Goal: Task Accomplishment & Management: Manage account settings

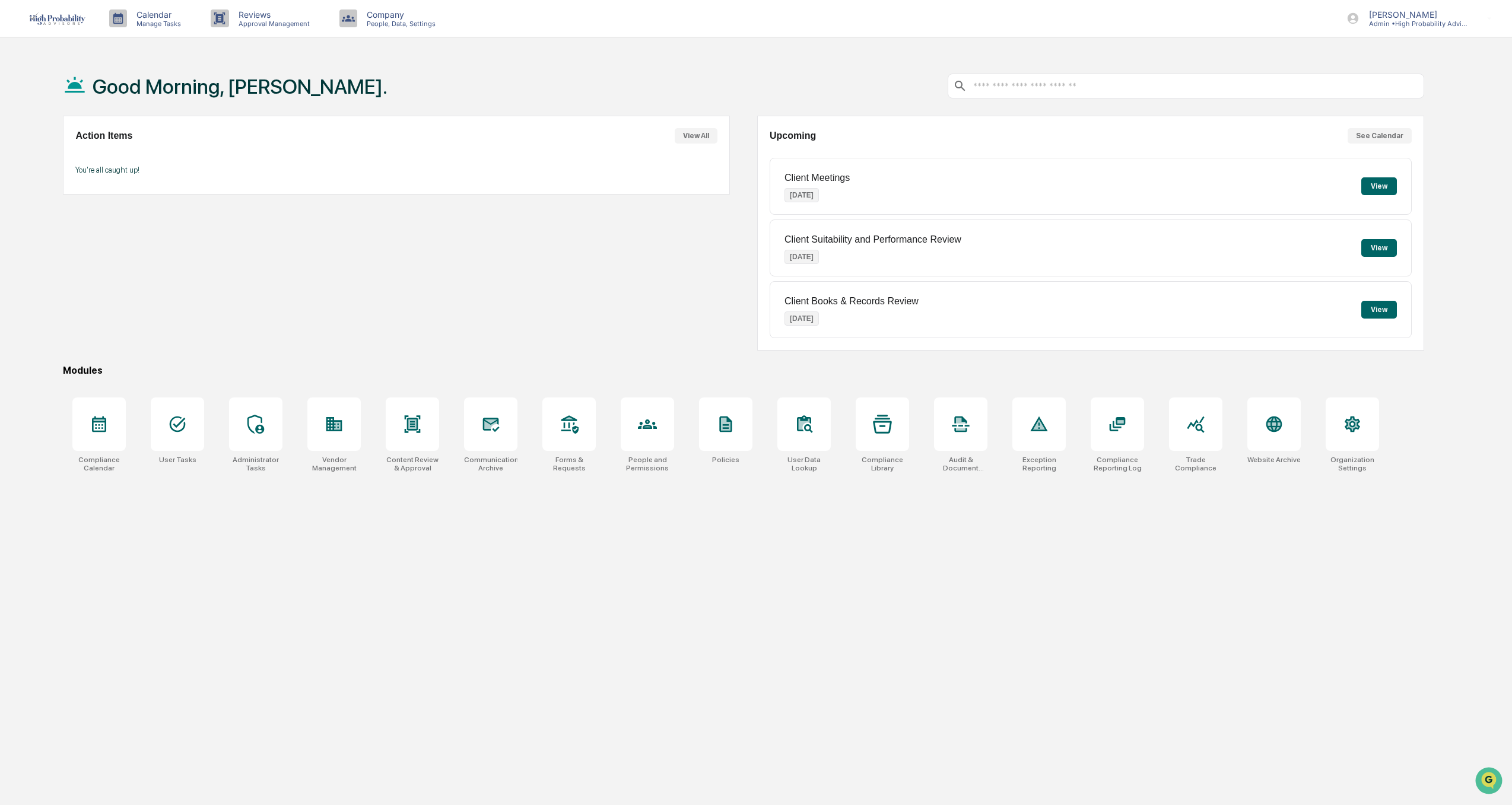
click at [697, 134] on button "View All" at bounding box center [696, 136] width 43 height 16
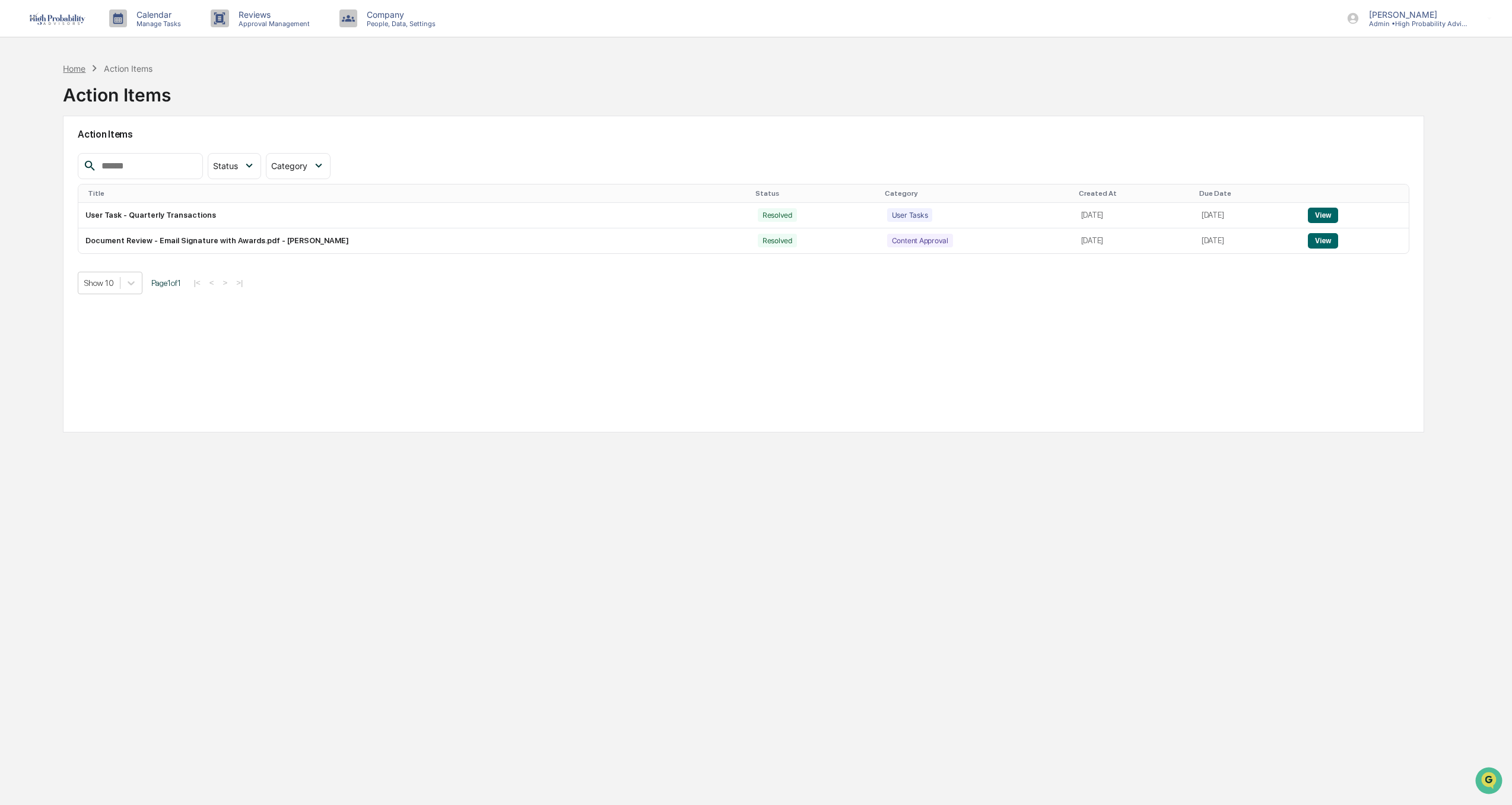
click at [76, 67] on div "Home" at bounding box center [74, 69] width 22 height 10
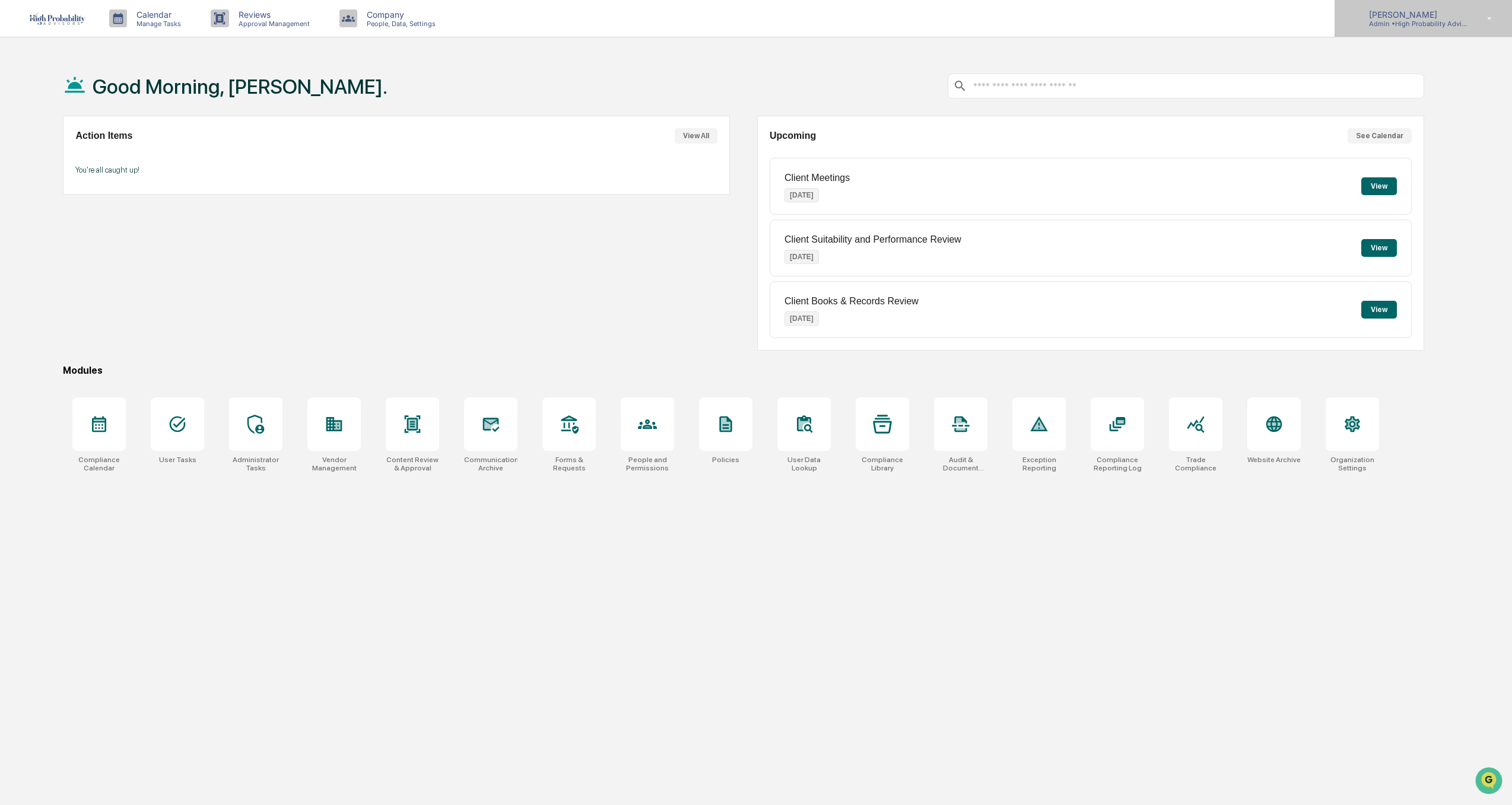
click at [1415, 26] on p "Admin • High Probability Advisors, LLC" at bounding box center [1415, 24] width 110 height 9
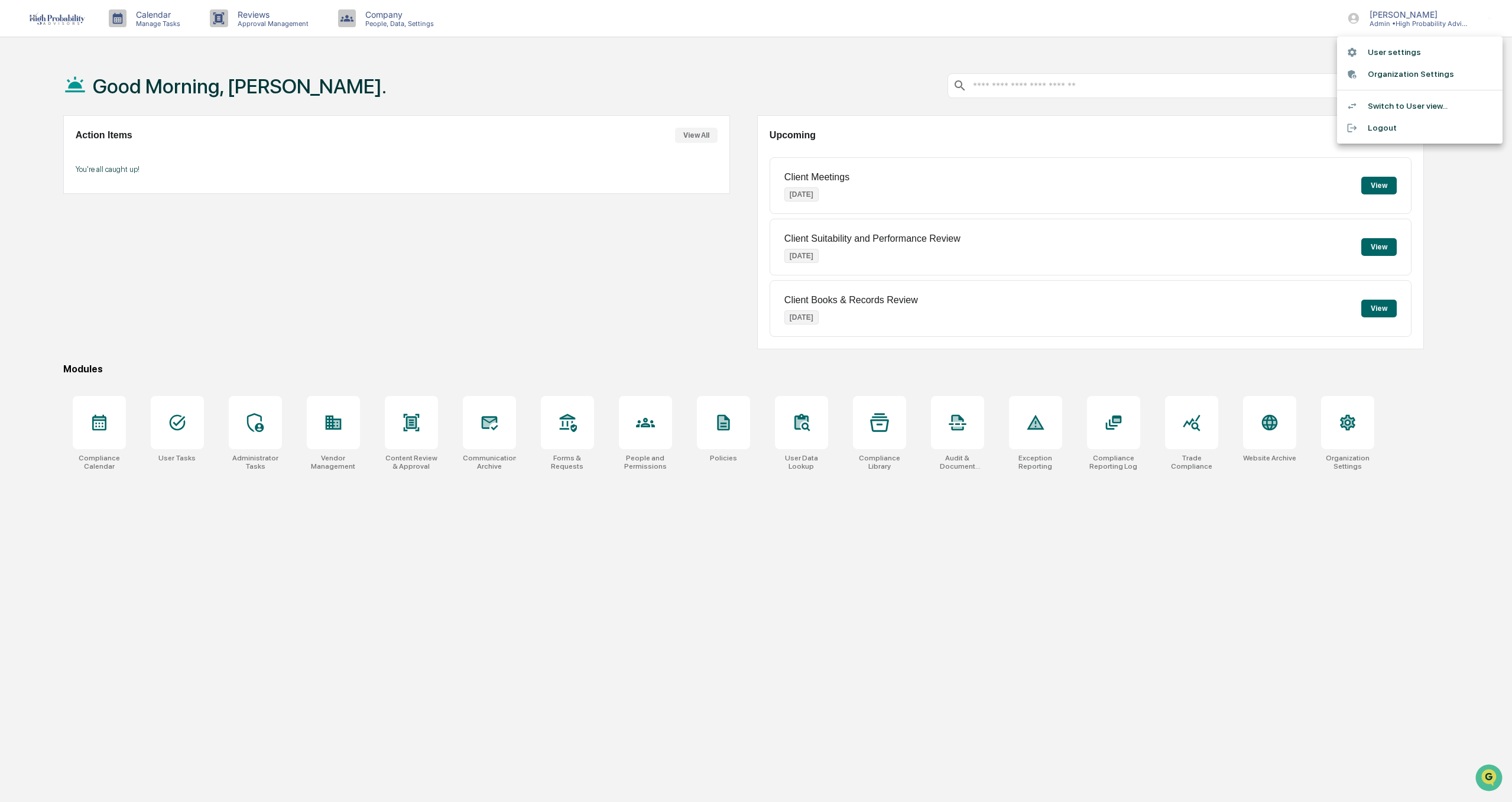
click at [1247, 587] on div at bounding box center [756, 401] width 1512 height 802
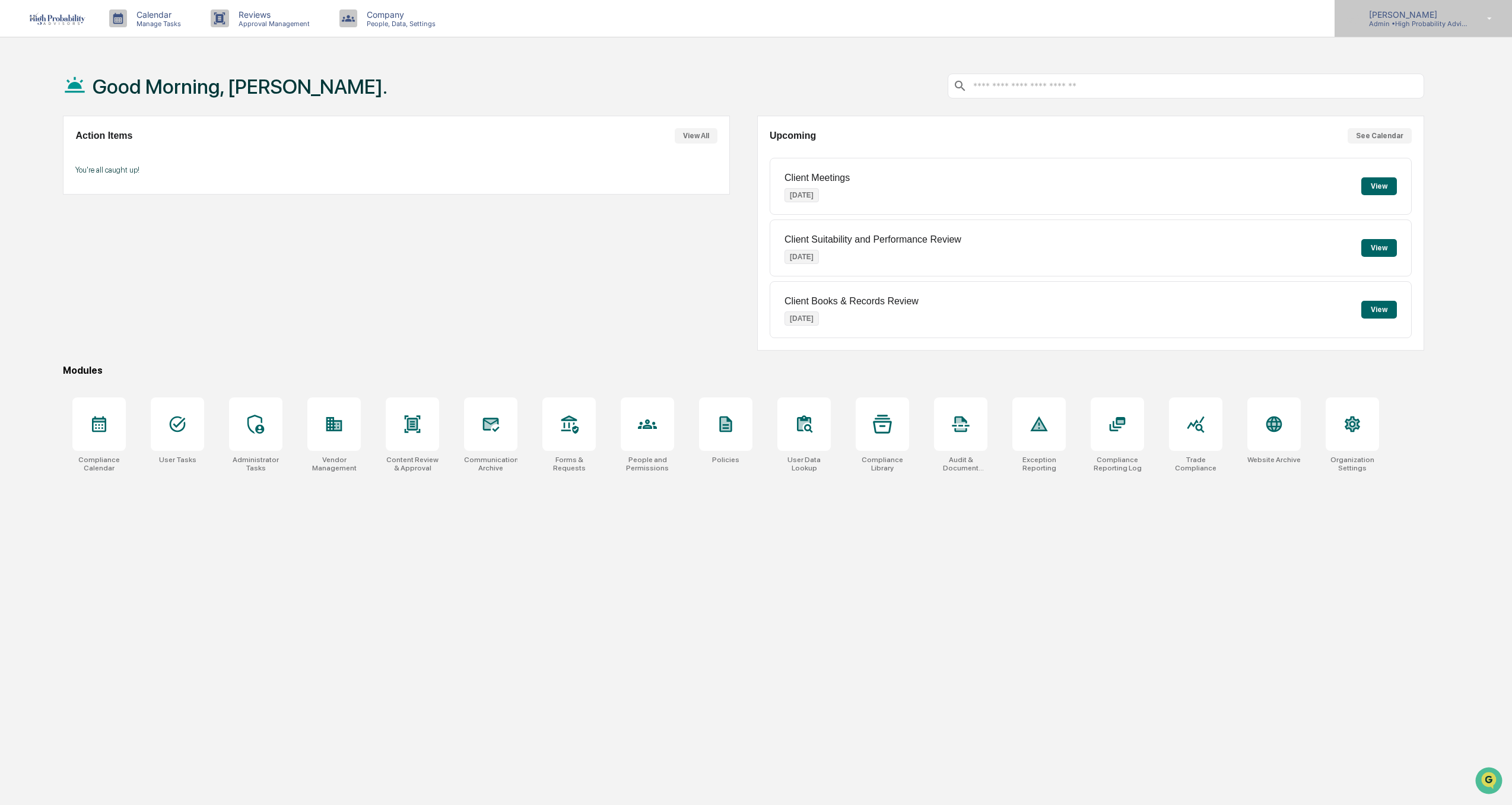
click at [1425, 24] on p "Admin • High Probability Advisors, LLC" at bounding box center [1415, 24] width 110 height 9
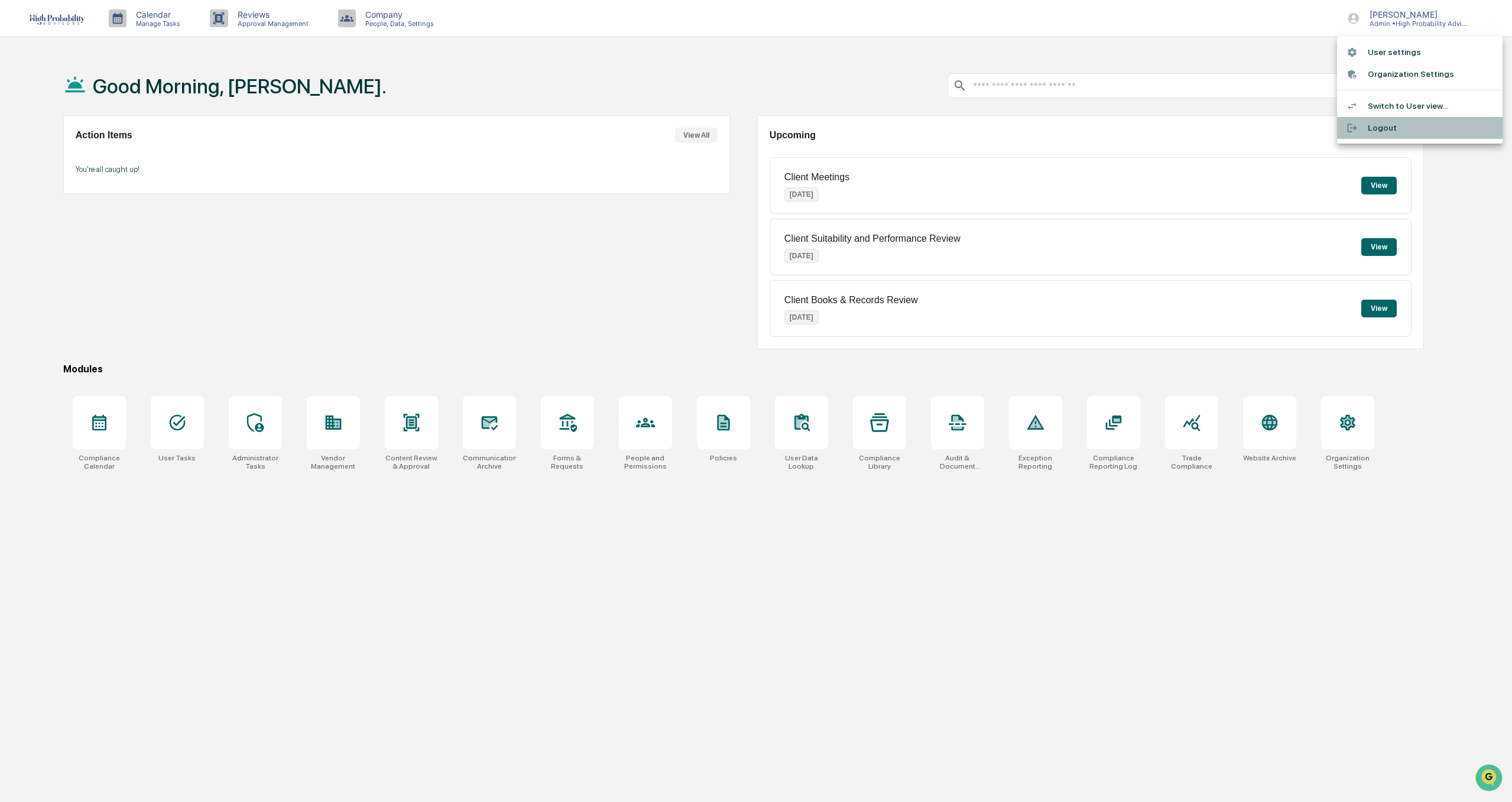
click at [1405, 125] on li "Logout" at bounding box center [1420, 128] width 165 height 22
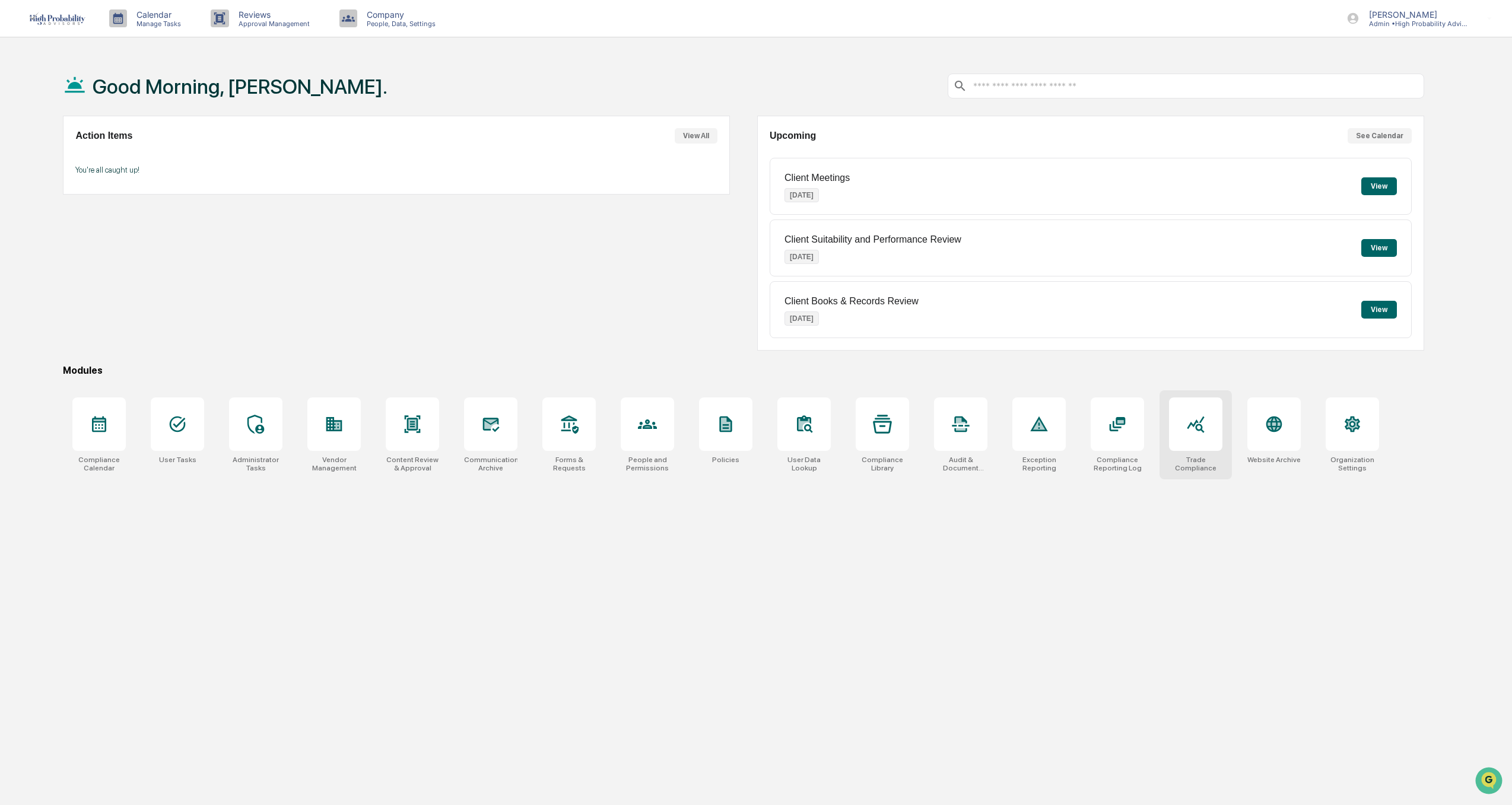
click at [1194, 421] on icon at bounding box center [1196, 424] width 19 height 19
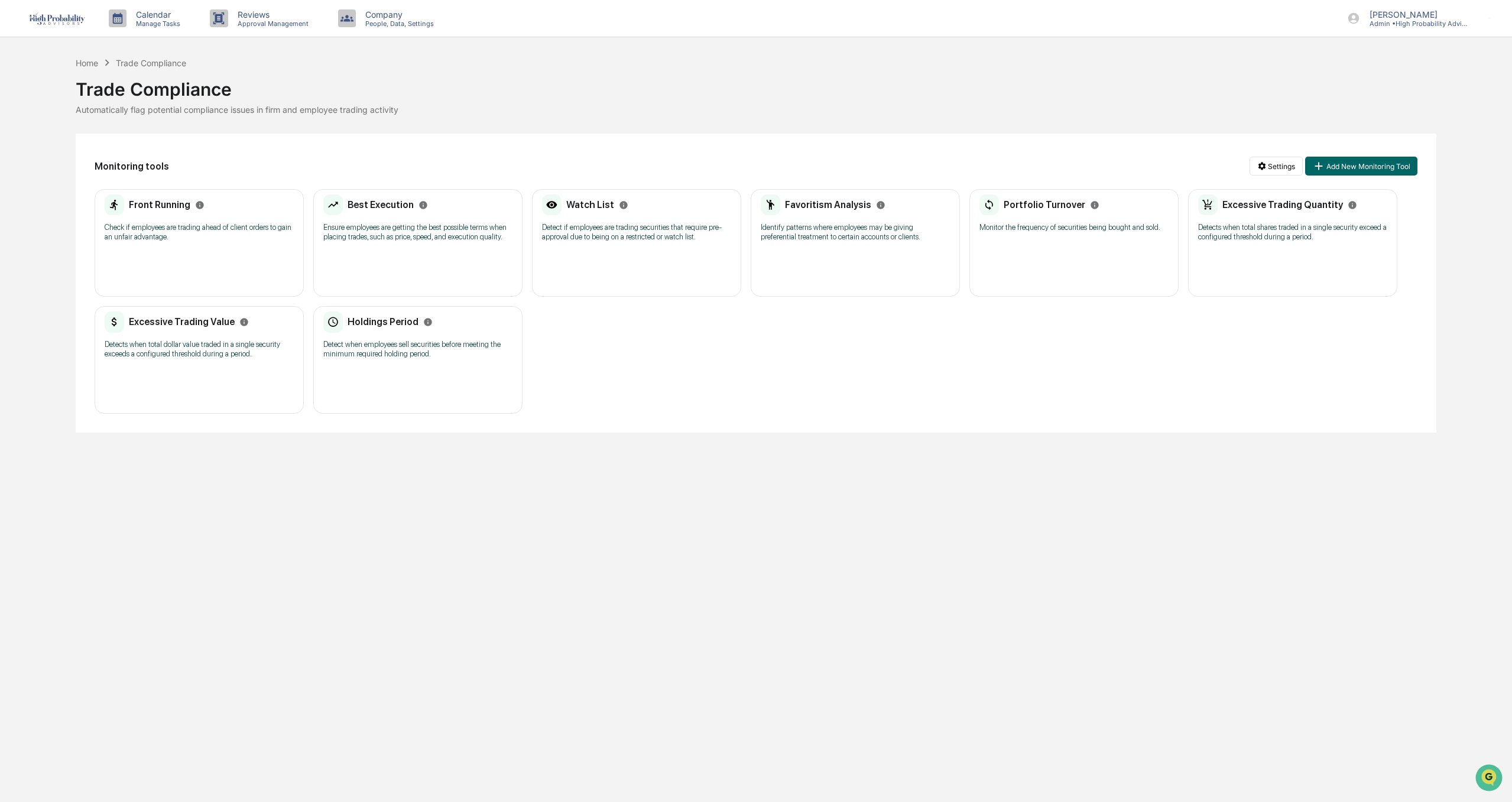
click at [160, 215] on div "Front Running" at bounding box center [155, 205] width 100 height 21
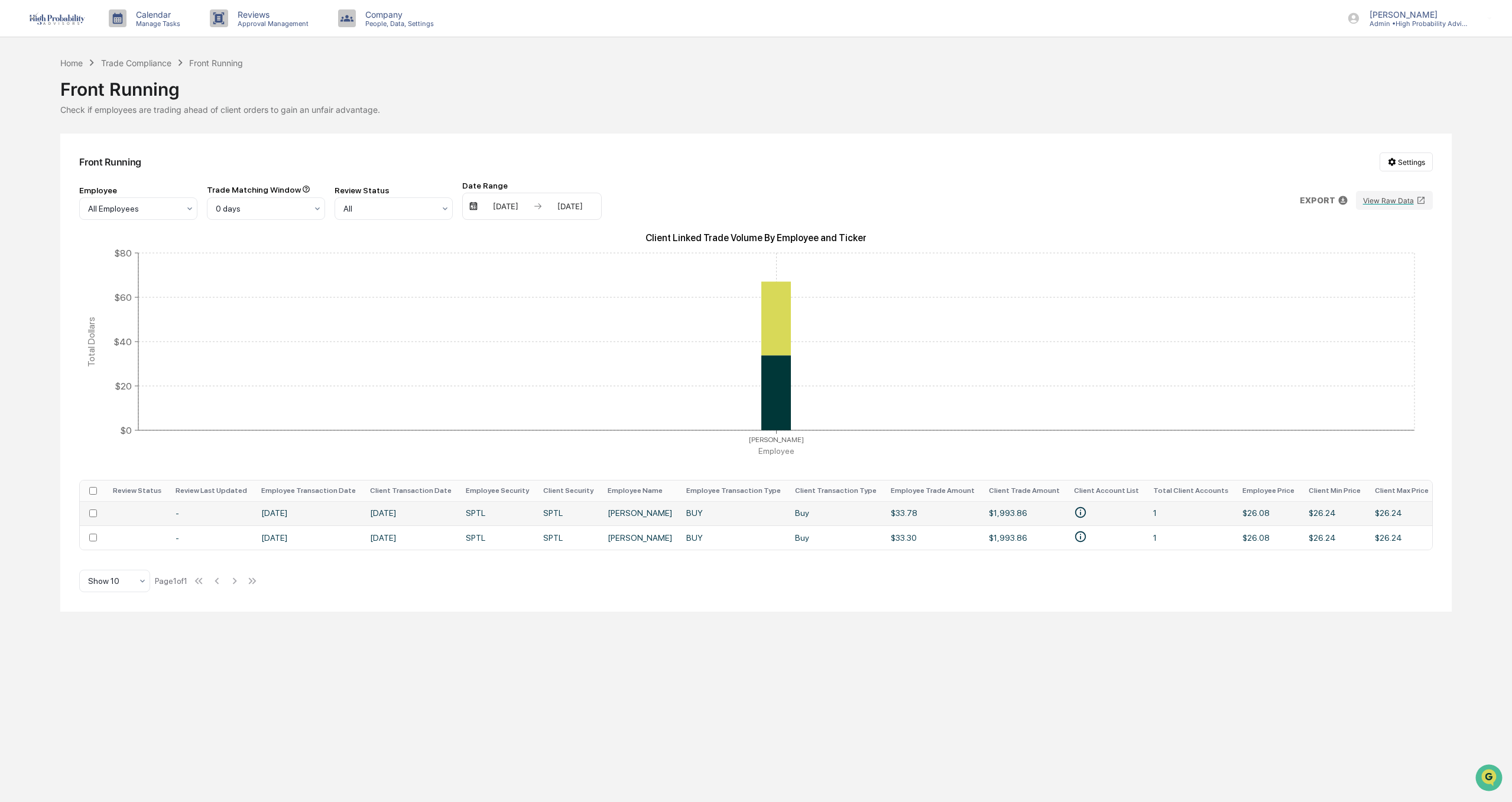
click at [312, 513] on td "[DATE]" at bounding box center [308, 513] width 108 height 24
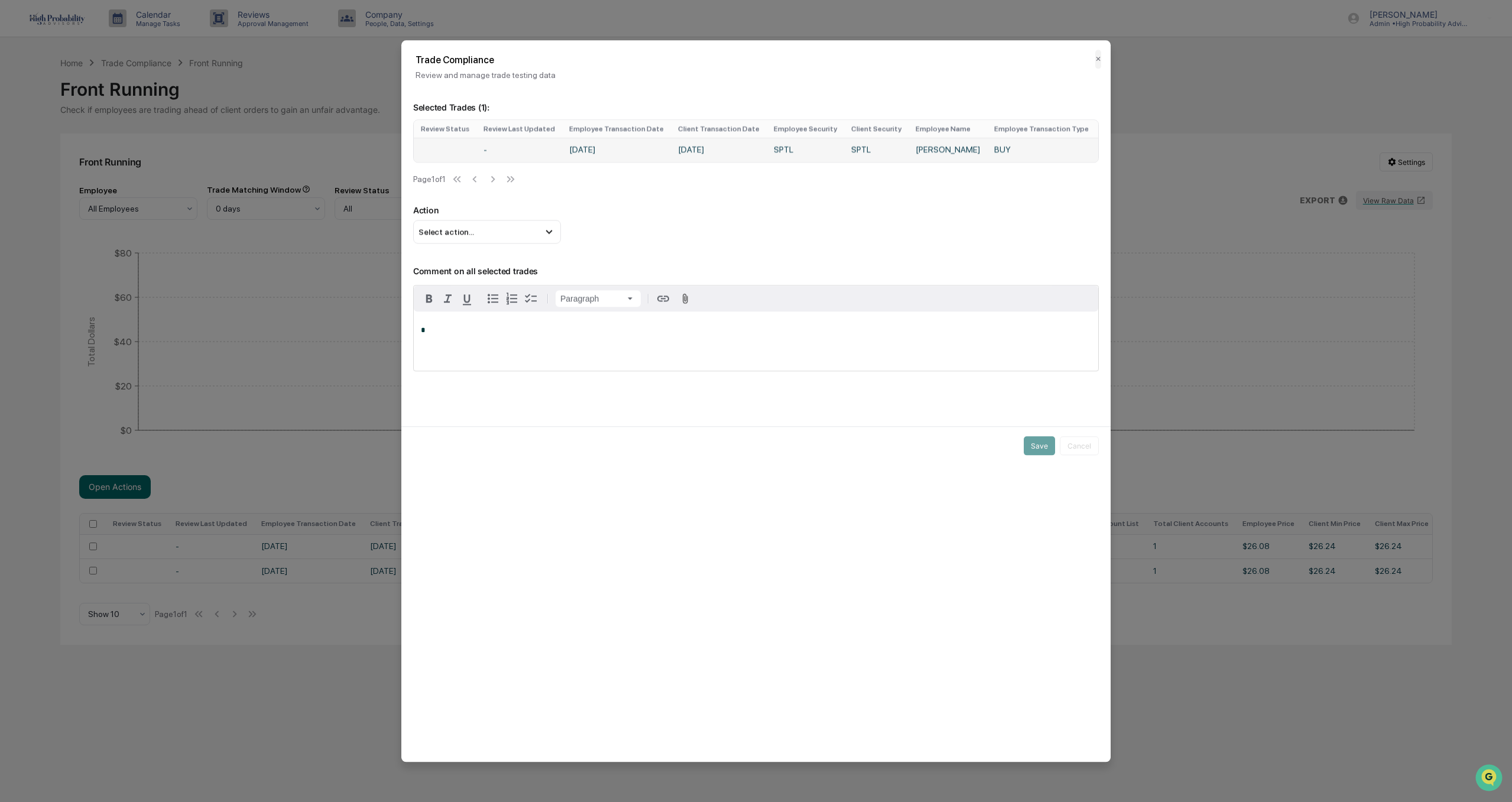
click at [931, 150] on td "[PERSON_NAME]" at bounding box center [948, 150] width 78 height 24
click at [1098, 56] on button "✕" at bounding box center [1098, 59] width 6 height 19
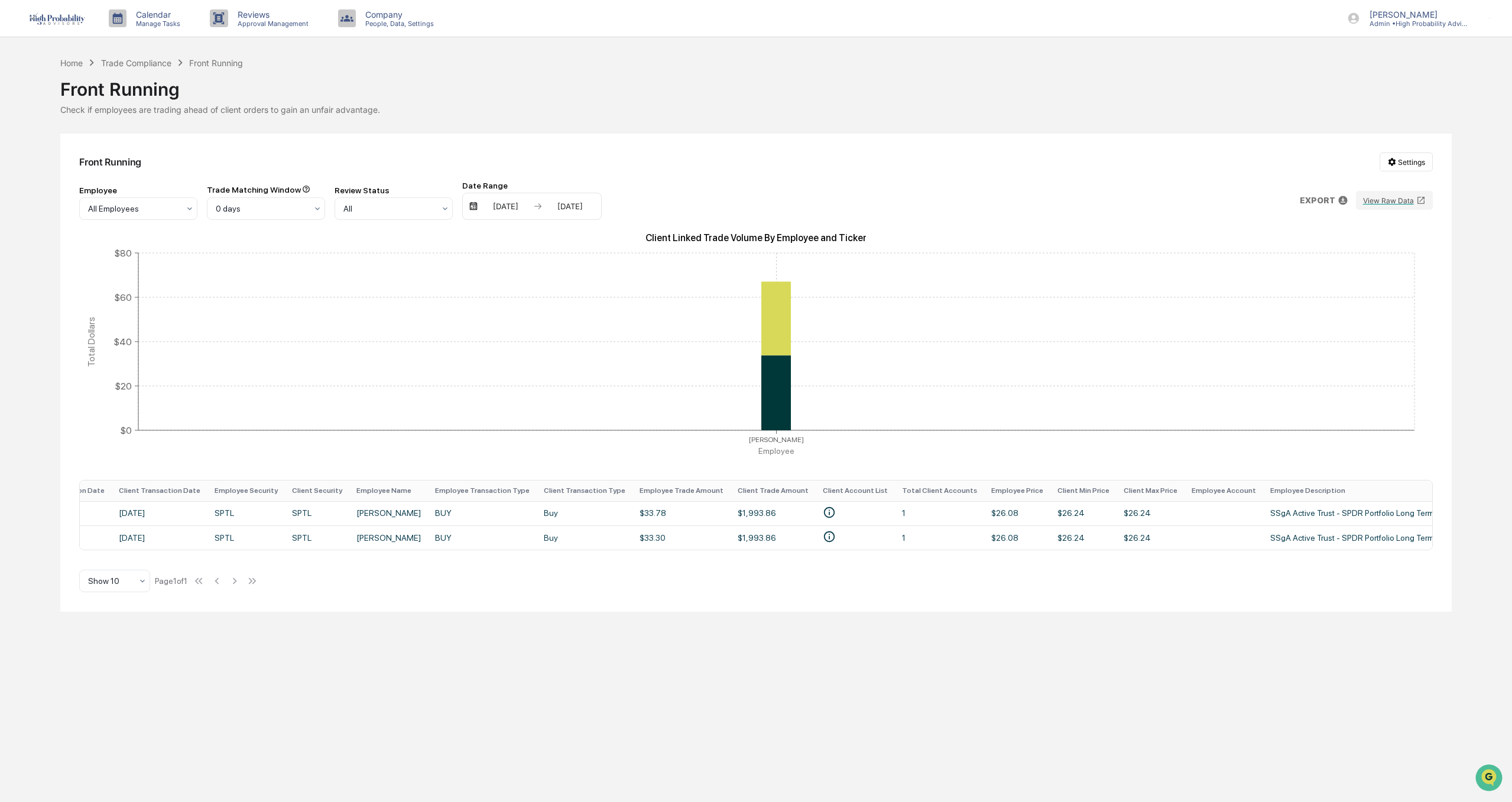
scroll to position [0, 255]
click at [541, 515] on td "Buy" at bounding box center [581, 513] width 96 height 24
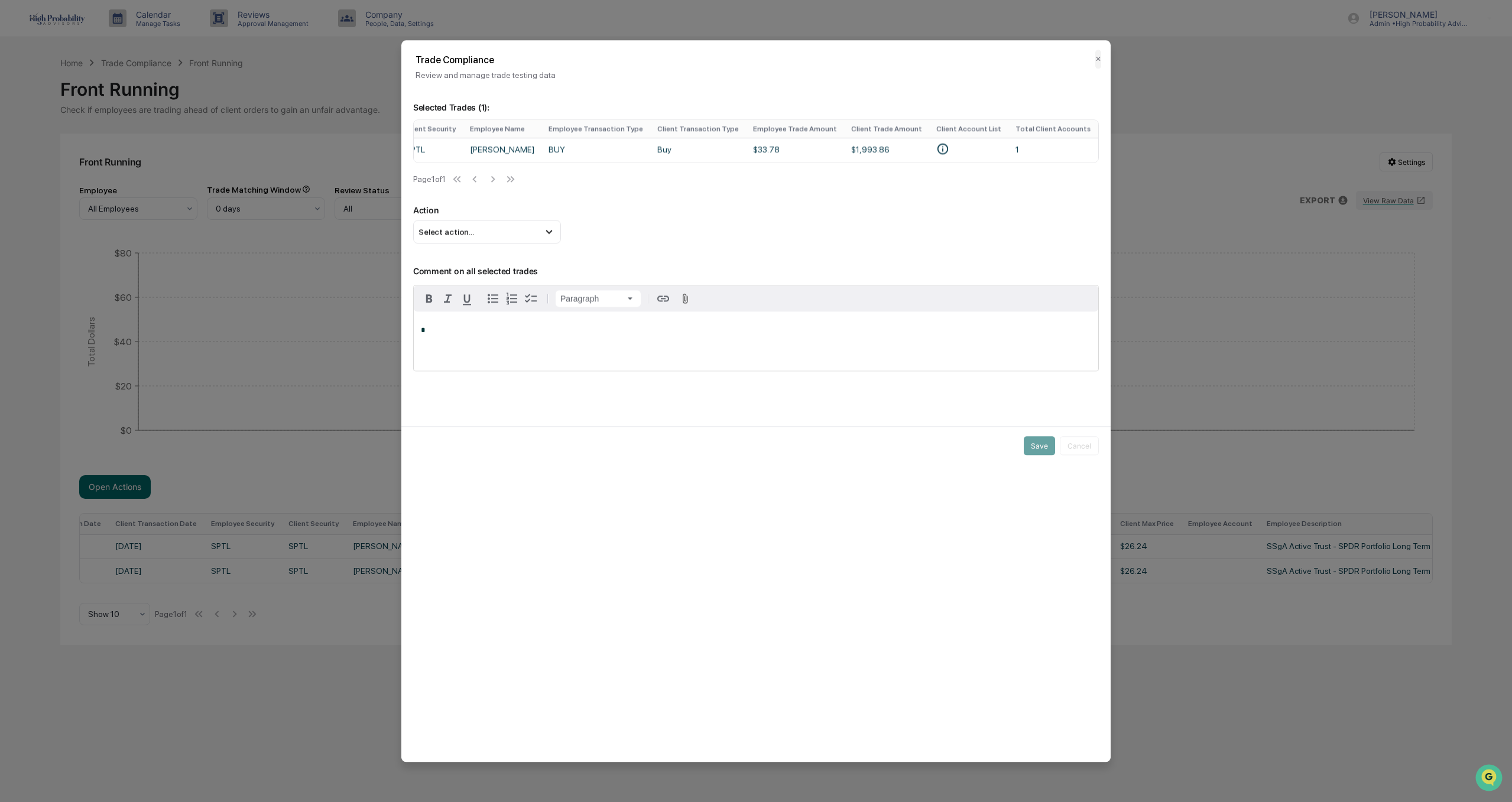
scroll to position [0, 449]
click at [934, 148] on icon "• HARRY E MCCREA III & MARLA K MCCREA JT TEN" at bounding box center [940, 149] width 13 height 13
click at [1096, 58] on button "✕" at bounding box center [1098, 59] width 6 height 19
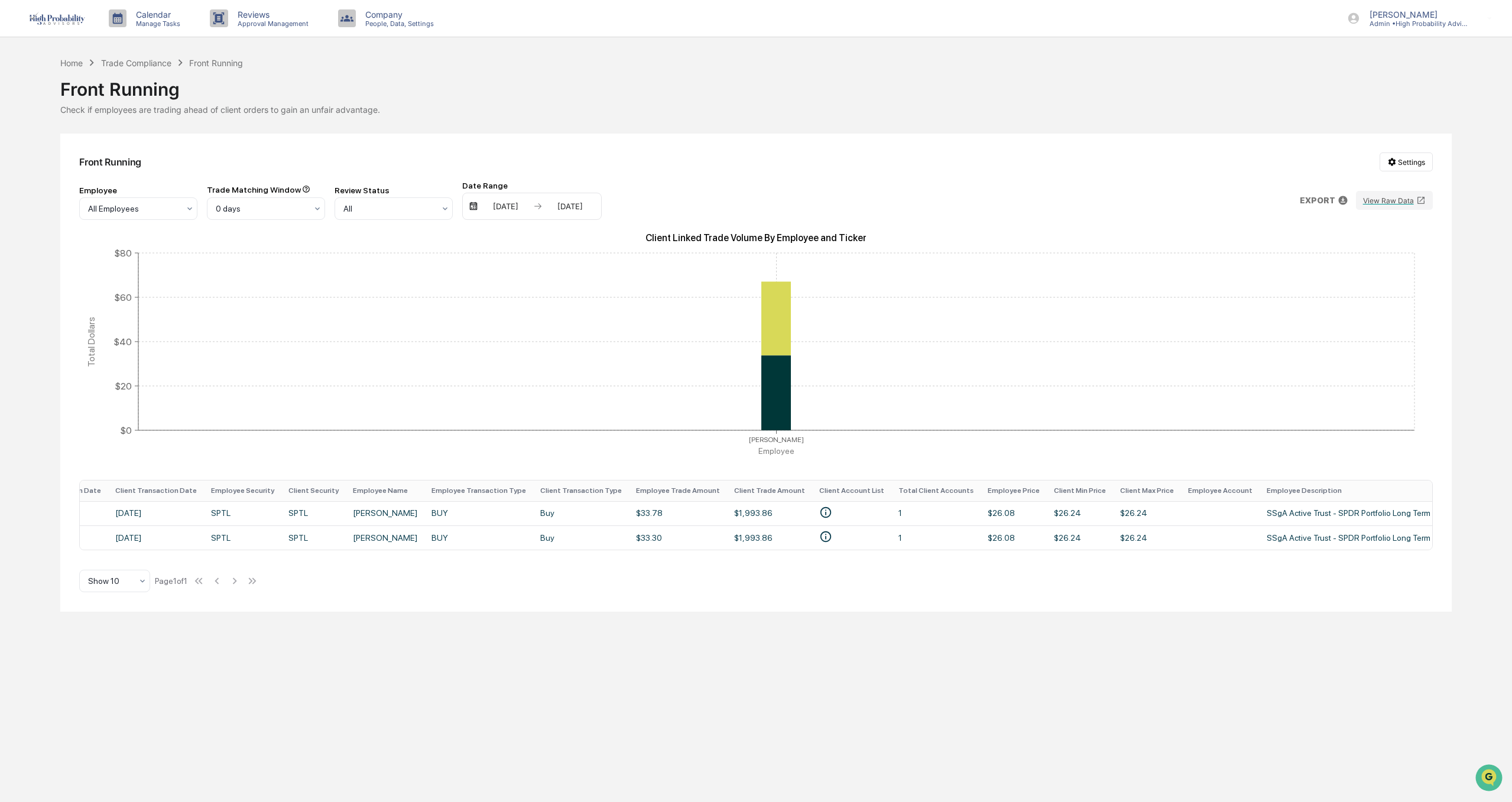
click at [1328, 195] on p "EXPORT" at bounding box center [1317, 200] width 36 height 9
click at [1345, 228] on p "csv (excel)" at bounding box center [1352, 230] width 41 height 12
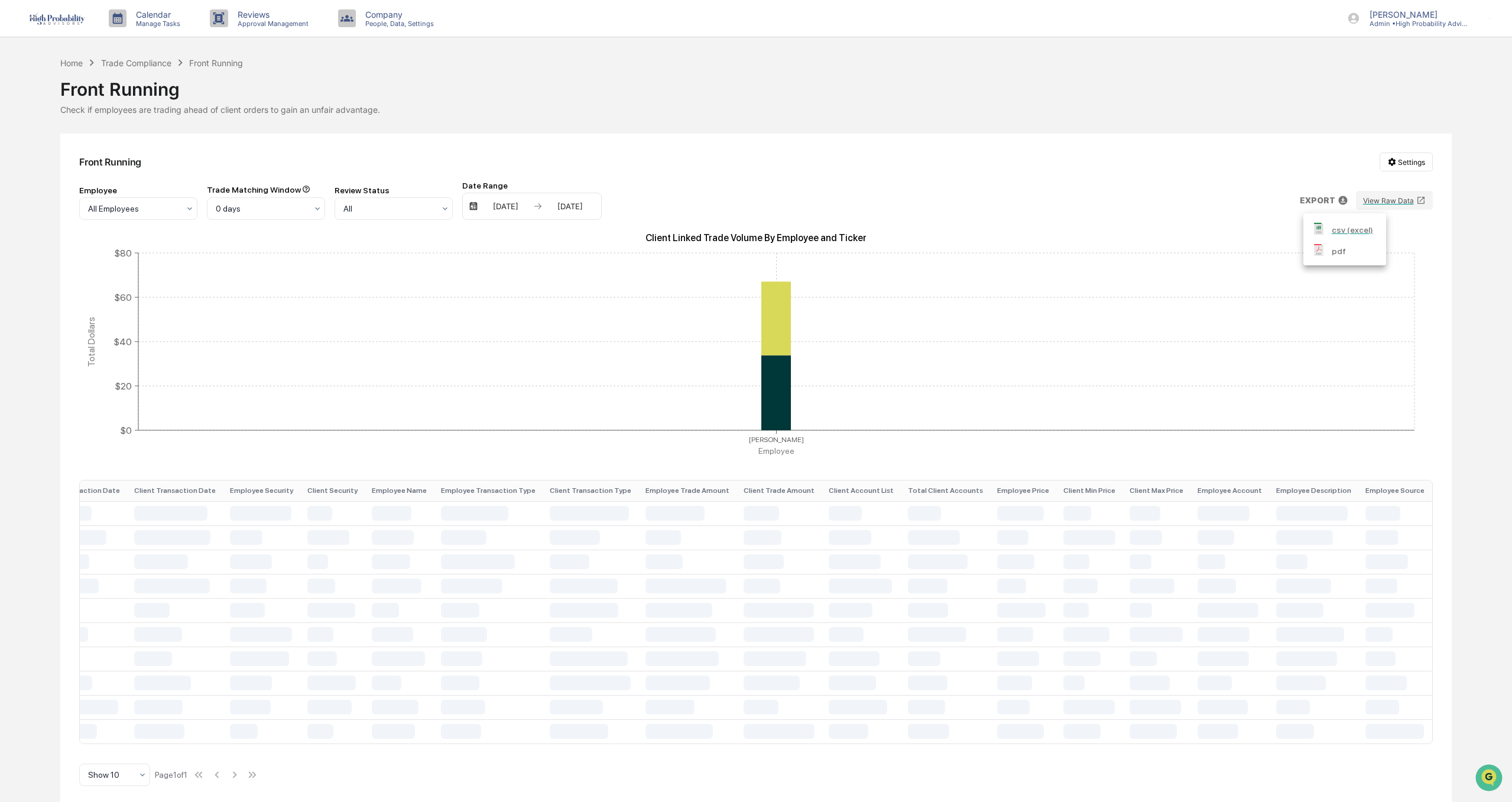
scroll to position [0, 119]
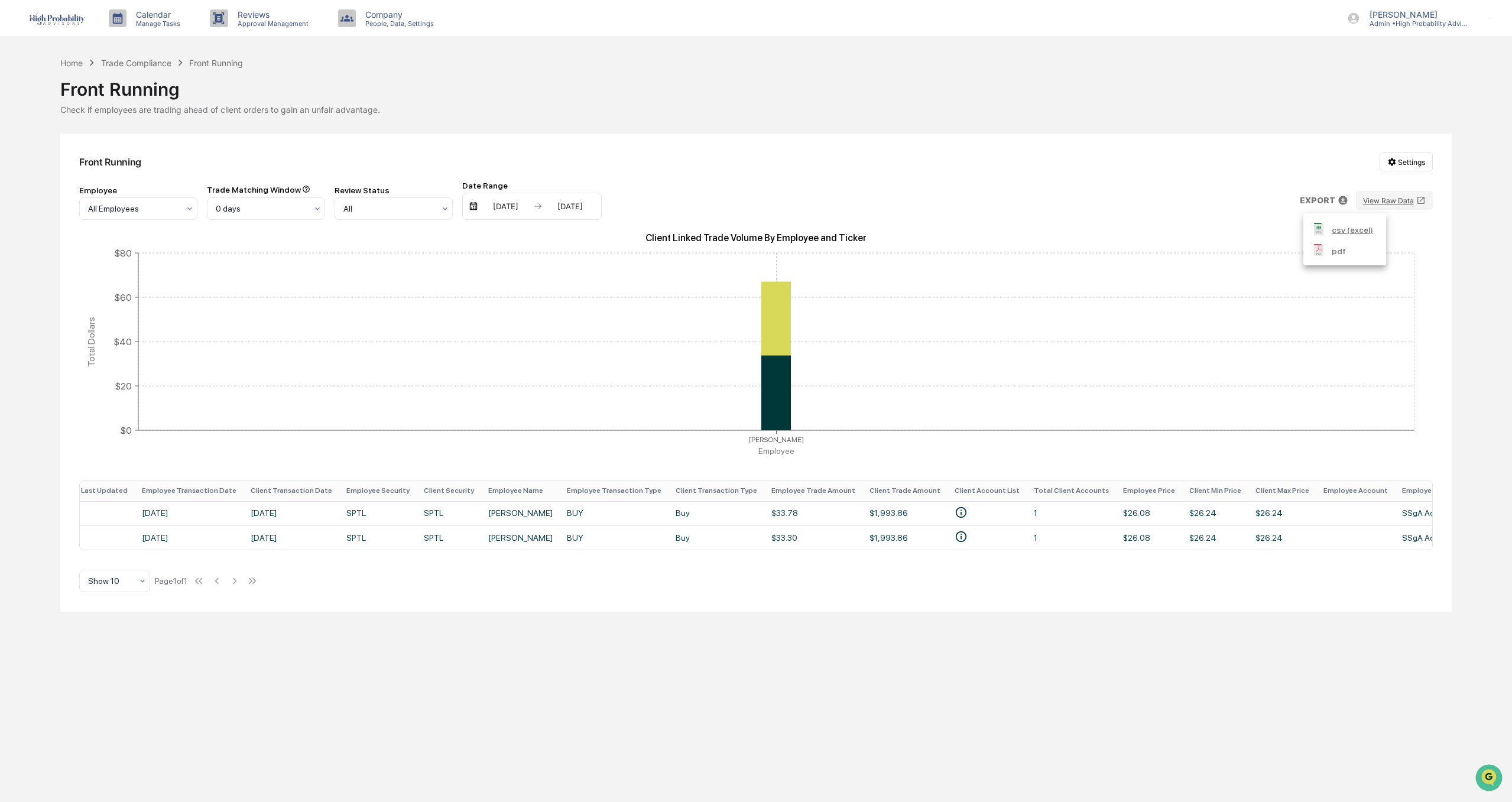
click at [1453, 288] on div at bounding box center [756, 401] width 1512 height 802
click at [954, 511] on icon "• HARRY E MCCREA III & MARLA K MCCREA JT TEN" at bounding box center [961, 512] width 13 height 13
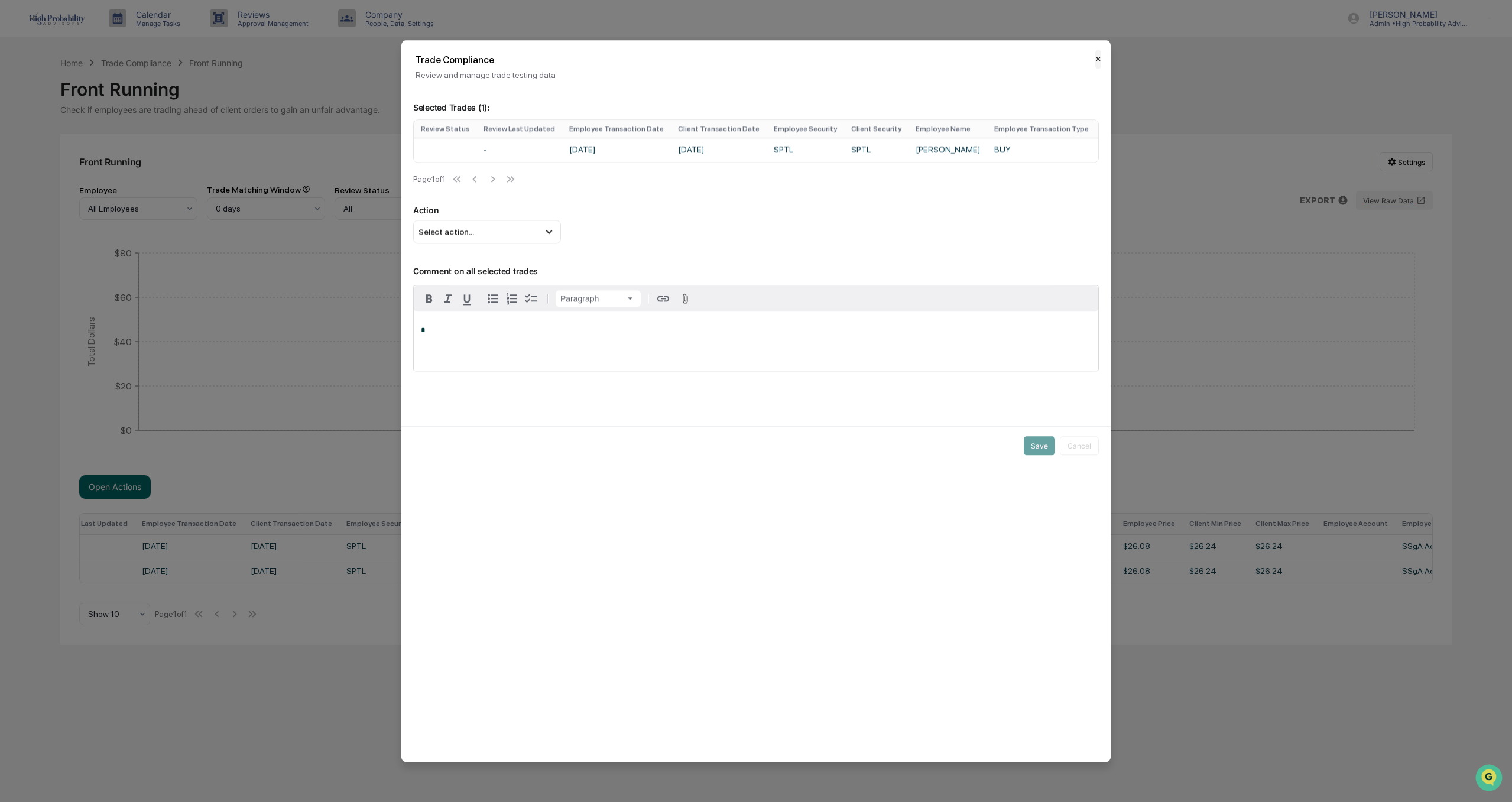
click at [1099, 61] on button "✕" at bounding box center [1098, 59] width 6 height 19
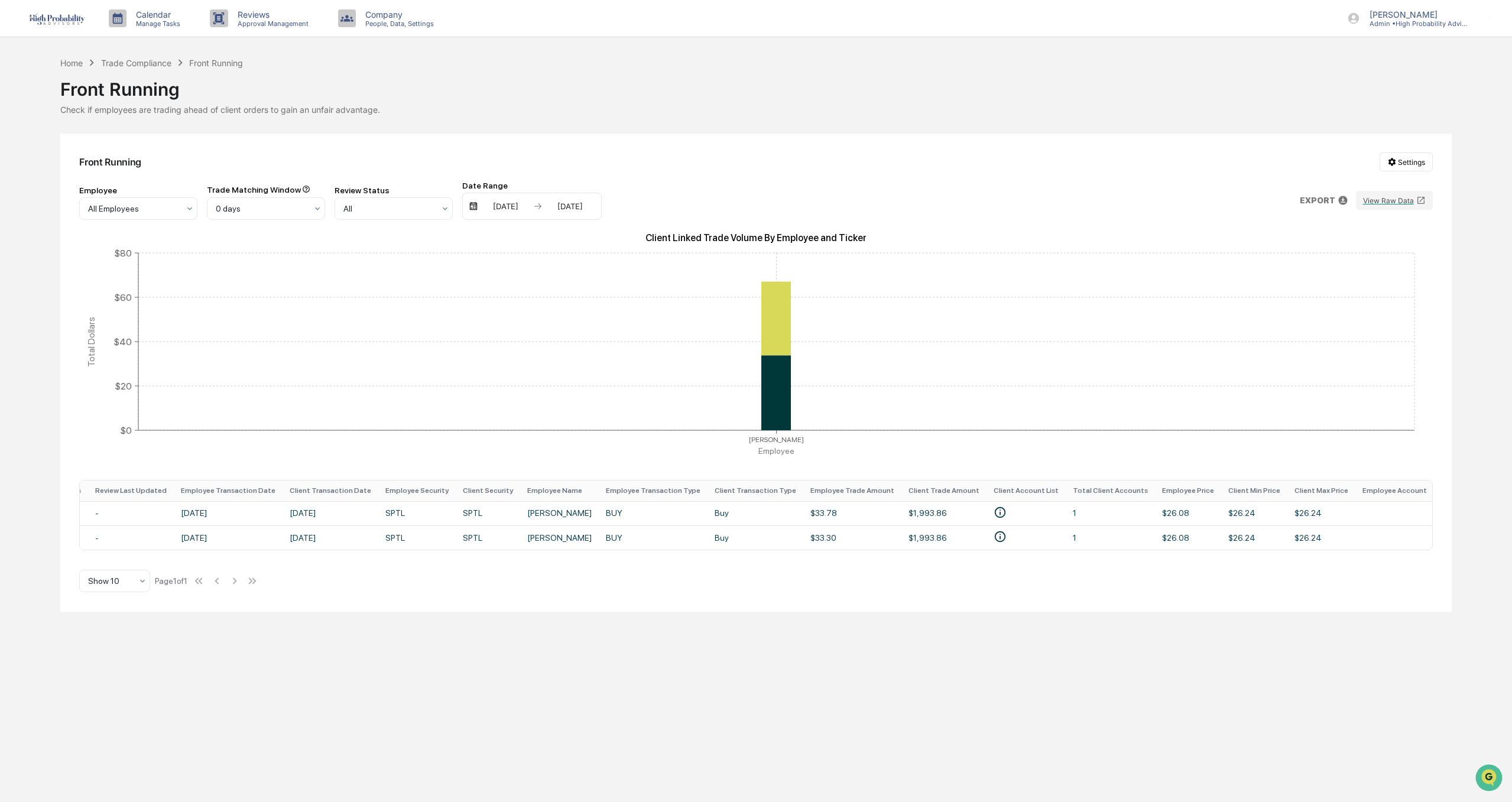
scroll to position [0, 0]
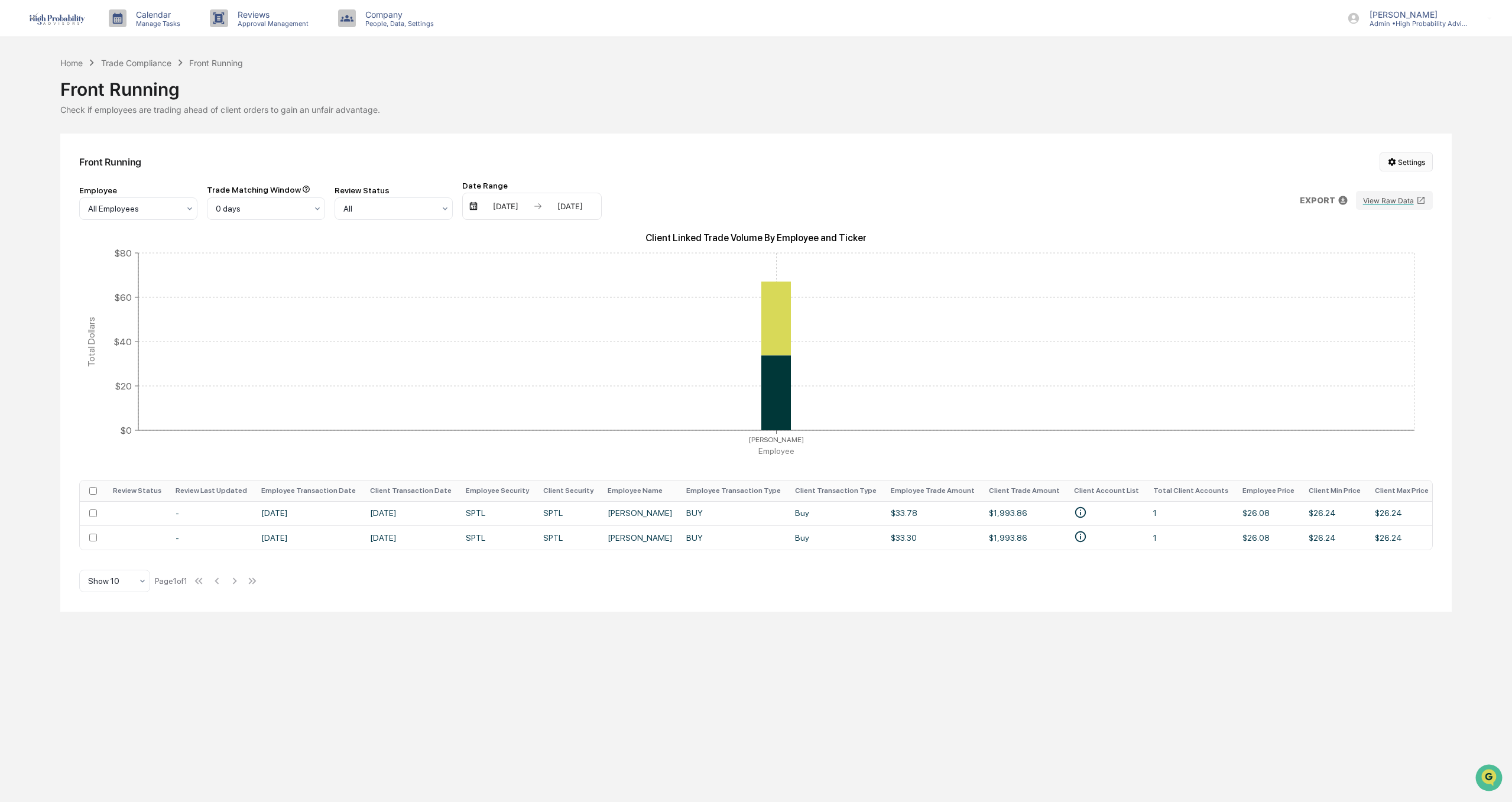
click at [1409, 157] on html "Calendar Manage Tasks Reviews Approval Management Company People, Data, Setting…" at bounding box center [756, 401] width 1512 height 802
click at [1404, 188] on div "Generate Trade Testing Report" at bounding box center [1409, 186] width 144 height 19
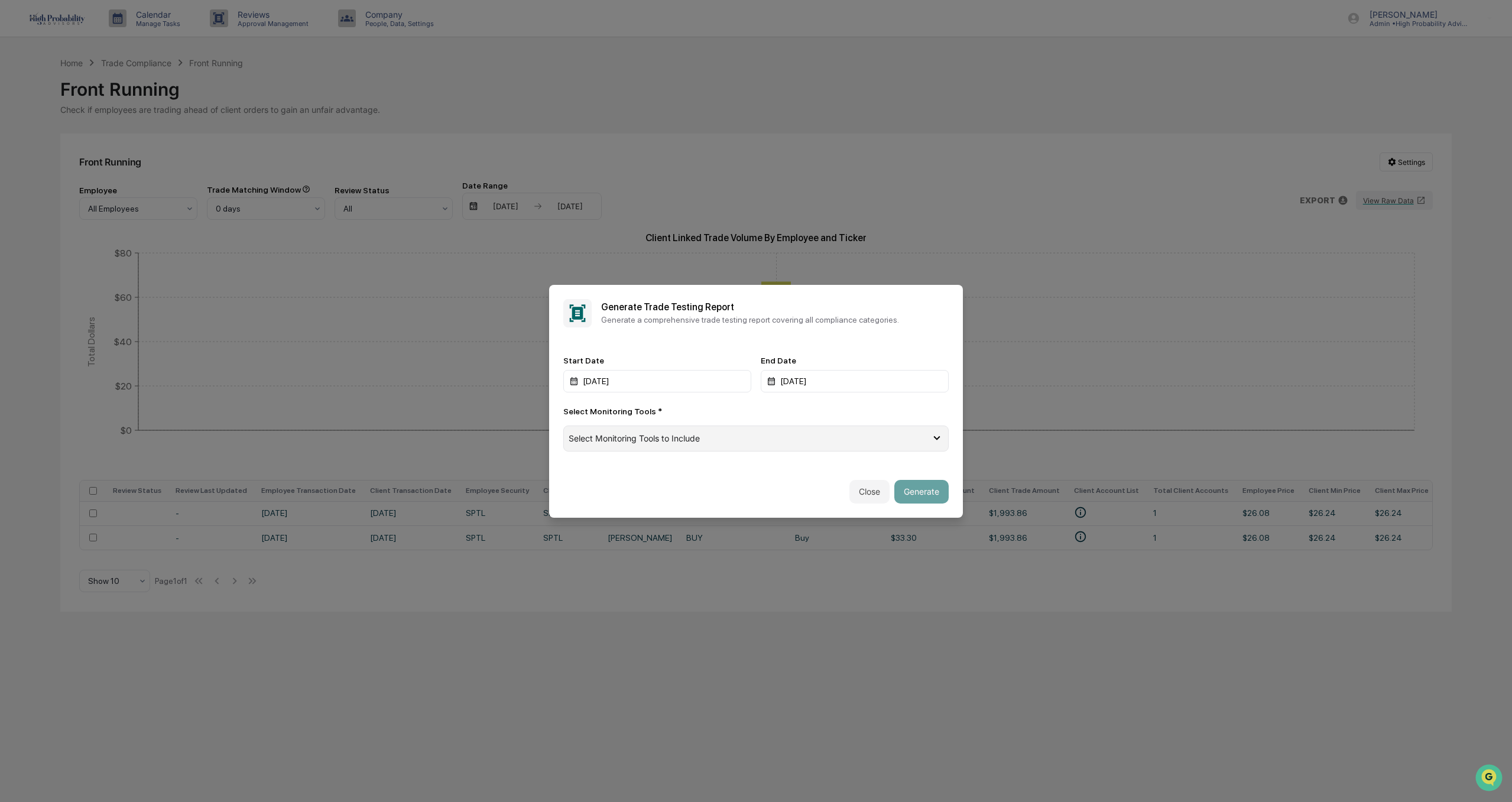
click at [780, 439] on div "Select Monitoring Tools to Include" at bounding box center [749, 438] width 362 height 10
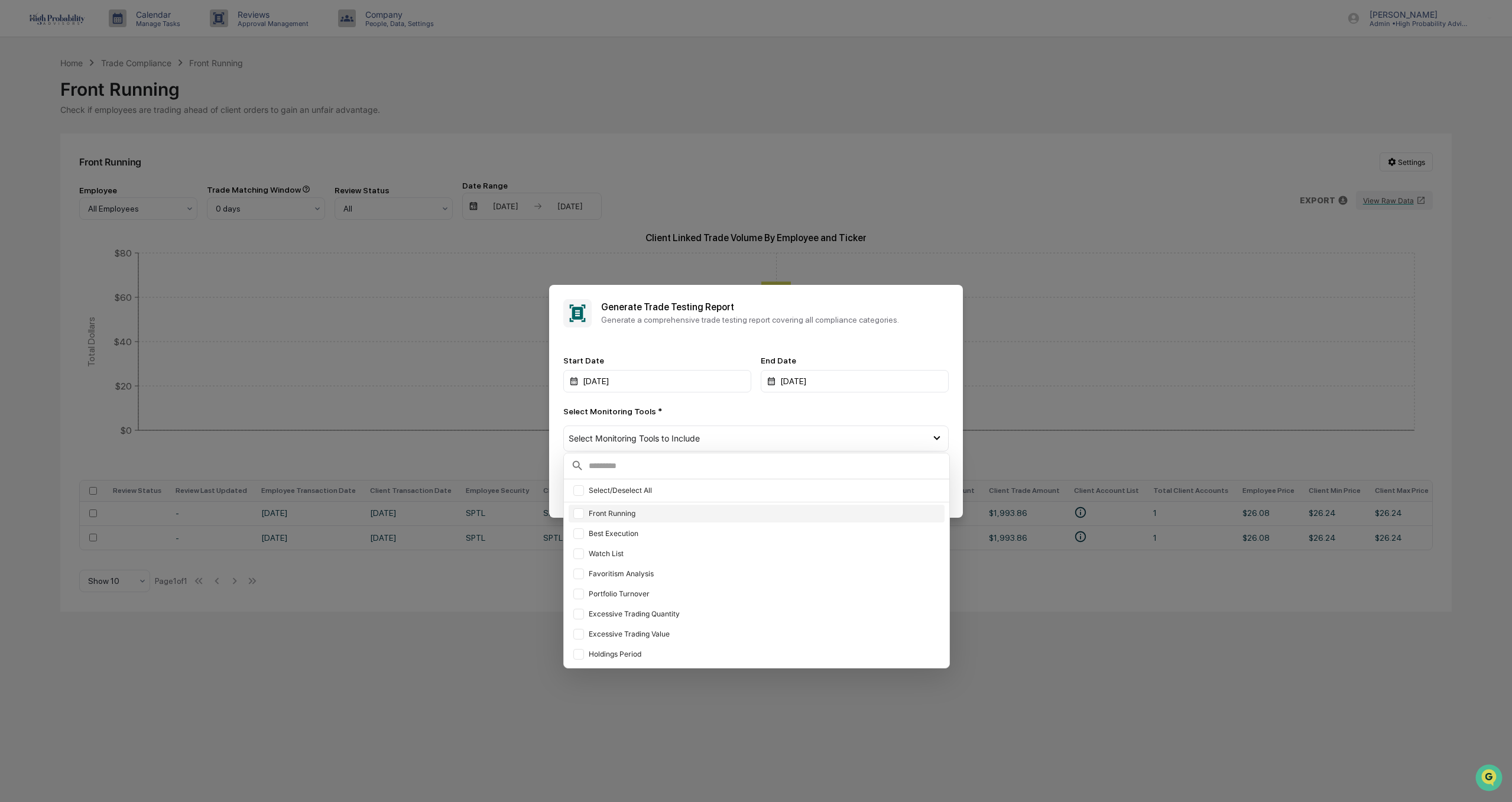
click at [582, 513] on div at bounding box center [578, 513] width 11 height 11
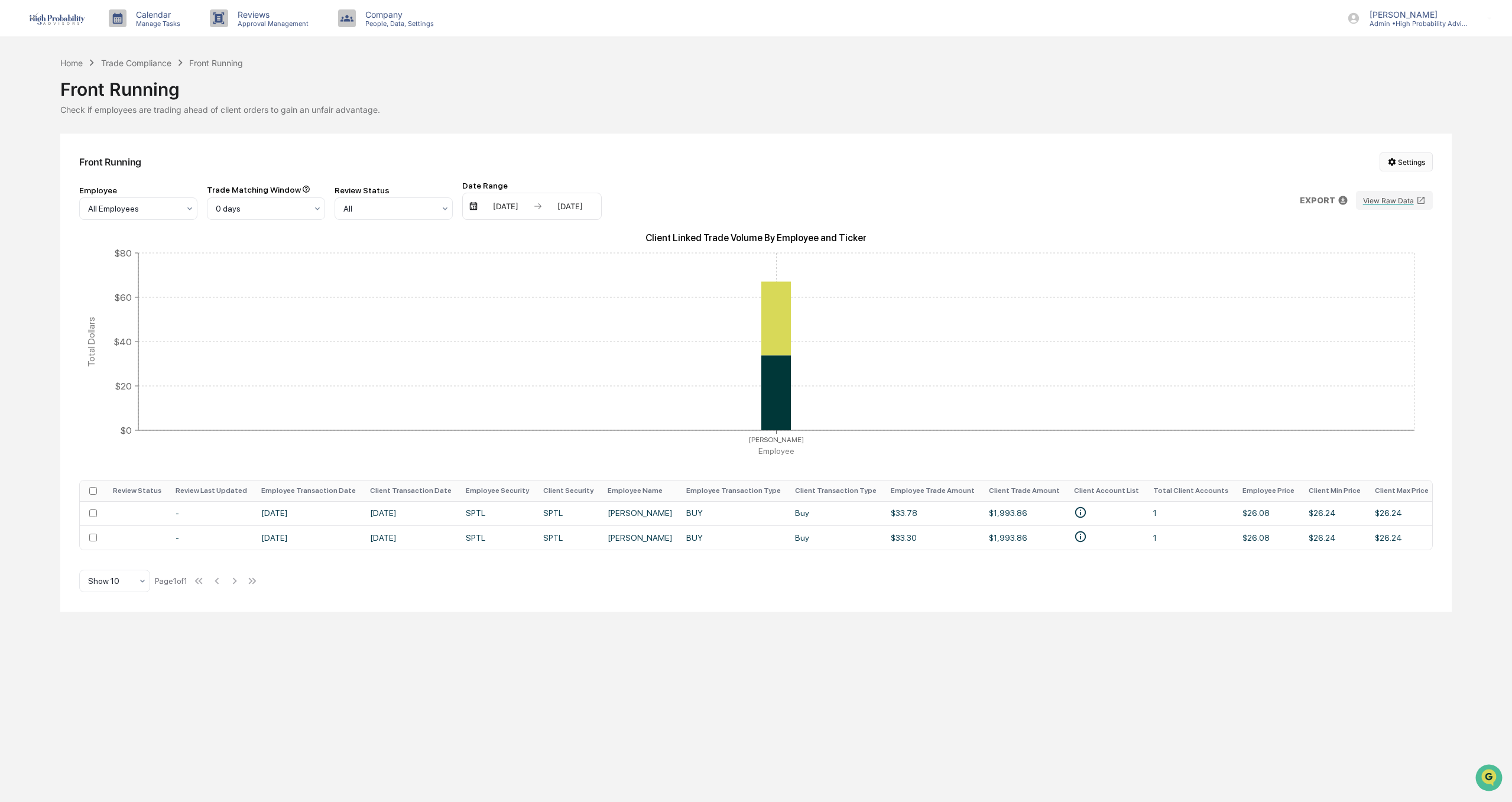
click at [1411, 167] on html "Calendar Manage Tasks Reviews Approval Management Company People, Data, Setting…" at bounding box center [756, 401] width 1512 height 802
click at [1414, 164] on html "Calendar Manage Tasks Reviews Approval Management Company People, Data, Setting…" at bounding box center [756, 401] width 1512 height 802
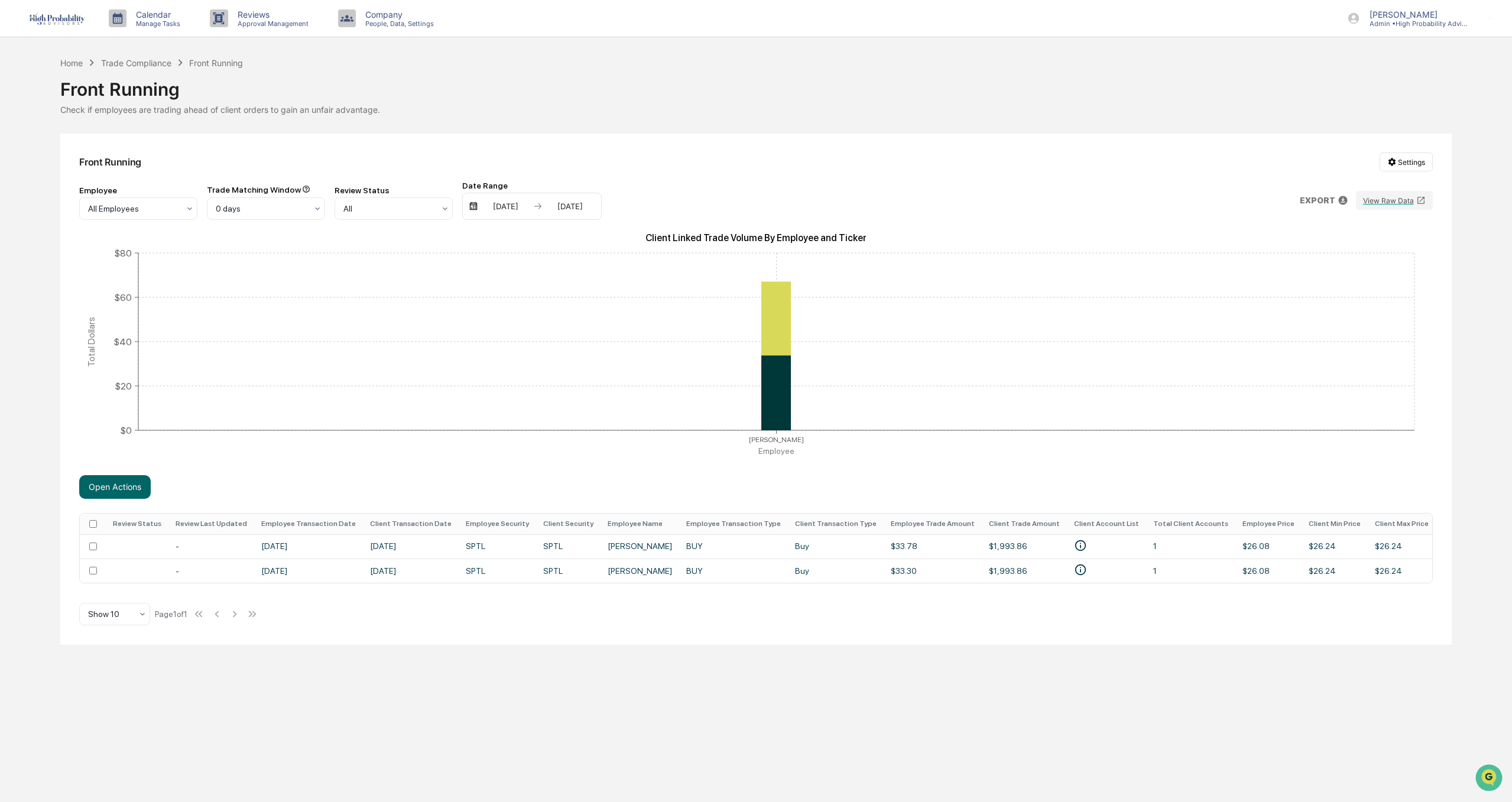
click at [93, 514] on th at bounding box center [93, 523] width 26 height 21
click at [93, 550] on td at bounding box center [93, 546] width 26 height 24
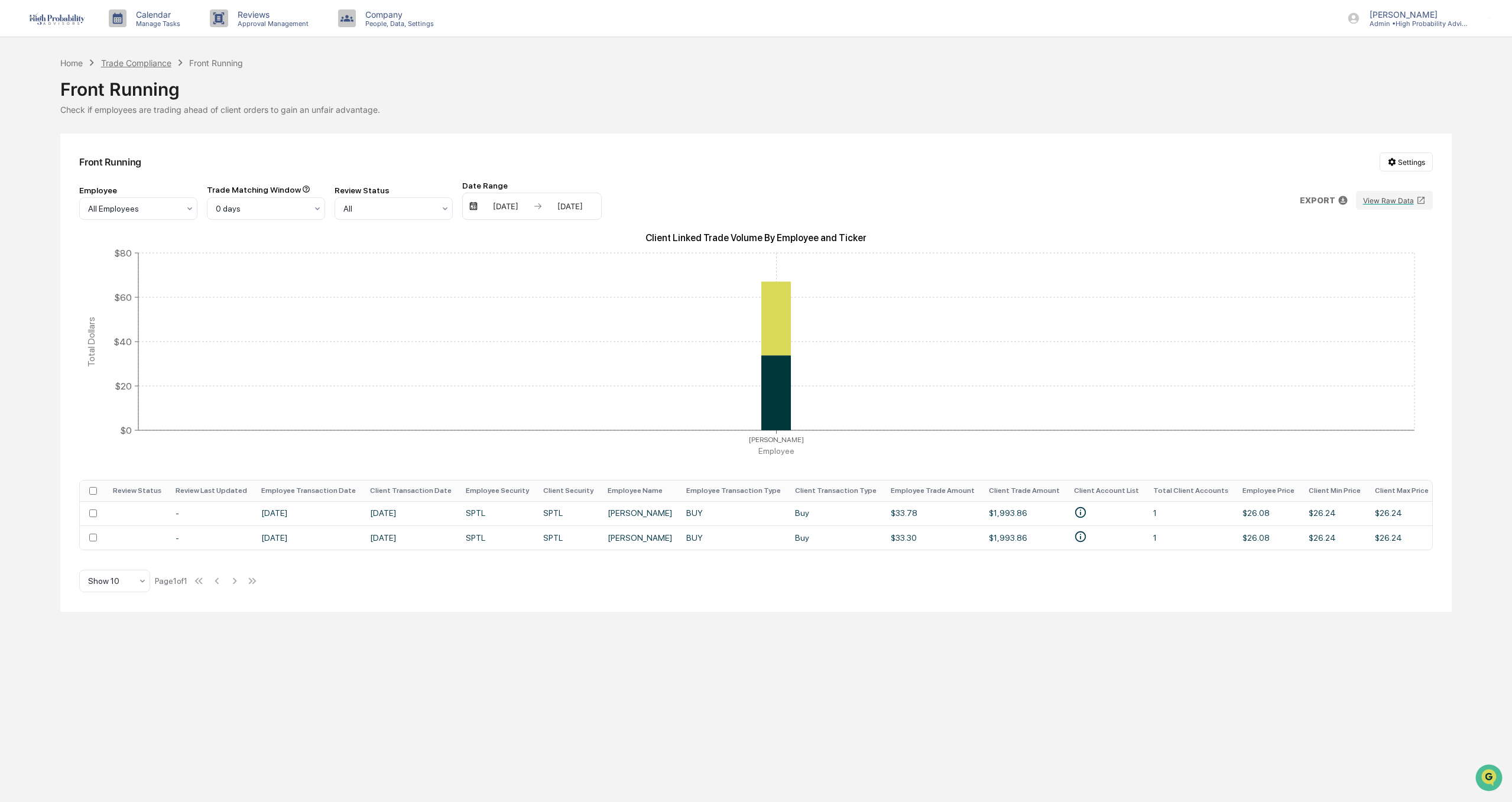
click at [155, 61] on div "Trade Compliance" at bounding box center [136, 63] width 71 height 10
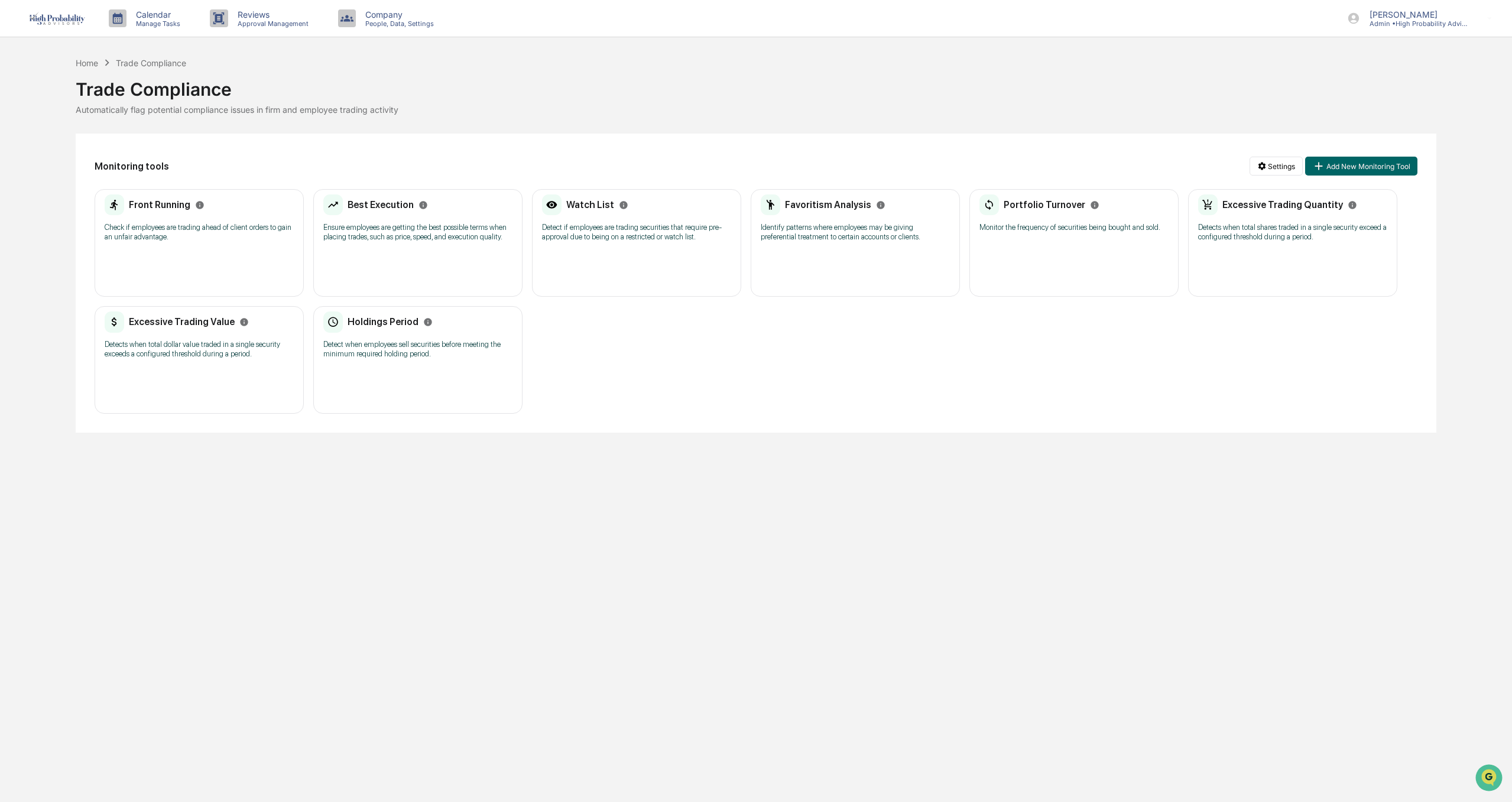
click at [399, 242] on div "Best Execution Ensure employees are getting the best possible terms when placin…" at bounding box center [417, 222] width 189 height 55
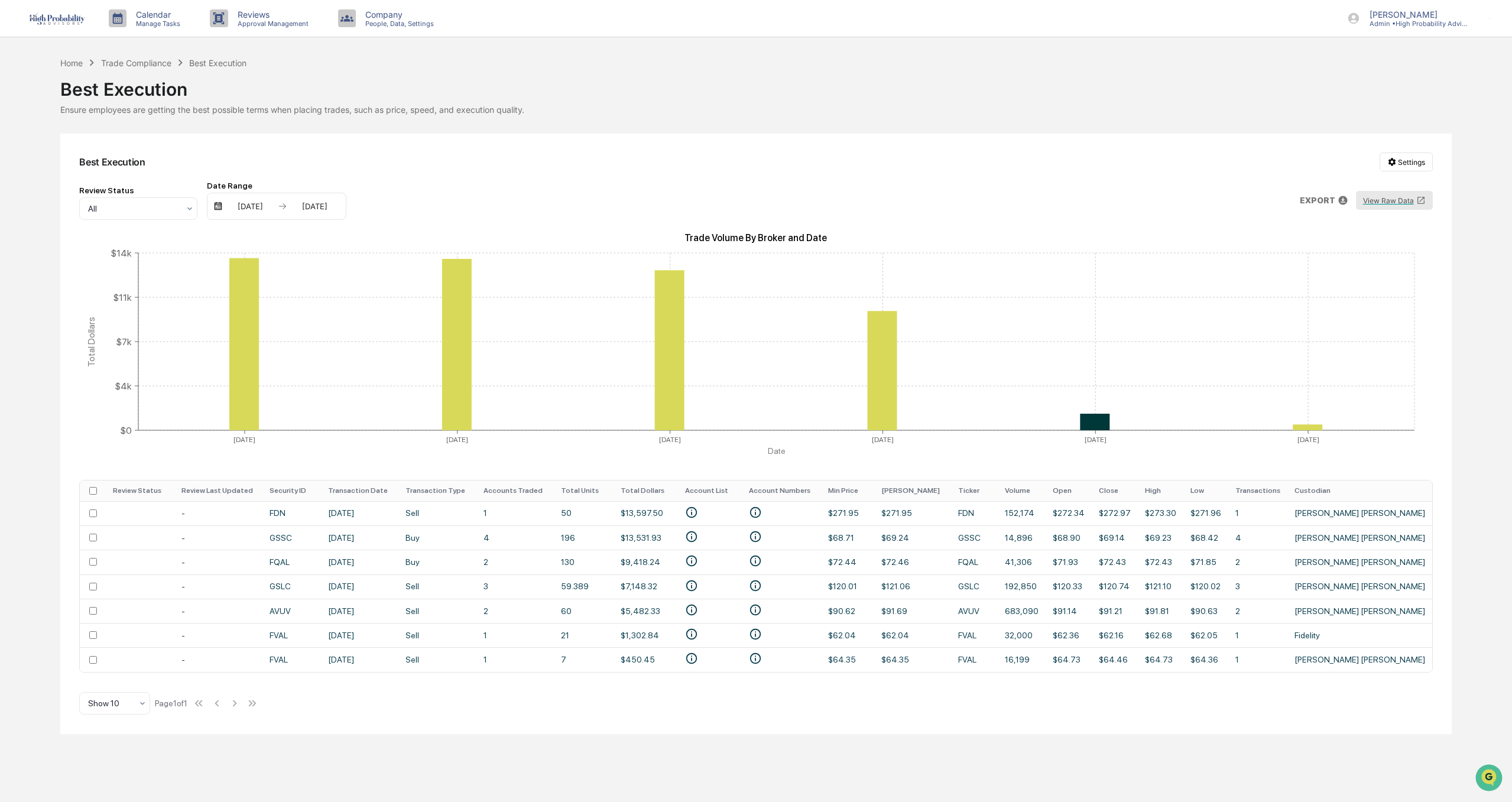
click at [1387, 200] on button "View Raw Data" at bounding box center [1394, 200] width 77 height 19
click at [125, 66] on div "Trade Compliance" at bounding box center [136, 63] width 71 height 10
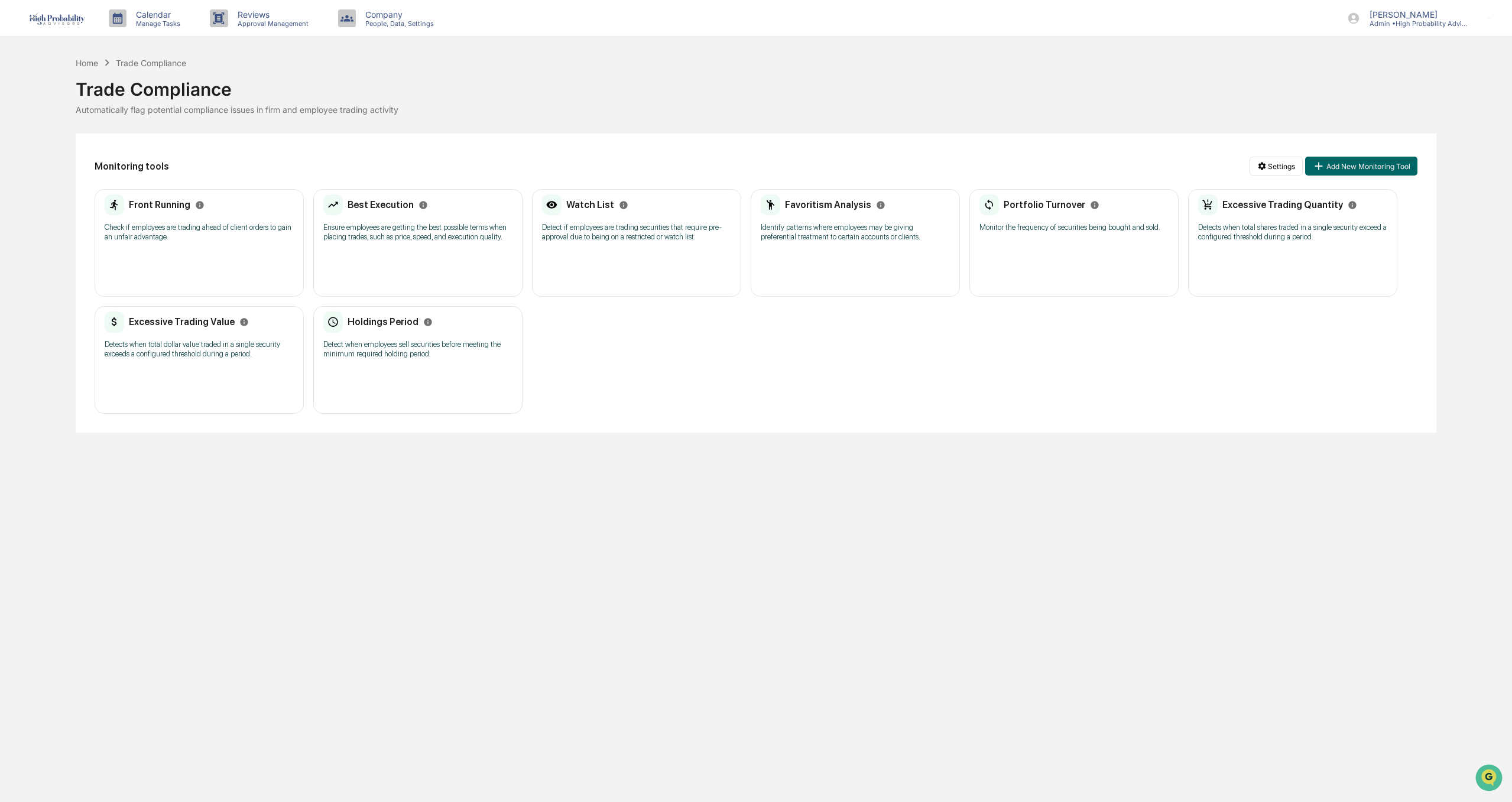
click at [839, 236] on p "Identify patterns where employees may be giving preferential treatment to certa…" at bounding box center [855, 232] width 189 height 19
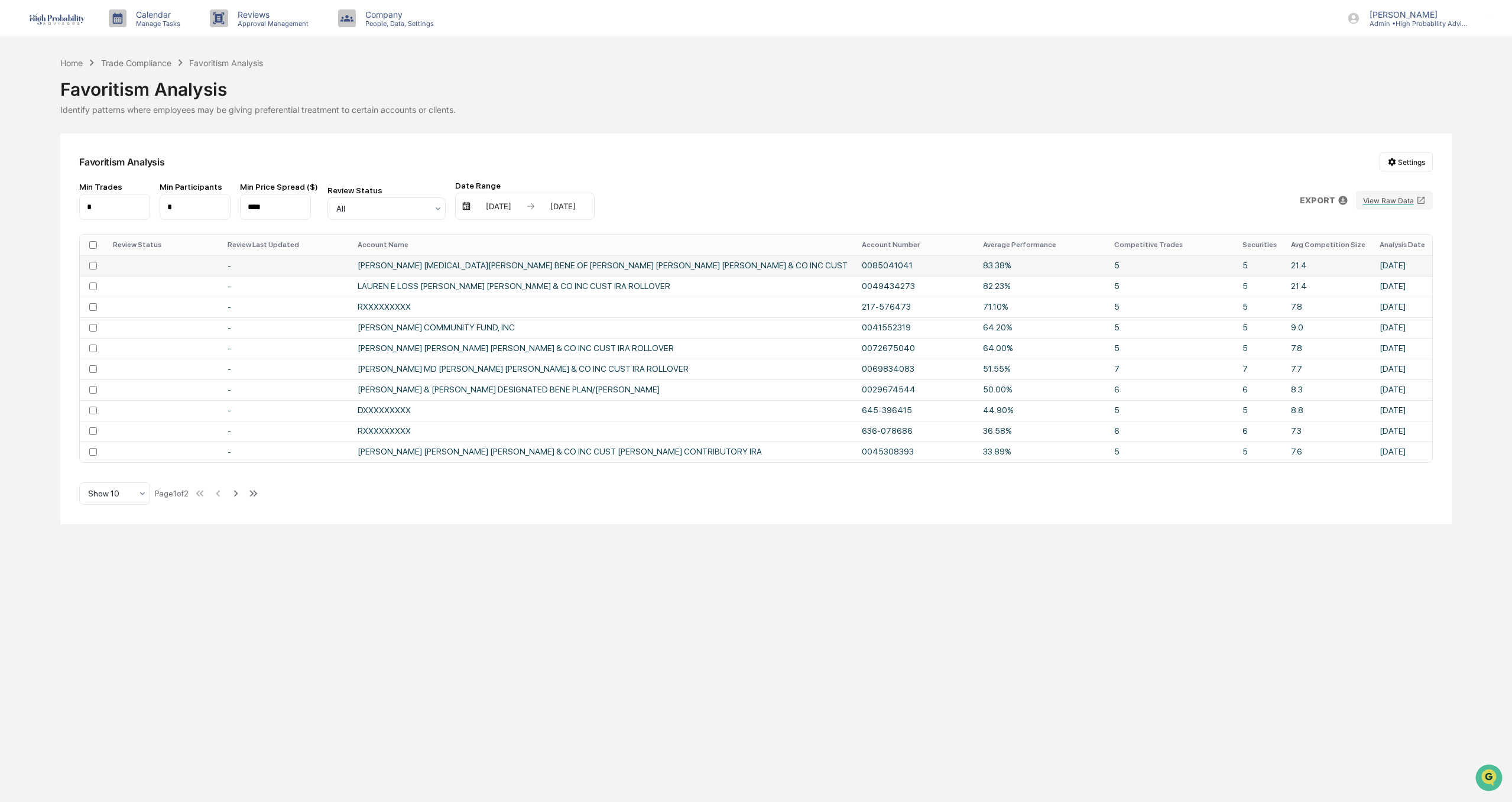
click at [492, 260] on td "[PERSON_NAME] [MEDICAL_DATA][PERSON_NAME] BENE OF [PERSON_NAME] [PERSON_NAME] […" at bounding box center [602, 265] width 504 height 21
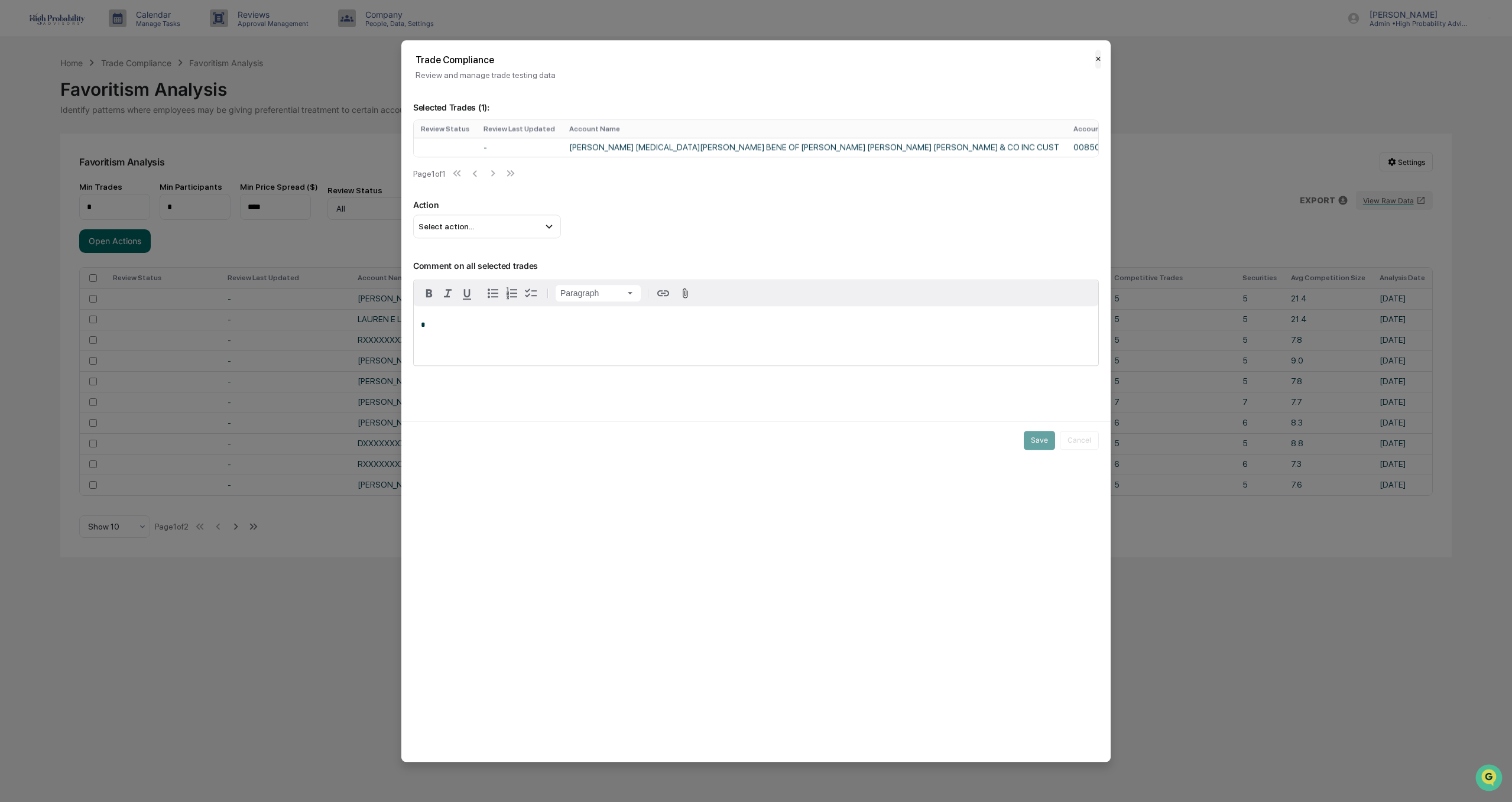
click at [1098, 58] on button "✕" at bounding box center [1098, 59] width 6 height 19
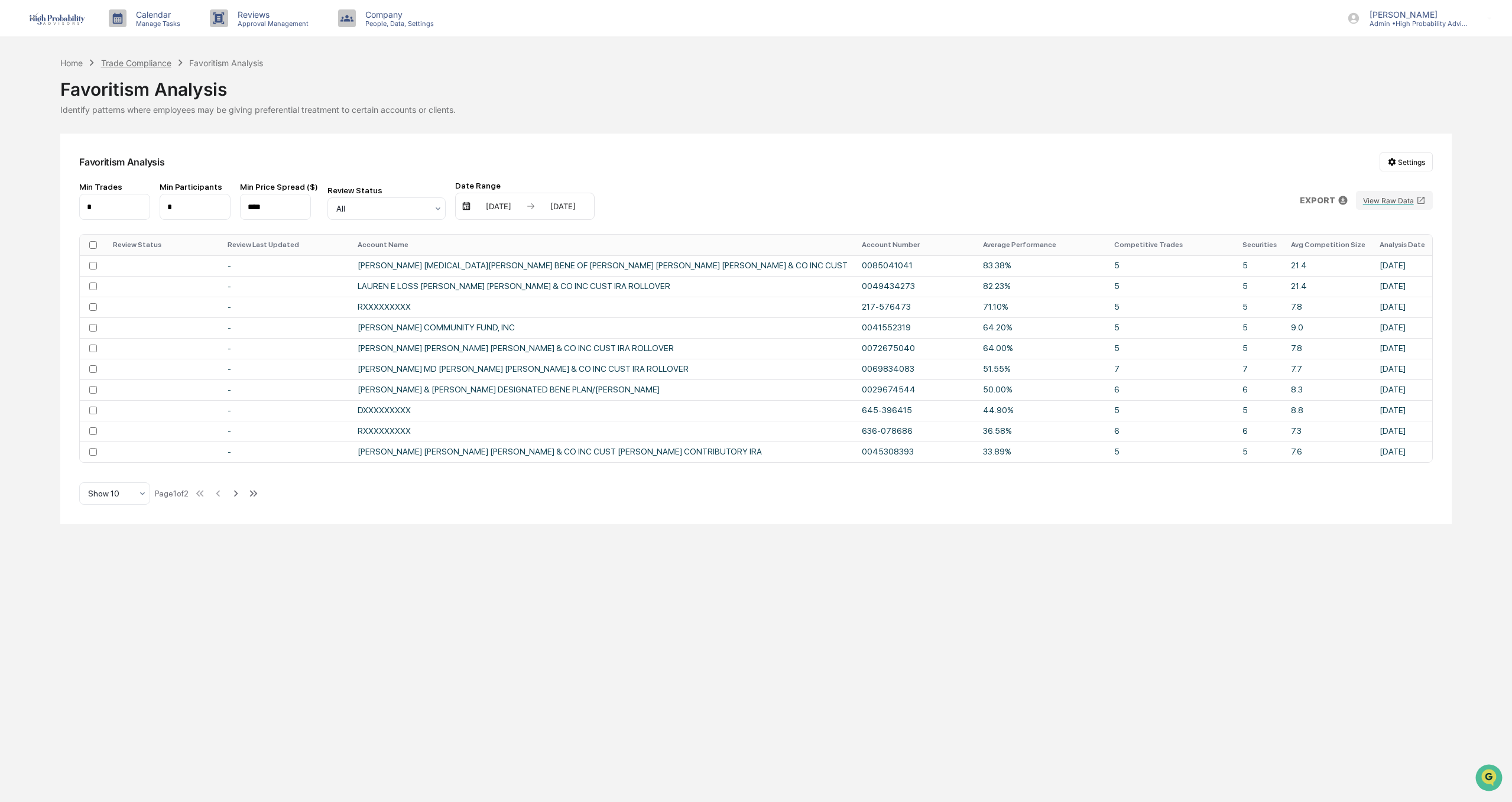
click at [145, 64] on div "Trade Compliance" at bounding box center [136, 63] width 71 height 10
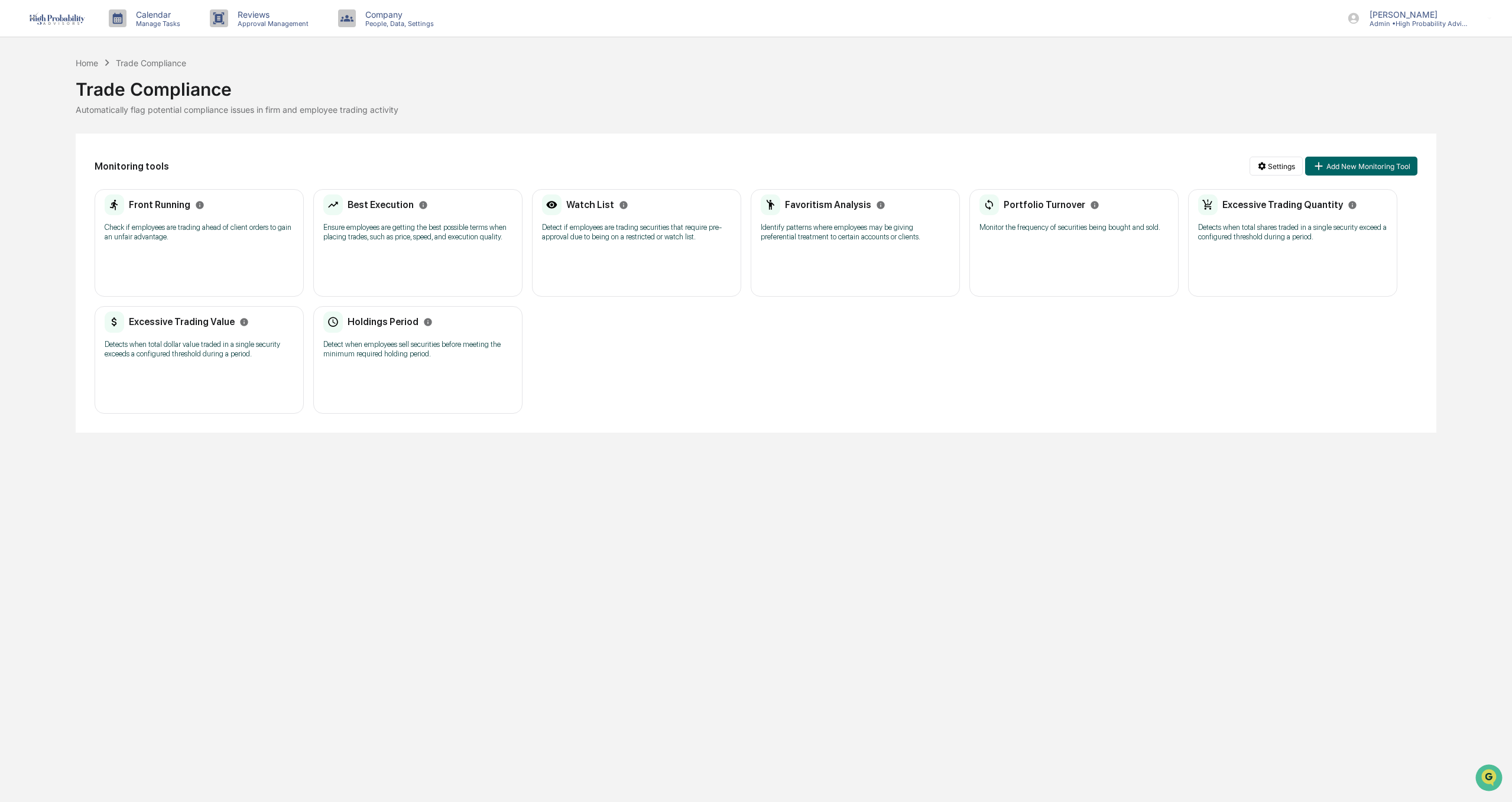
click at [1053, 226] on p "Monitor the frequency of securities being bought and sold." at bounding box center [1073, 227] width 189 height 9
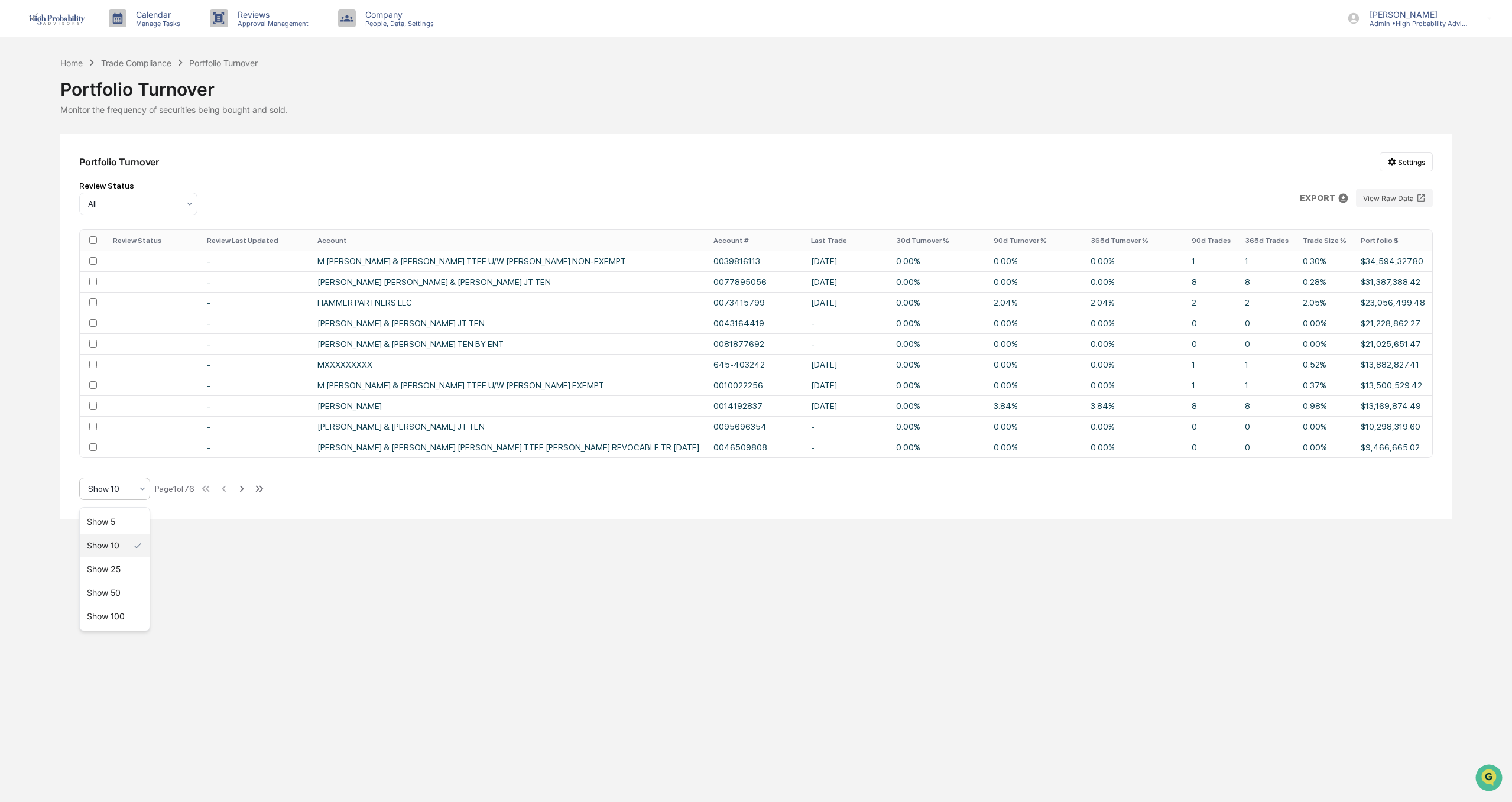
click at [112, 490] on div at bounding box center [109, 488] width 44 height 12
click at [98, 617] on div "Show 100" at bounding box center [115, 616] width 70 height 24
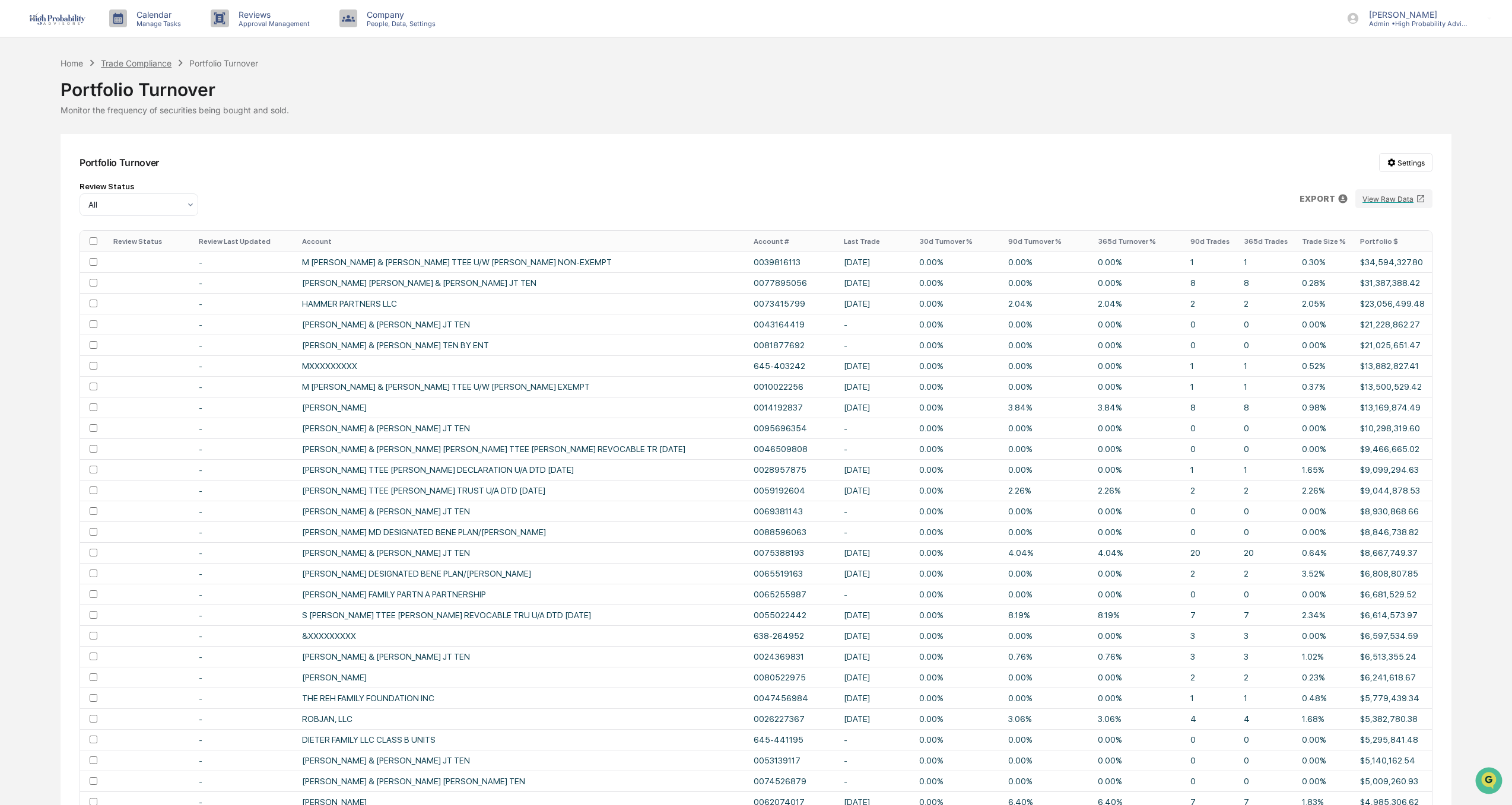
click at [150, 65] on div "Trade Compliance" at bounding box center [136, 63] width 71 height 10
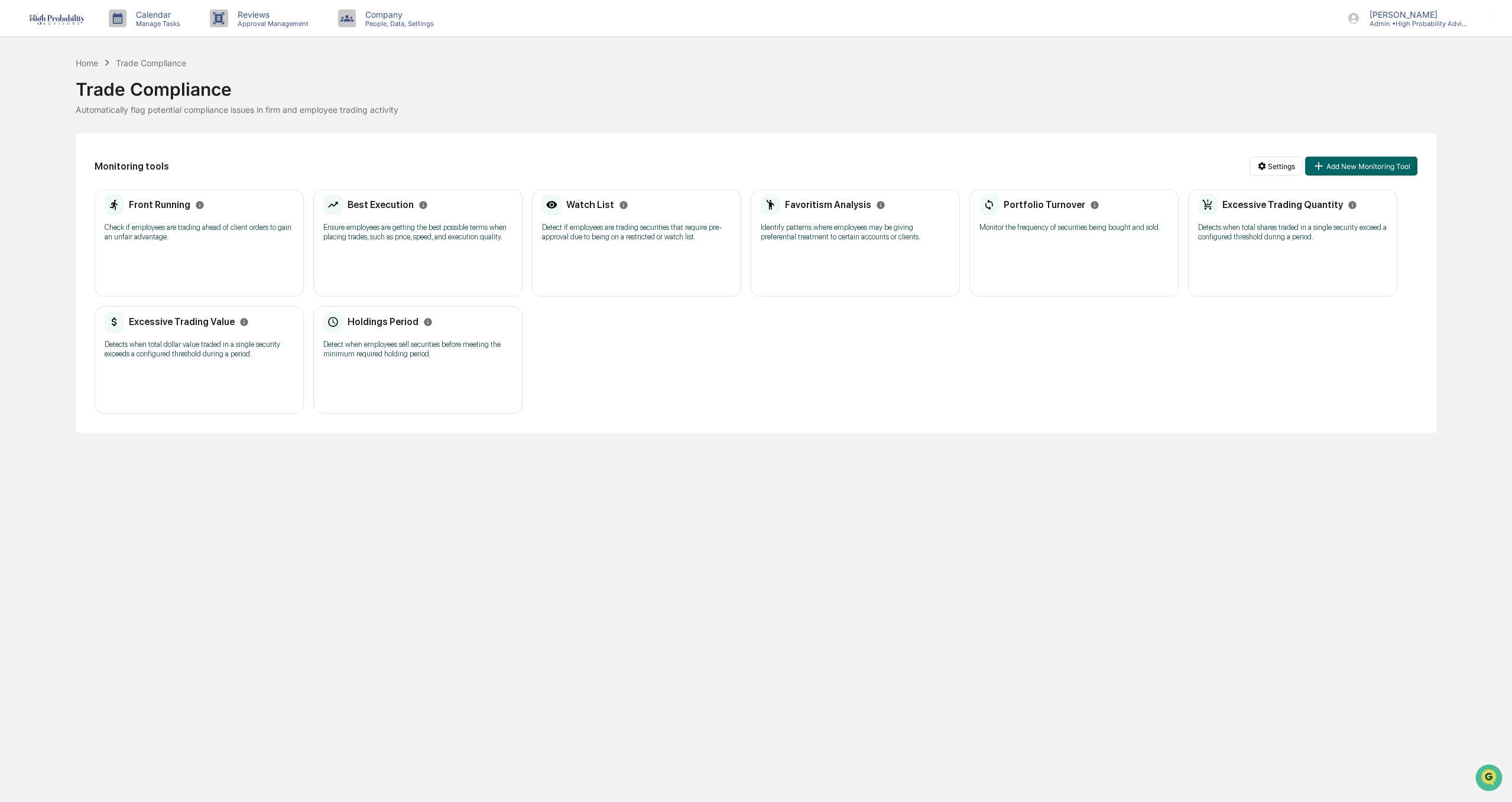
click at [1255, 235] on p "Detects when total shares traded in a single security exceed a configured thres…" at bounding box center [1292, 232] width 189 height 19
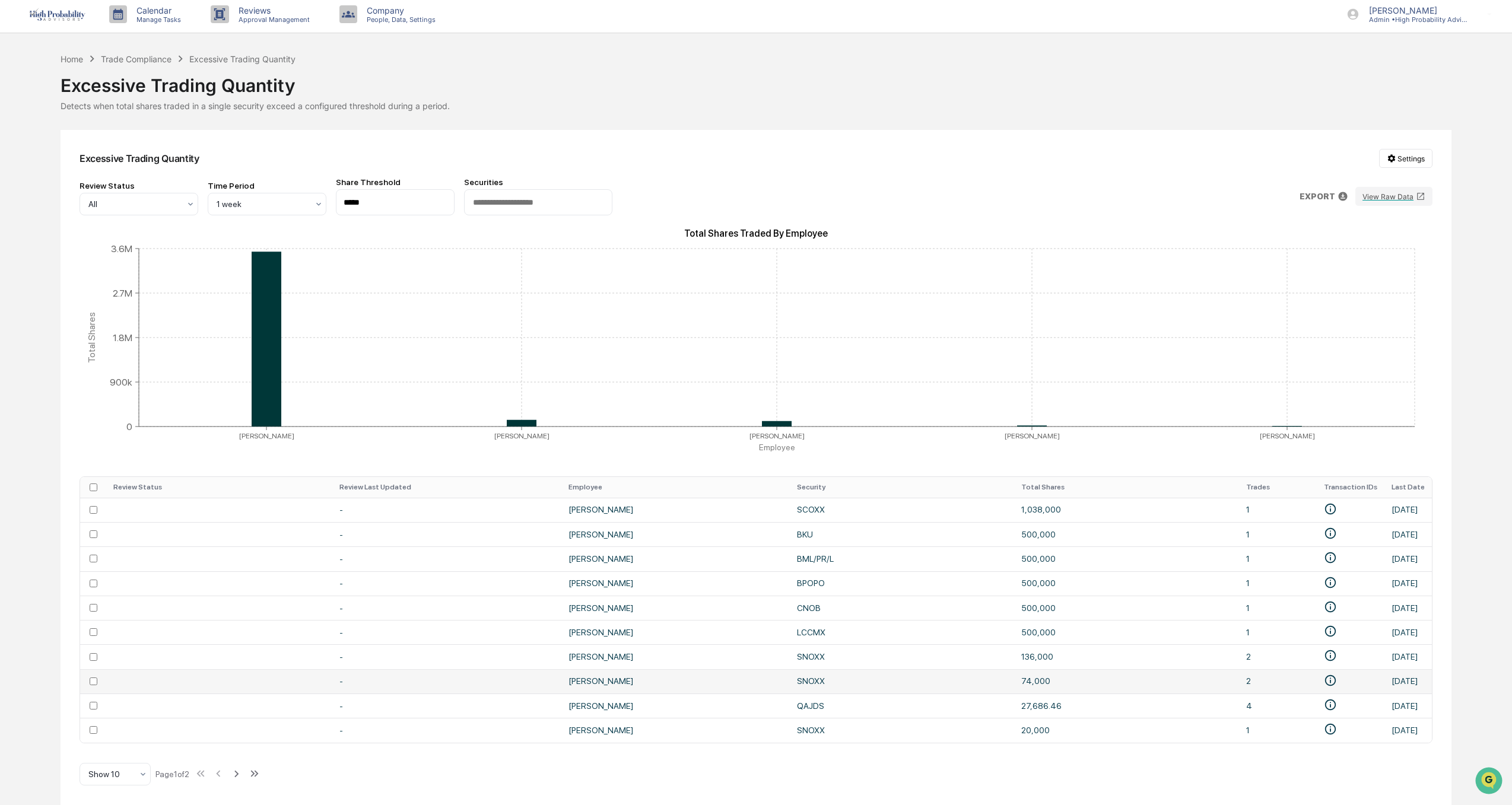
scroll to position [9, 0]
click at [114, 776] on div at bounding box center [110, 774] width 44 height 12
click at [130, 746] on div "Show 100" at bounding box center [115, 743] width 70 height 24
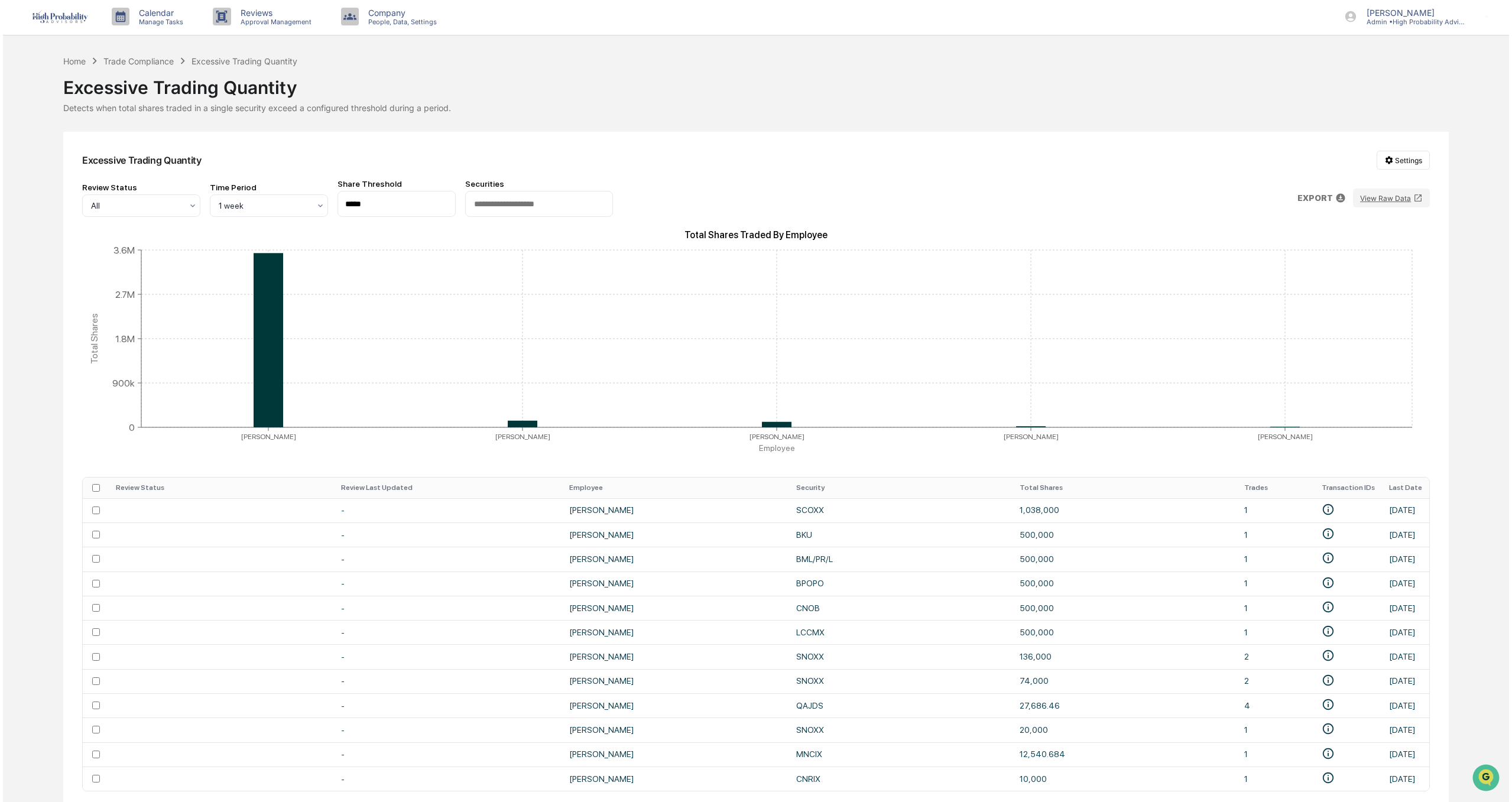
scroll to position [0, 0]
click at [161, 65] on div "Trade Compliance" at bounding box center [136, 63] width 71 height 10
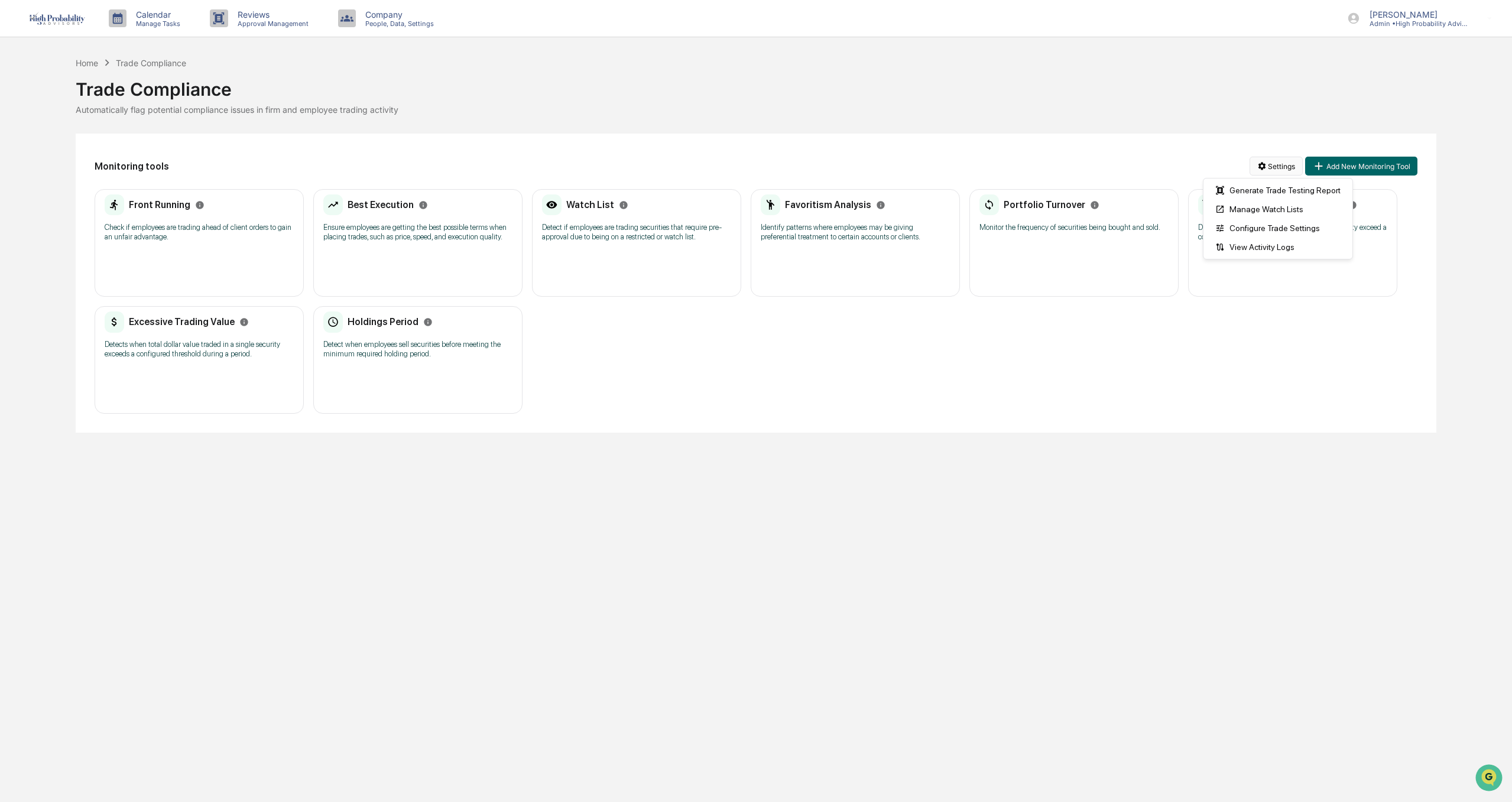
click at [1267, 160] on html "Calendar Manage Tasks Reviews Approval Management Company People, Data, Setting…" at bounding box center [756, 401] width 1512 height 802
click at [1270, 192] on div "Generate Trade Testing Report" at bounding box center [1278, 190] width 144 height 19
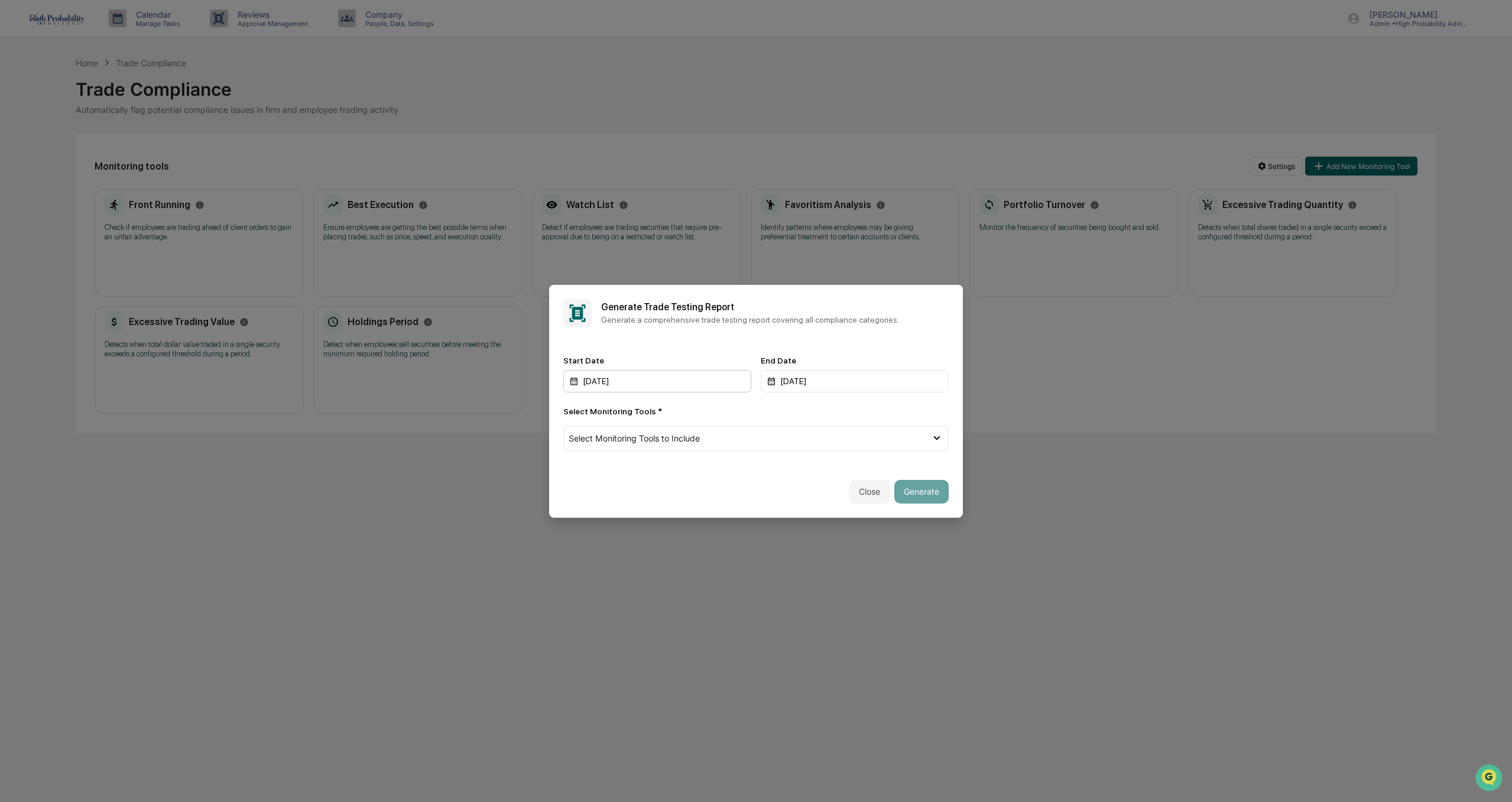
click at [655, 378] on div "[DATE]" at bounding box center [658, 381] width 188 height 22
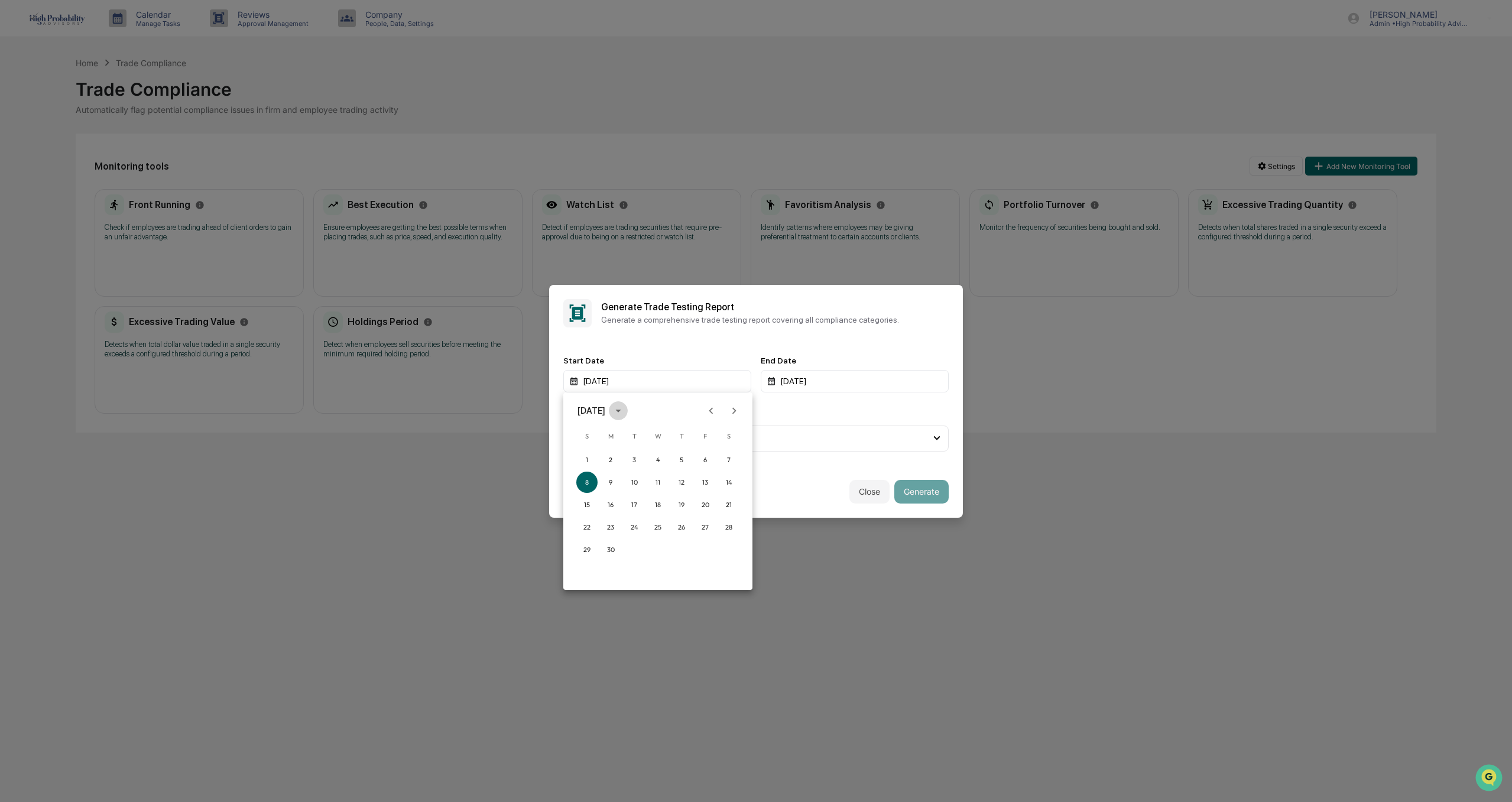
click at [625, 413] on icon "calendar view is open, switch to year view" at bounding box center [618, 411] width 13 height 13
click at [714, 505] on button "2025" at bounding box center [720, 507] width 43 height 21
click at [717, 471] on button "Jun" at bounding box center [720, 471] width 43 height 21
click at [587, 454] on button "1" at bounding box center [587, 460] width 21 height 21
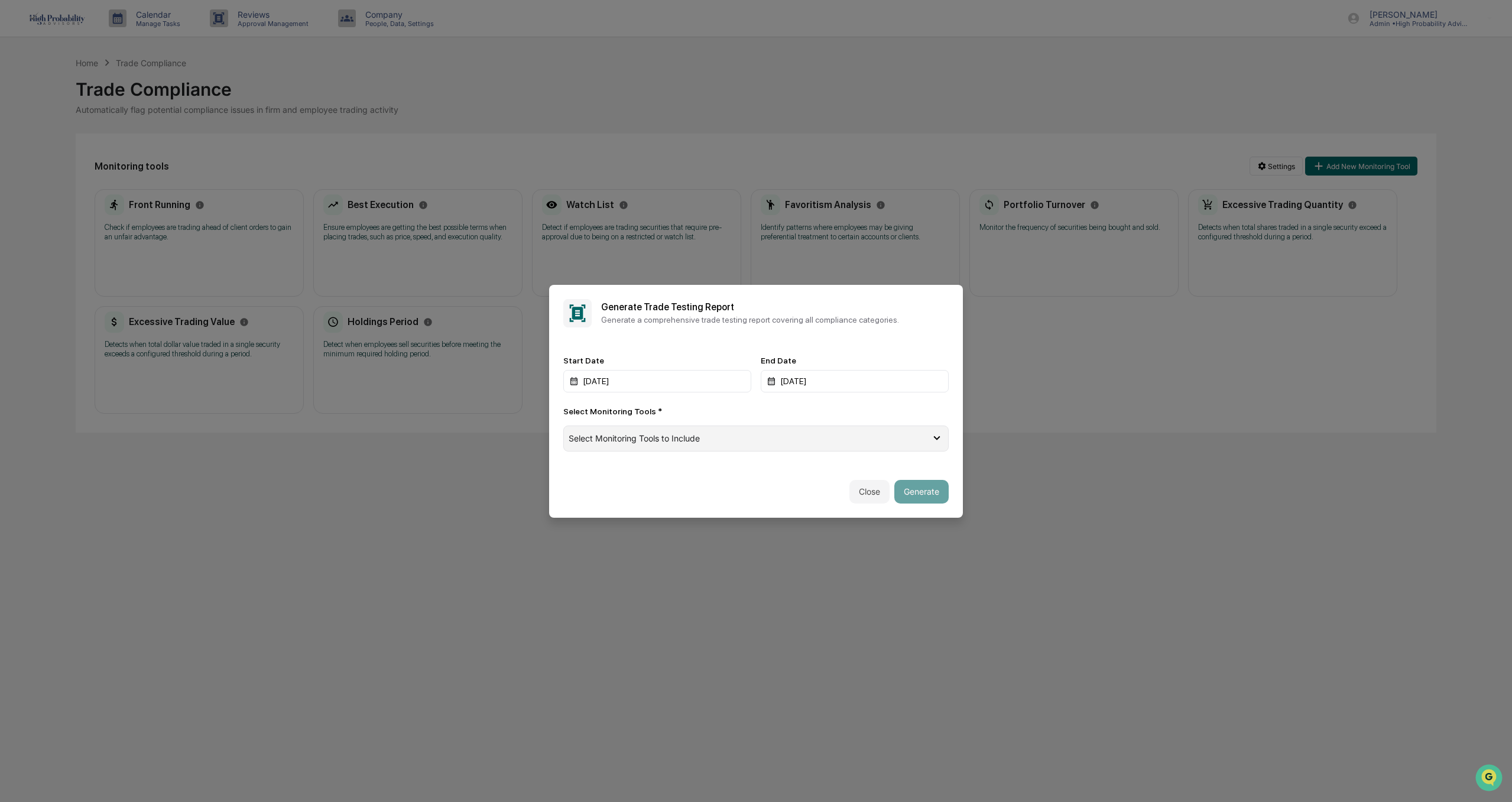
click at [860, 447] on div "Select Monitoring Tools to Include" at bounding box center [756, 438] width 385 height 26
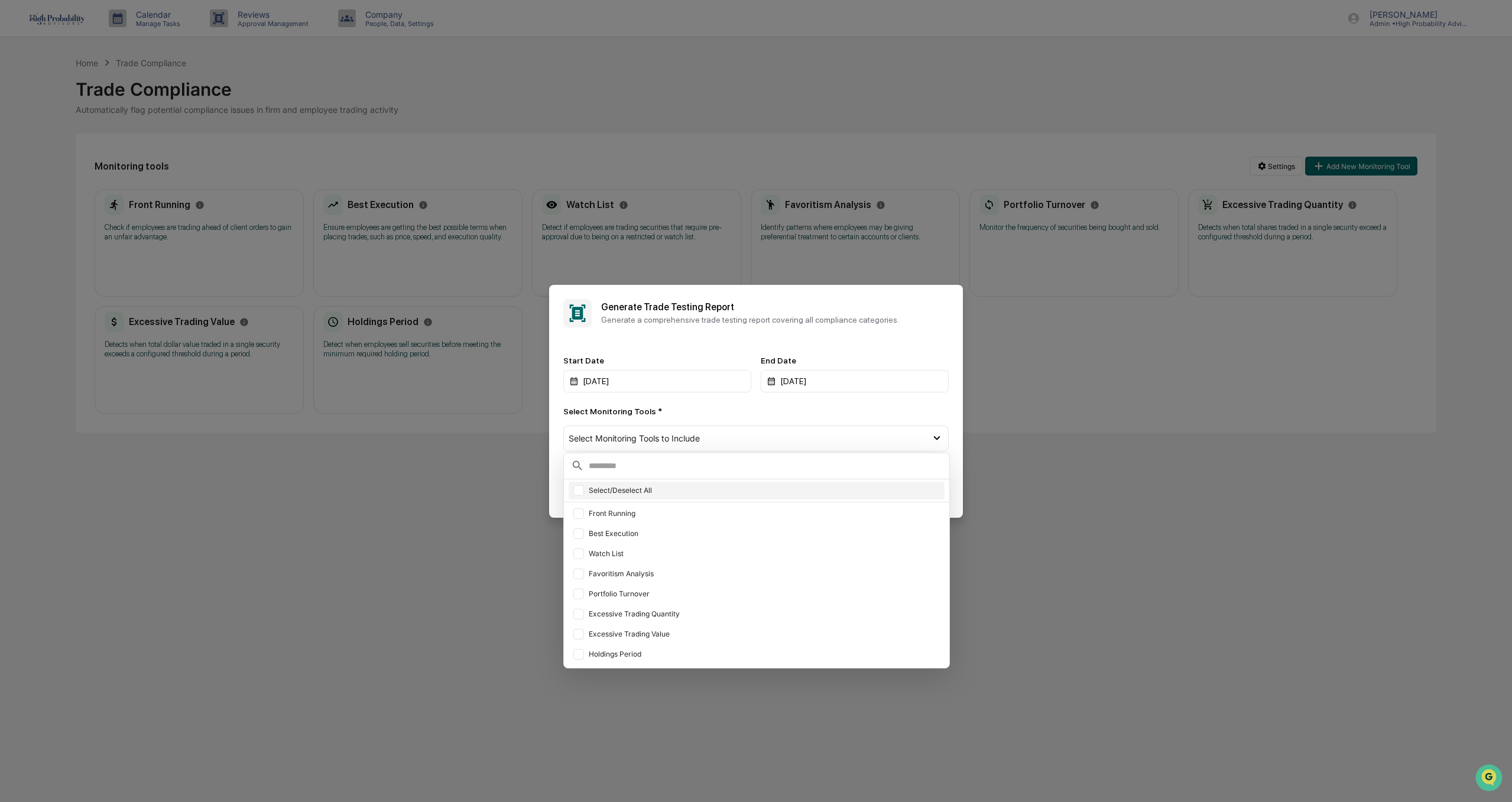
click at [581, 492] on div at bounding box center [578, 490] width 11 height 11
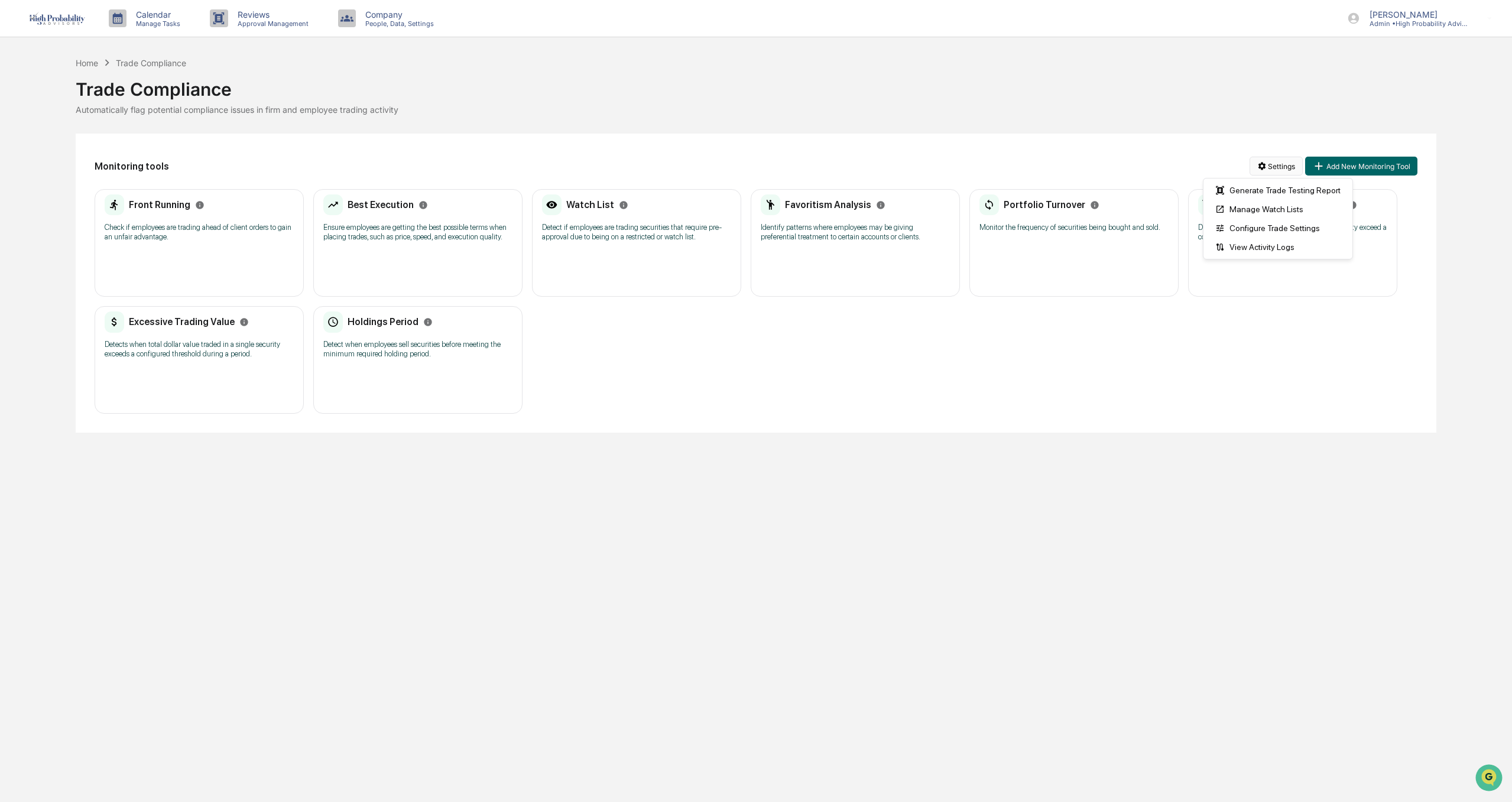
click at [1274, 172] on html "Calendar Manage Tasks Reviews Approval Management Company People, Data, Setting…" at bounding box center [756, 401] width 1512 height 802
click at [1270, 188] on div "Generate Trade Testing Report" at bounding box center [1278, 190] width 144 height 19
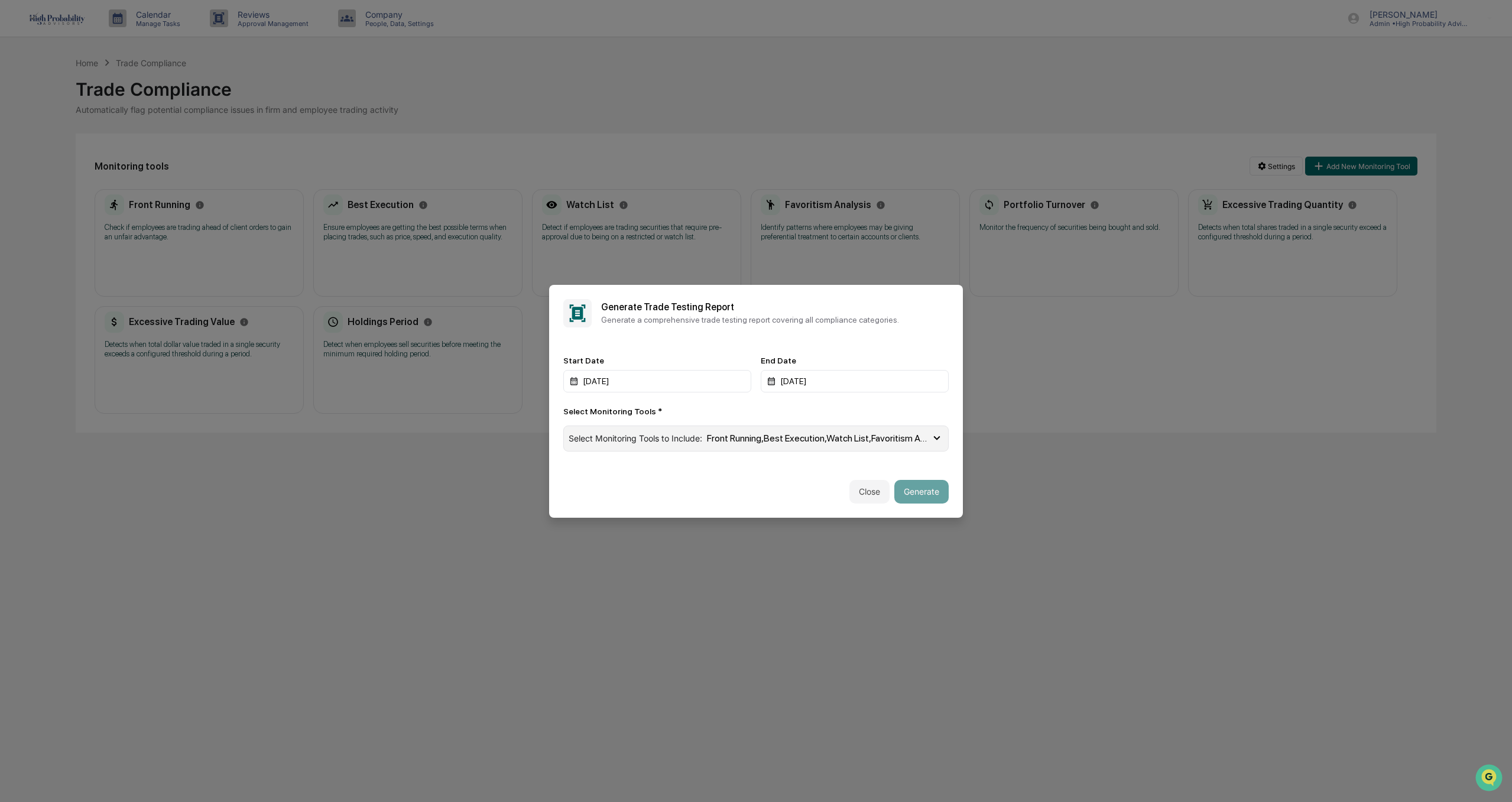
click at [924, 438] on span "Front Running , Best Execution , Watch List , Favoritism Analysis , Portfolio T…" at bounding box center [818, 438] width 223 height 11
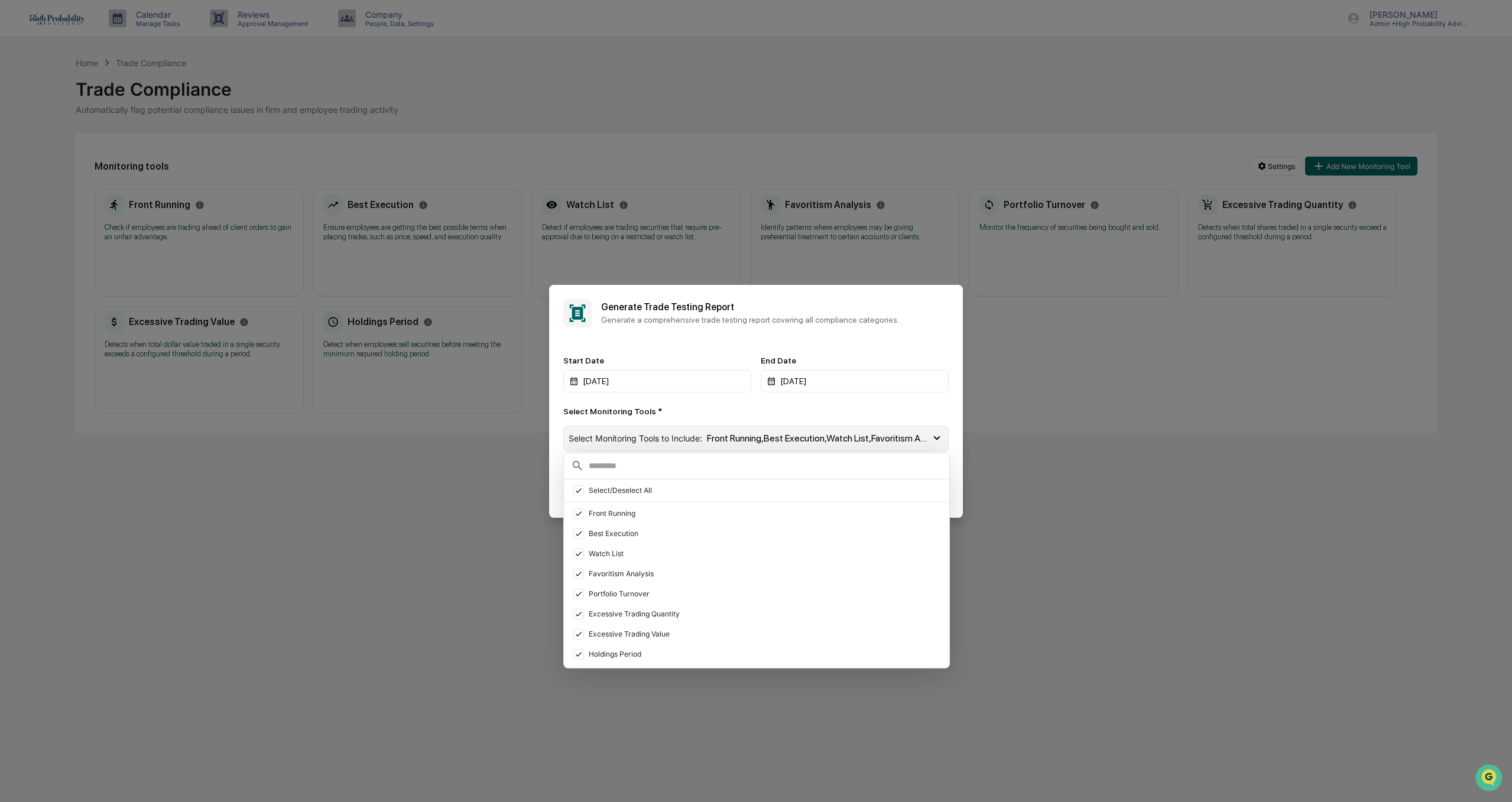
click at [931, 438] on icon at bounding box center [936, 438] width 13 height 13
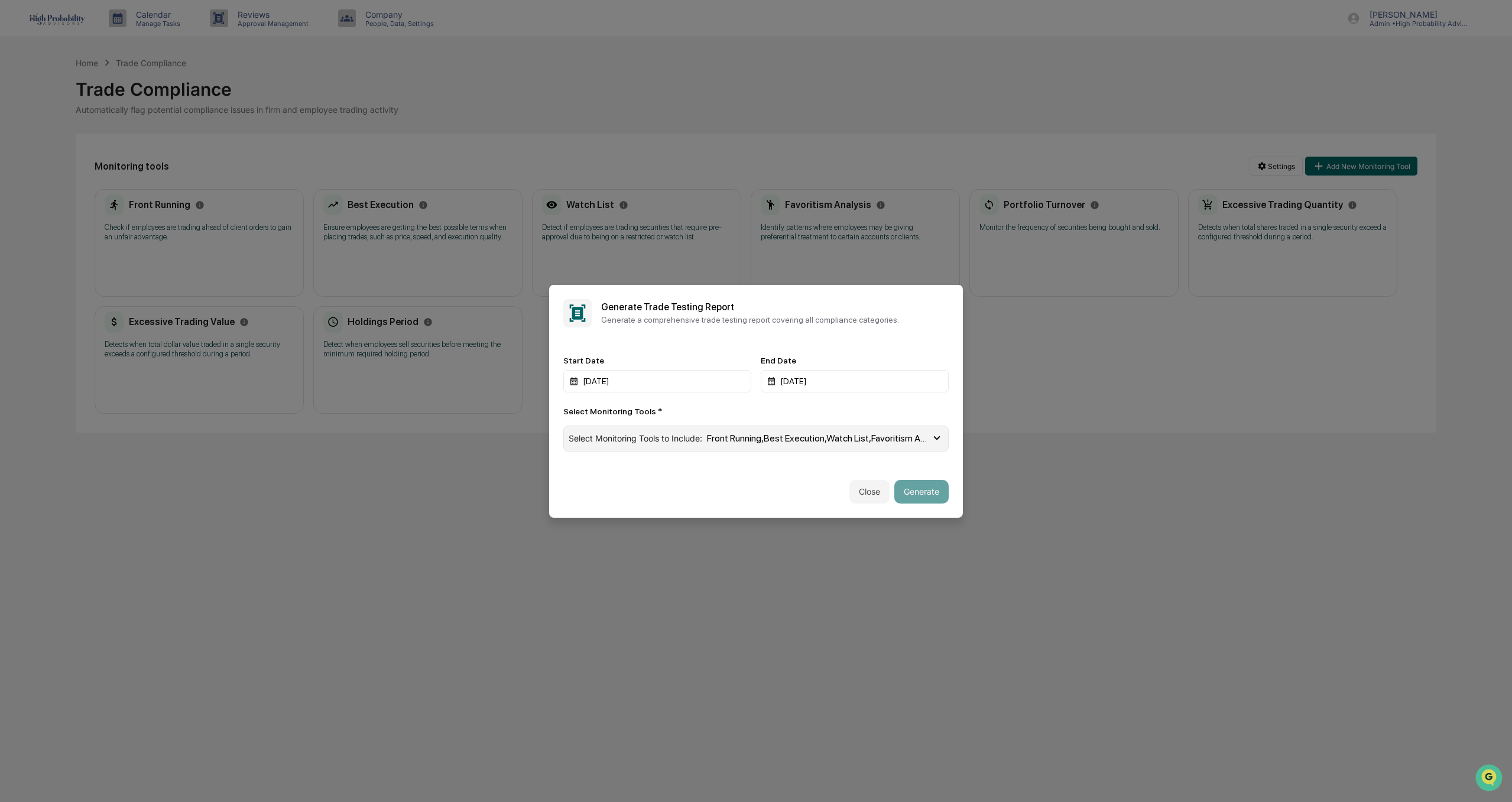
click at [936, 433] on icon at bounding box center [936, 438] width 13 height 13
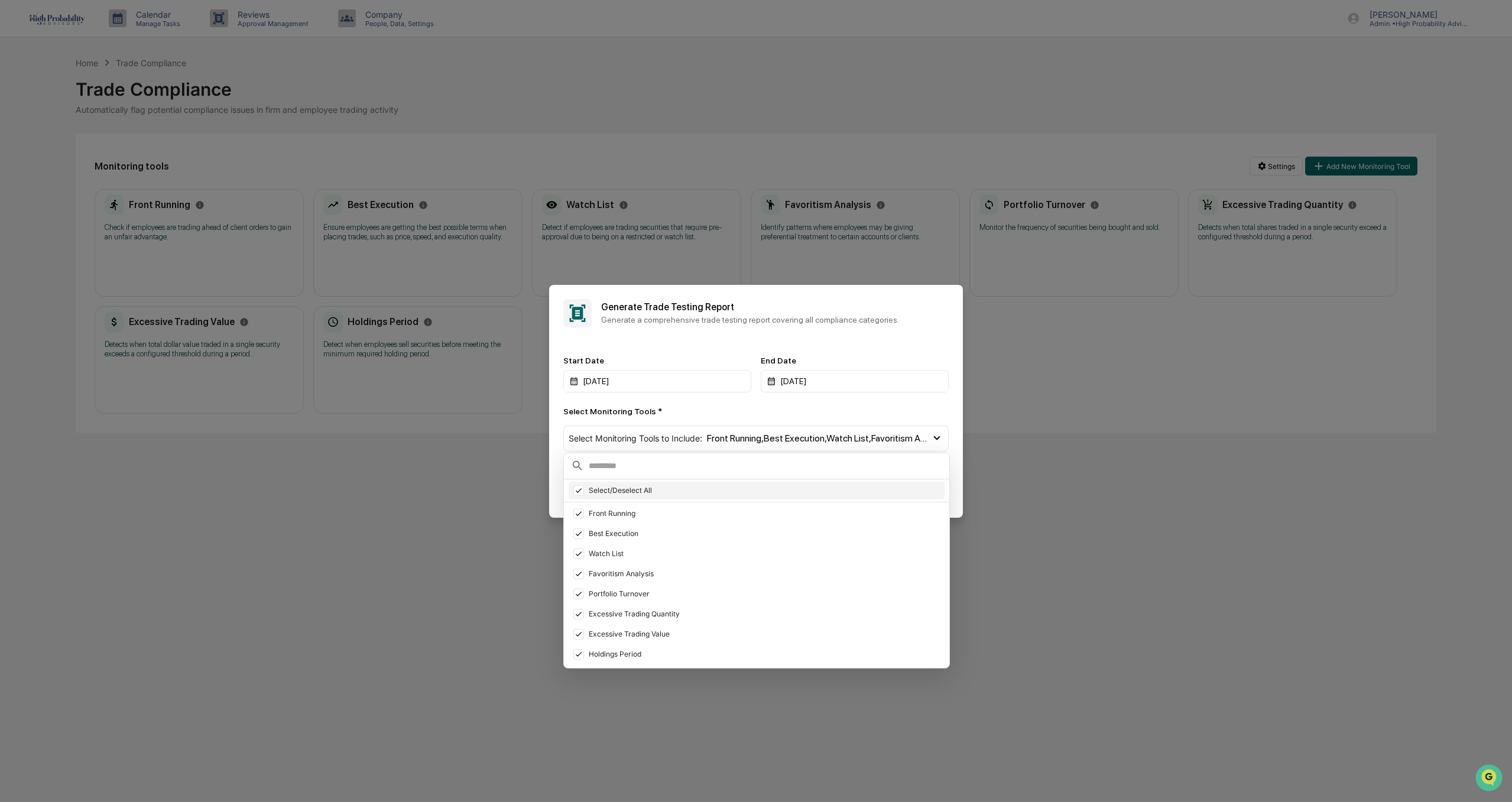
click at [581, 490] on icon at bounding box center [578, 490] width 6 height 5
click at [581, 513] on div at bounding box center [578, 513] width 11 height 11
click at [553, 488] on div "Close Generate" at bounding box center [756, 491] width 414 height 52
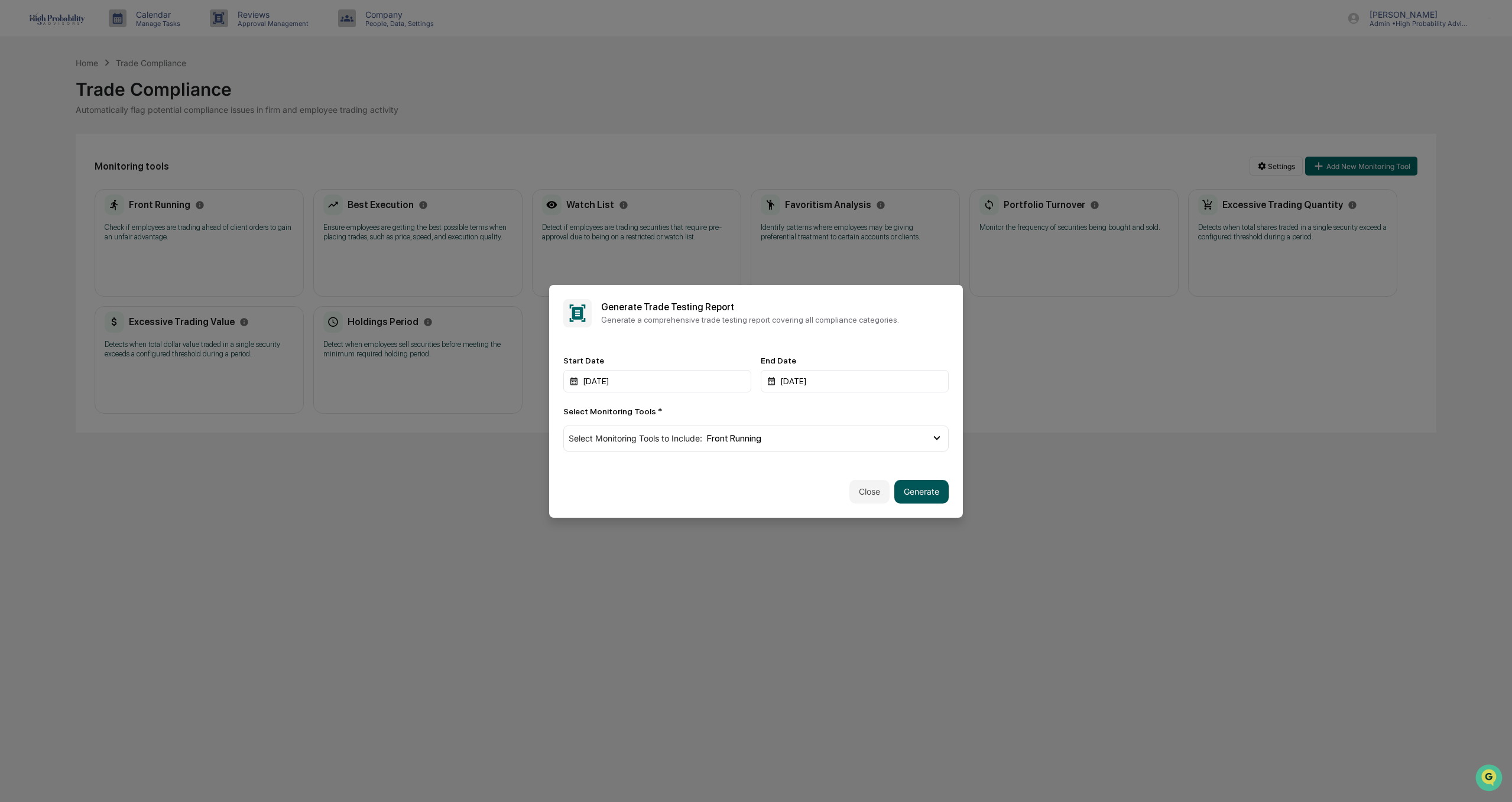
click at [921, 491] on button "Generate" at bounding box center [921, 491] width 54 height 24
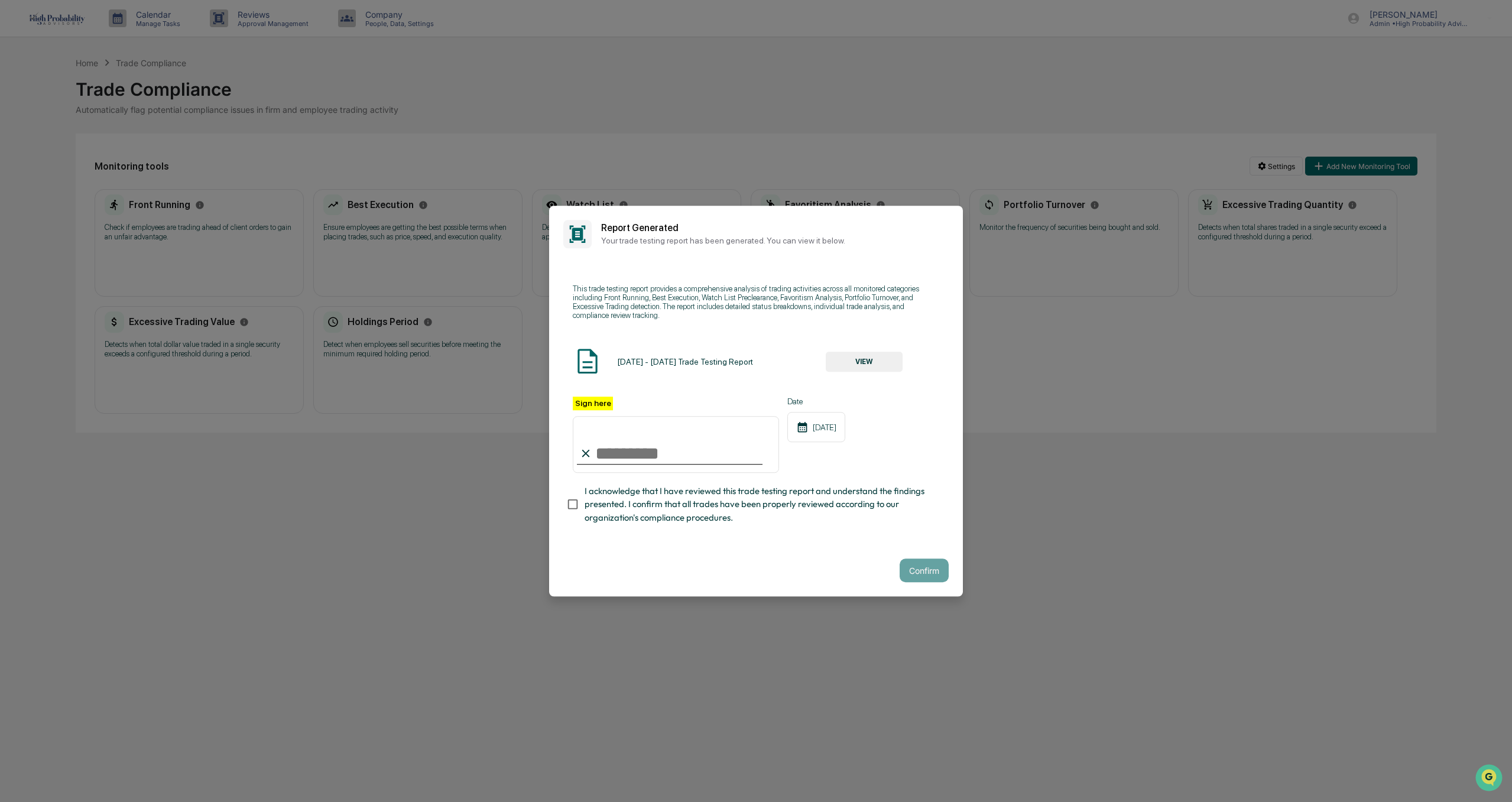
click at [856, 361] on button "VIEW" at bounding box center [864, 361] width 77 height 20
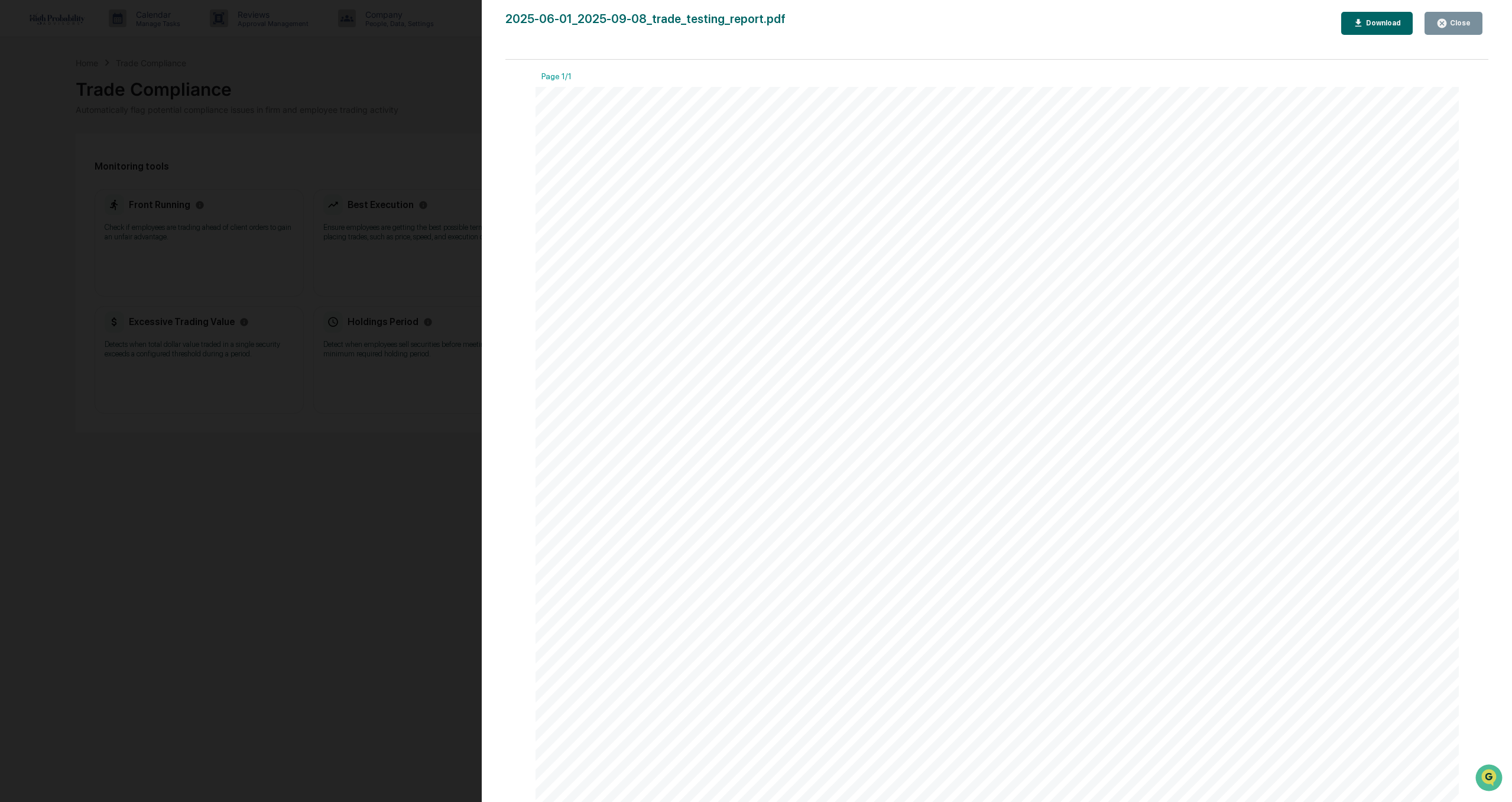
click at [1459, 22] on div "Close" at bounding box center [1459, 24] width 23 height 9
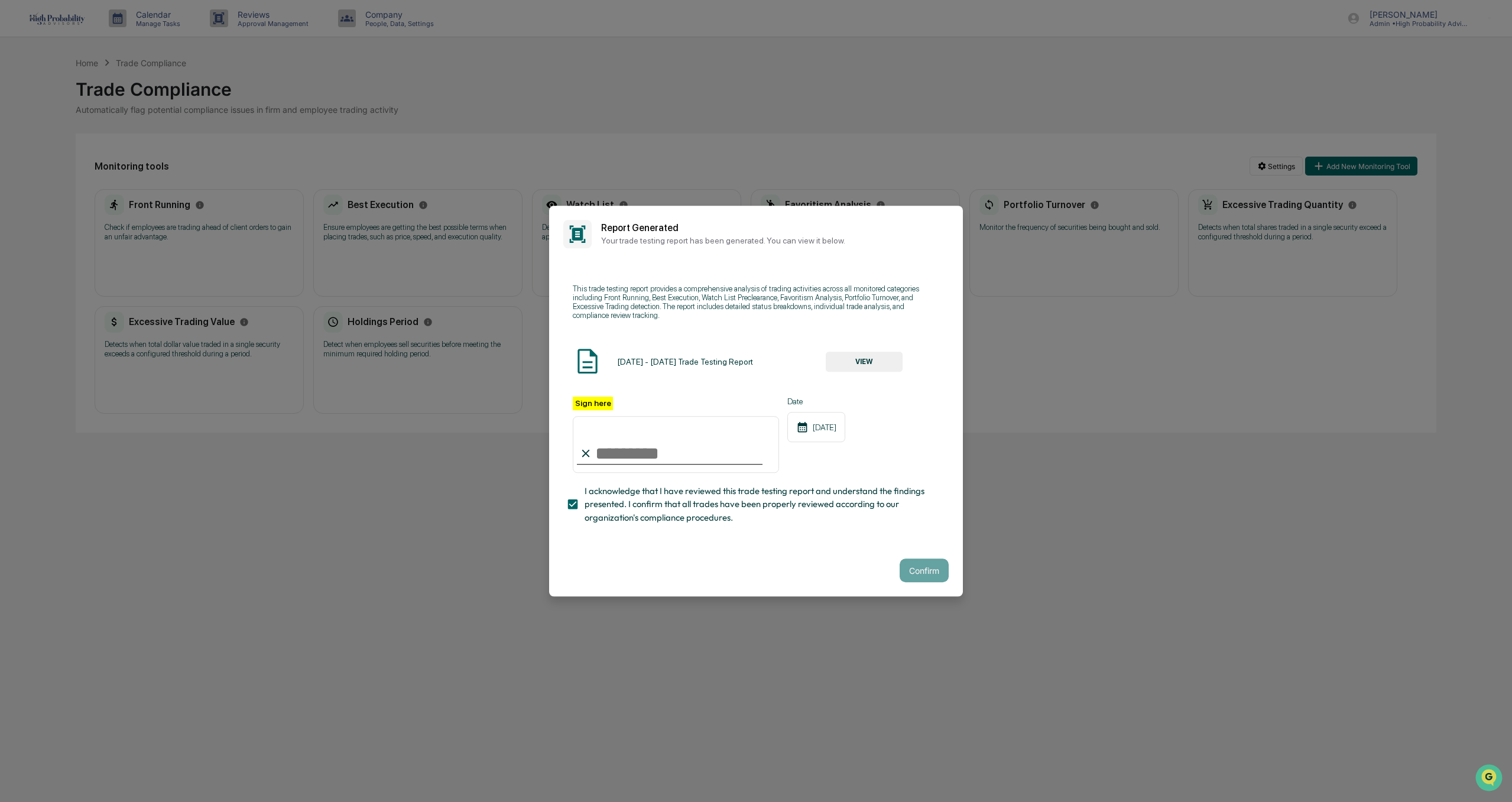
click at [643, 456] on input "Sign here" at bounding box center [675, 444] width 206 height 57
type input "**********"
click at [909, 575] on button "Confirm" at bounding box center [924, 570] width 49 height 24
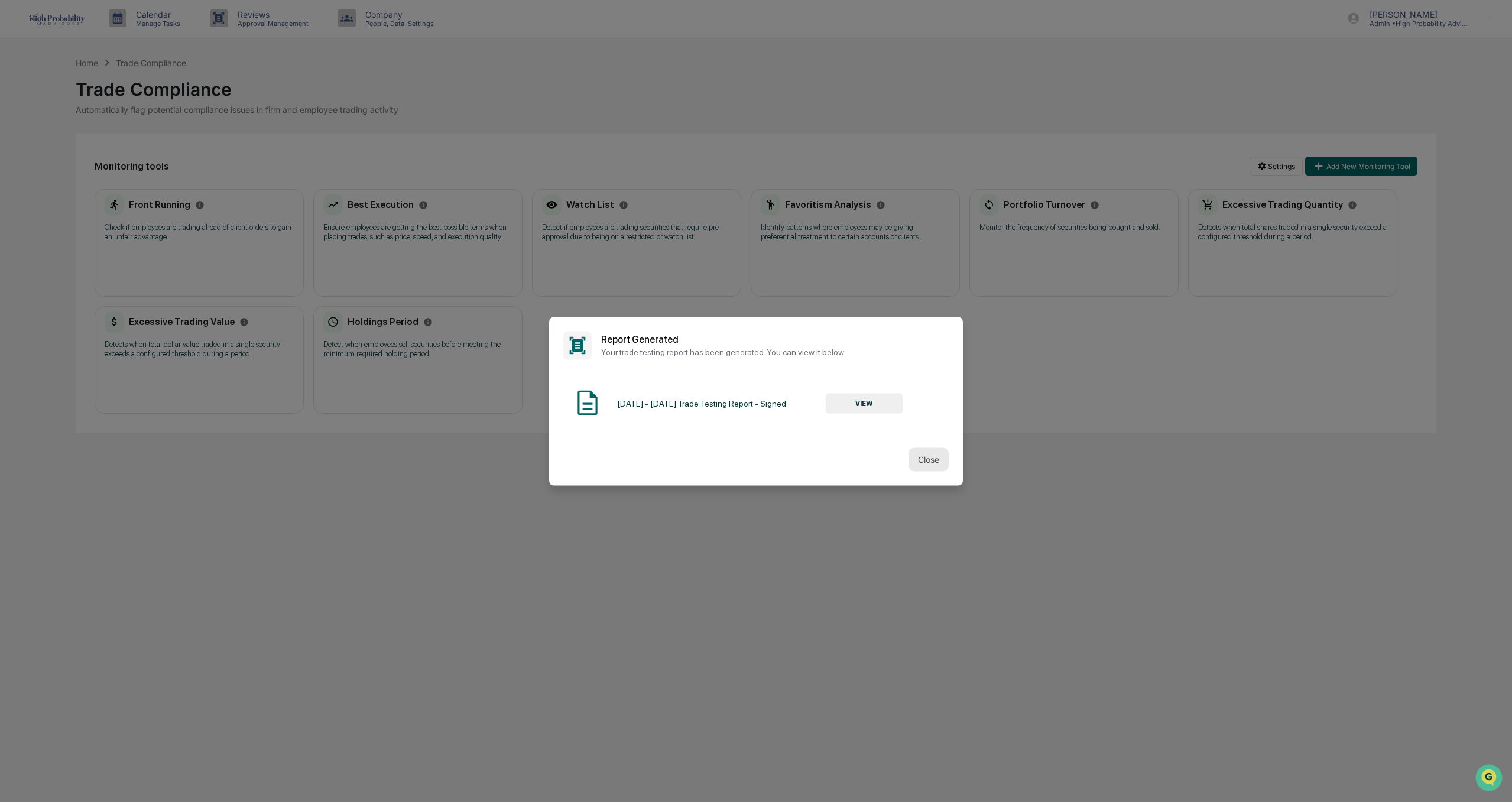
click at [923, 460] on button "Close" at bounding box center [929, 458] width 40 height 24
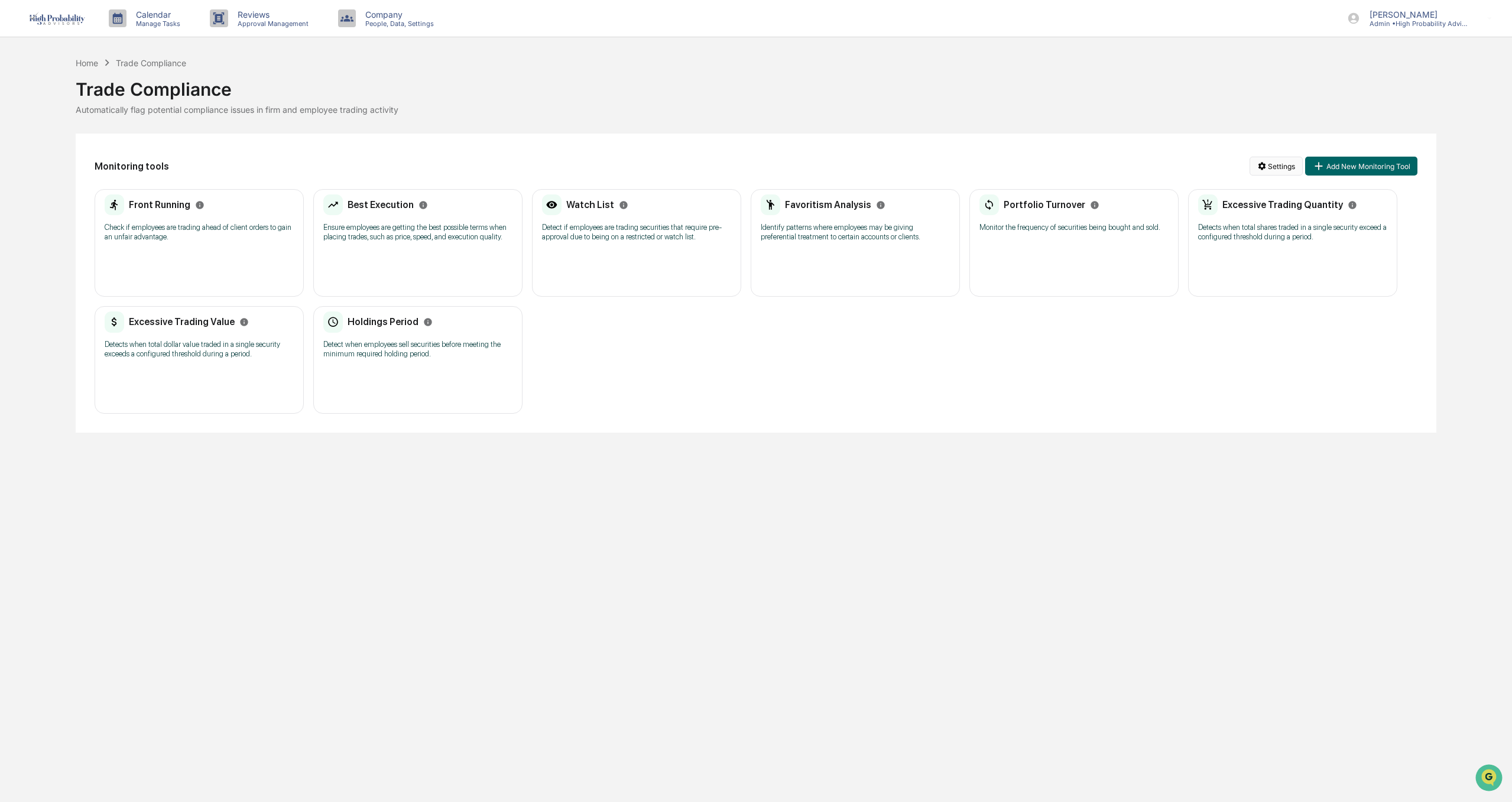
click at [1282, 168] on html "Calendar Manage Tasks Reviews Approval Management Company People, Data, Setting…" at bounding box center [756, 401] width 1512 height 802
click at [1272, 250] on div "View Activity Logs" at bounding box center [1278, 247] width 144 height 19
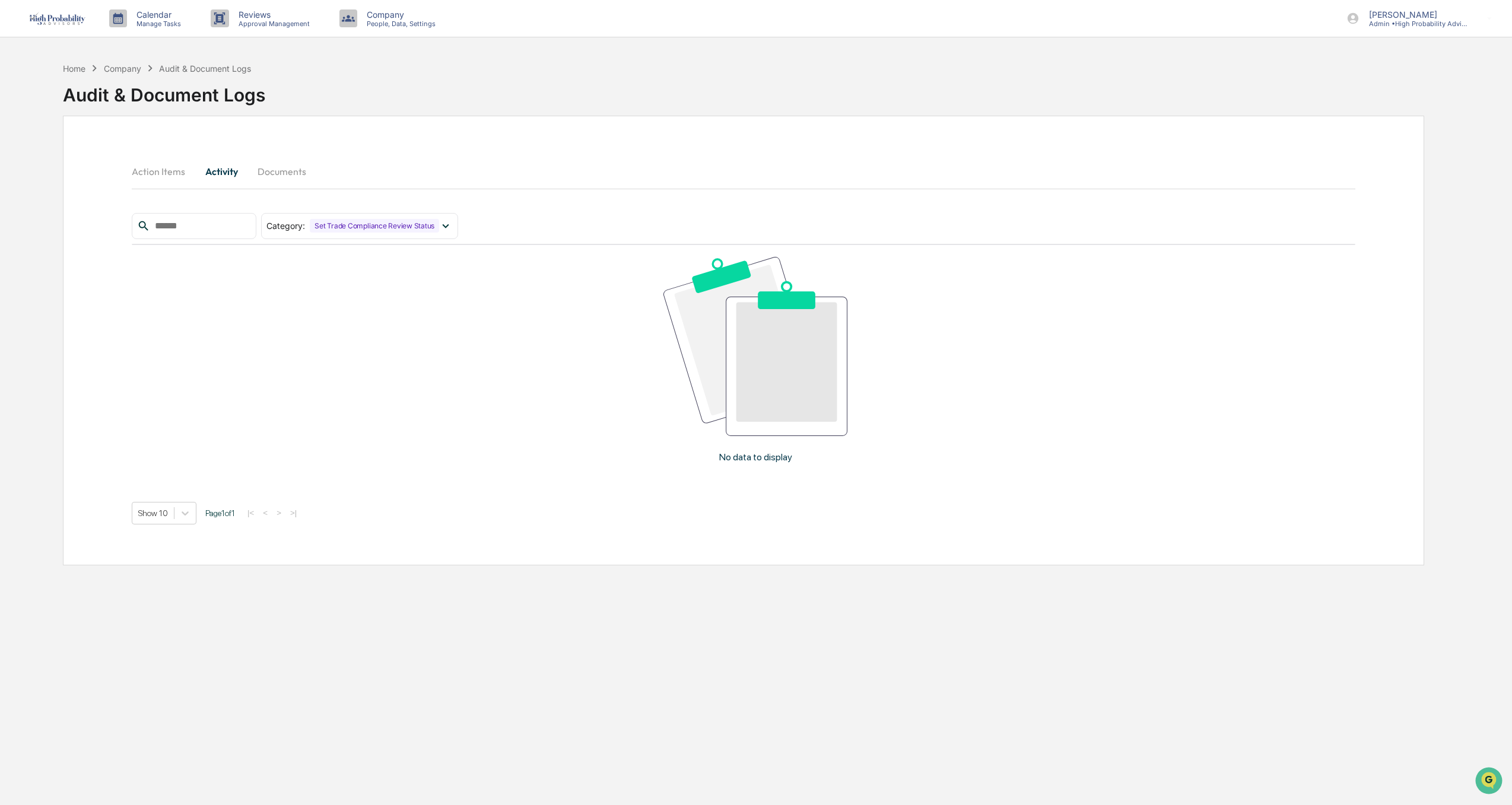
click at [167, 170] on button "Action Items" at bounding box center [163, 172] width 63 height 29
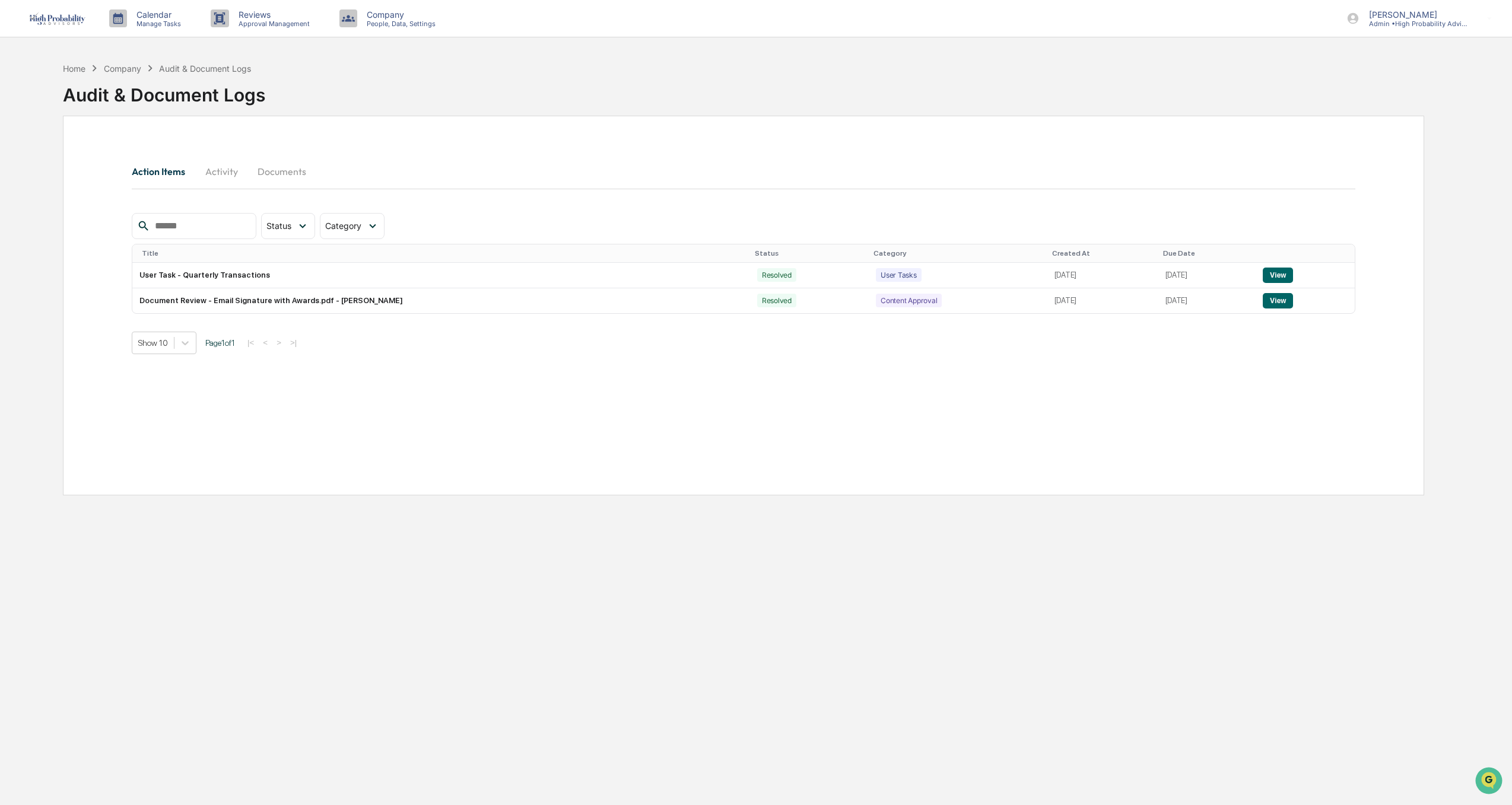
click at [218, 172] on button "Activity" at bounding box center [221, 172] width 54 height 29
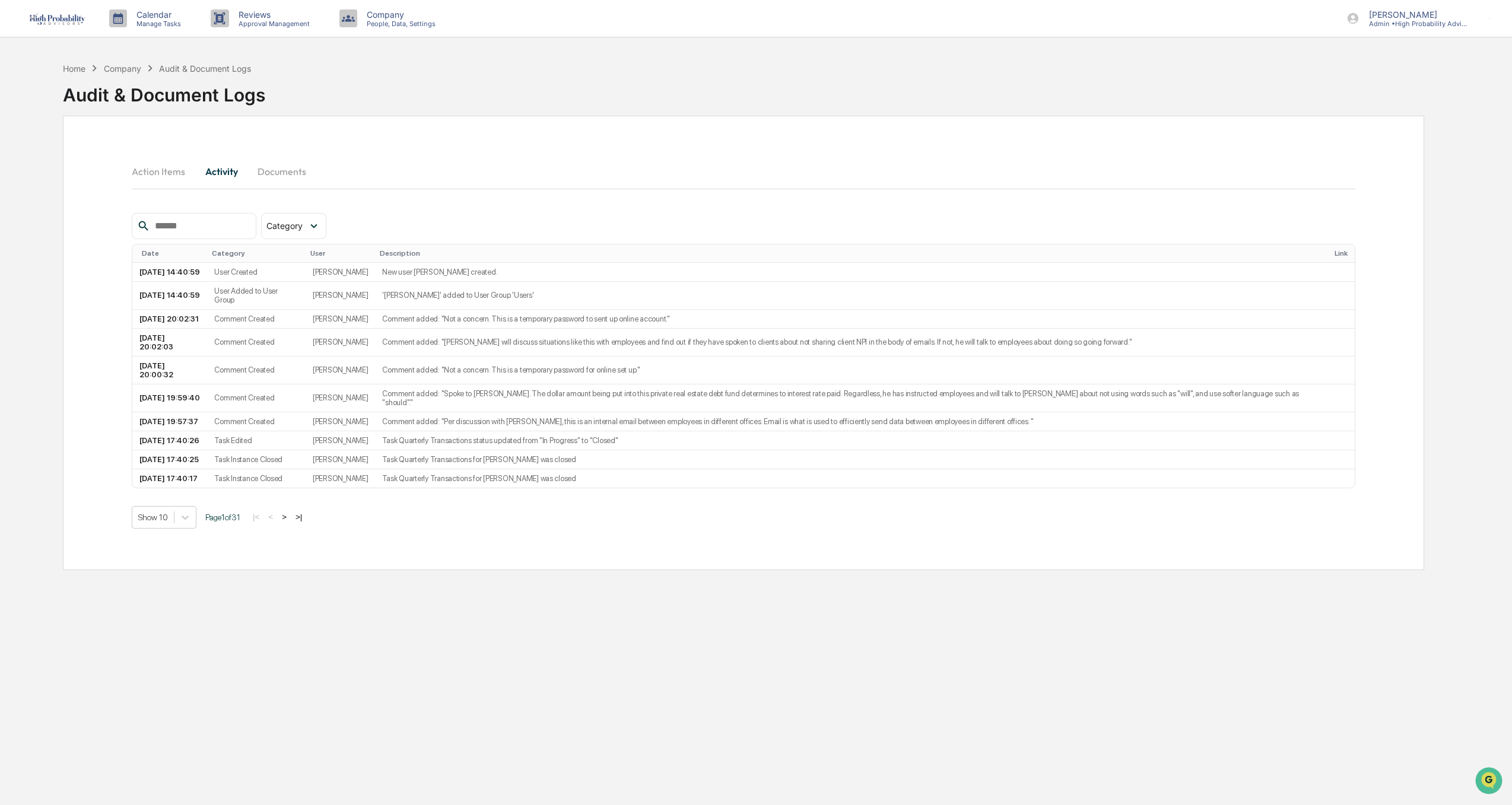
click at [279, 172] on button "Documents" at bounding box center [281, 172] width 67 height 29
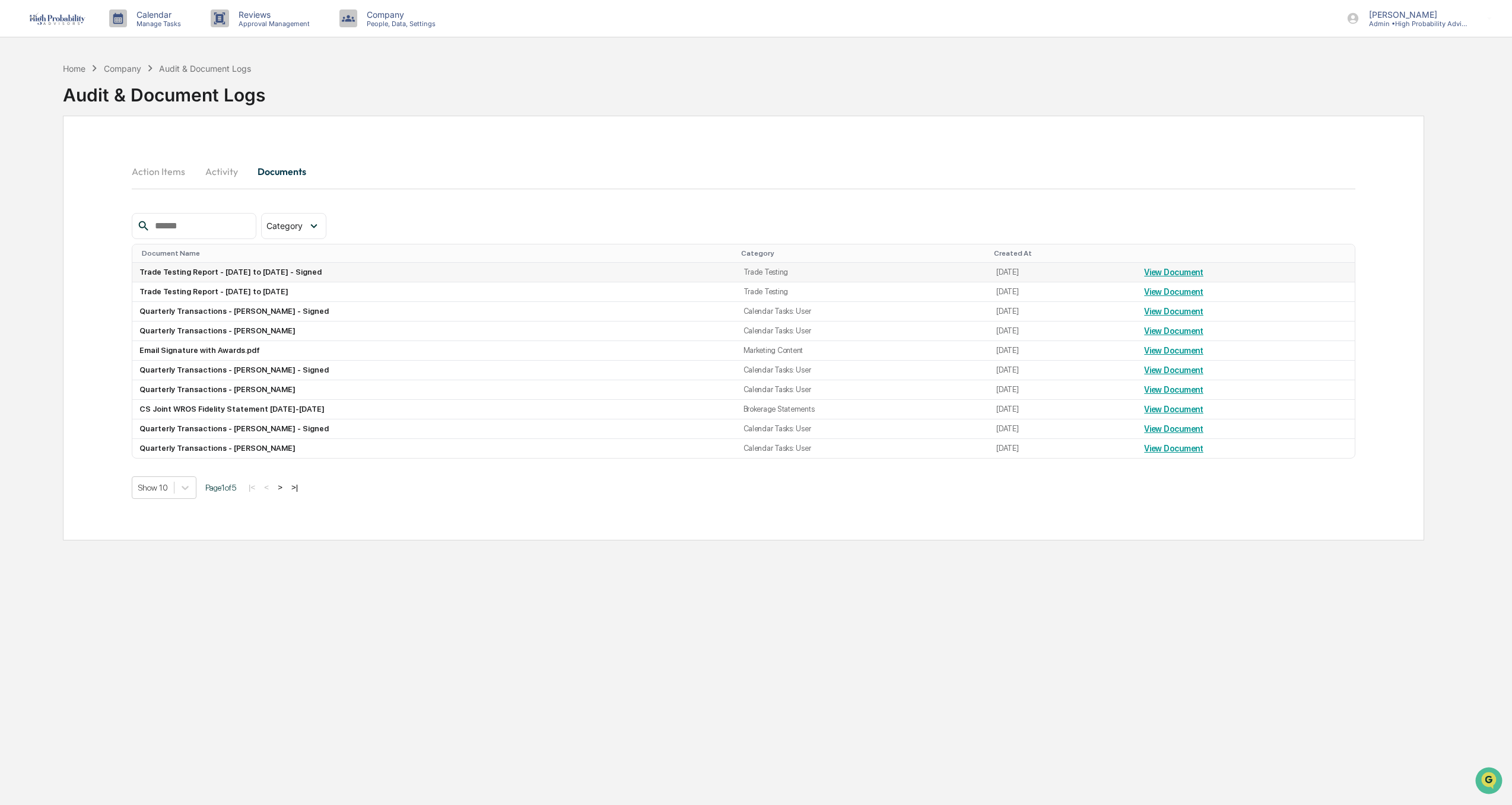
click at [1186, 273] on link "View Document" at bounding box center [1173, 272] width 59 height 9
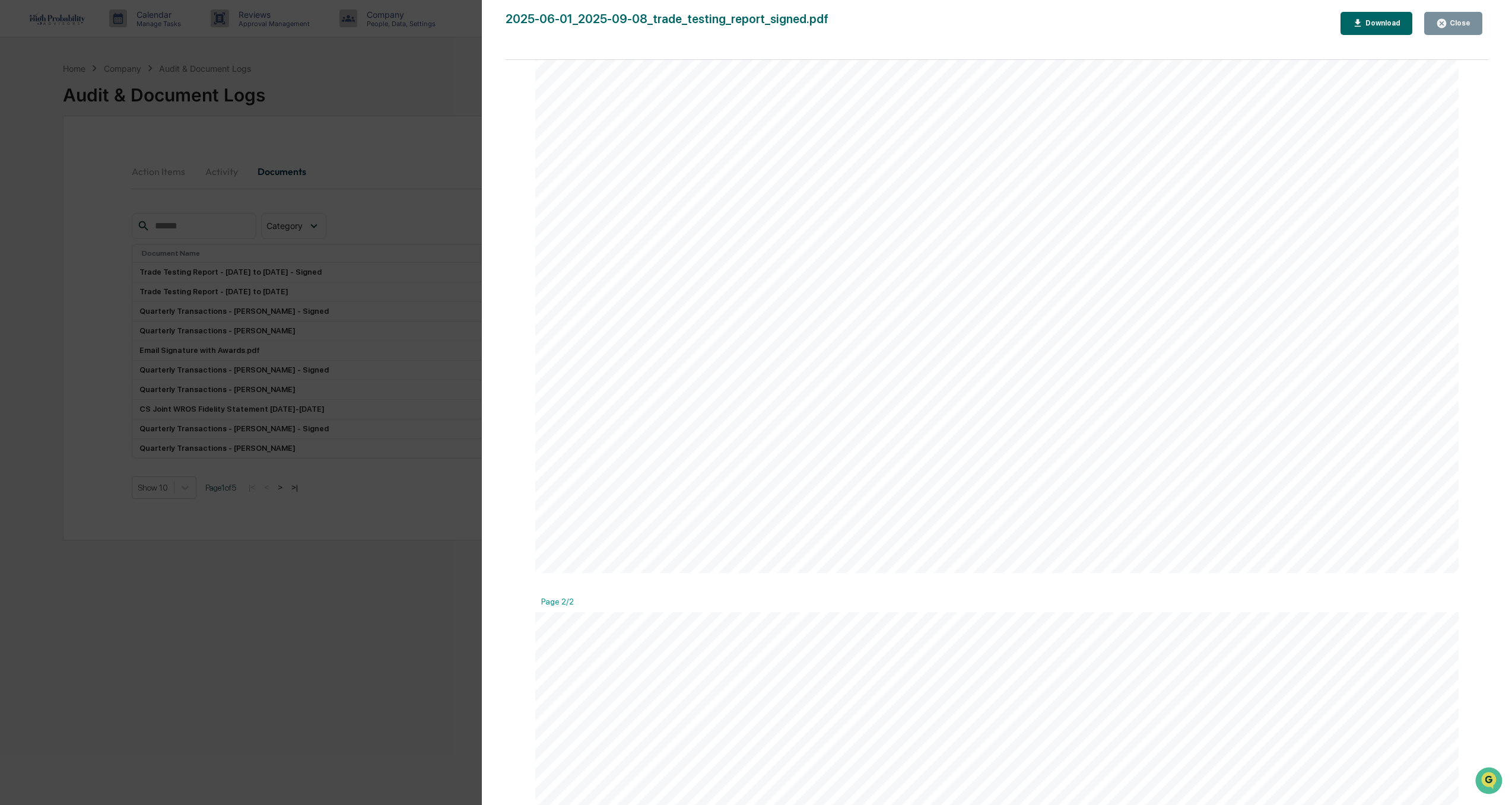
scroll to position [830, 0]
click at [1462, 29] on button "Close" at bounding box center [1453, 24] width 58 height 23
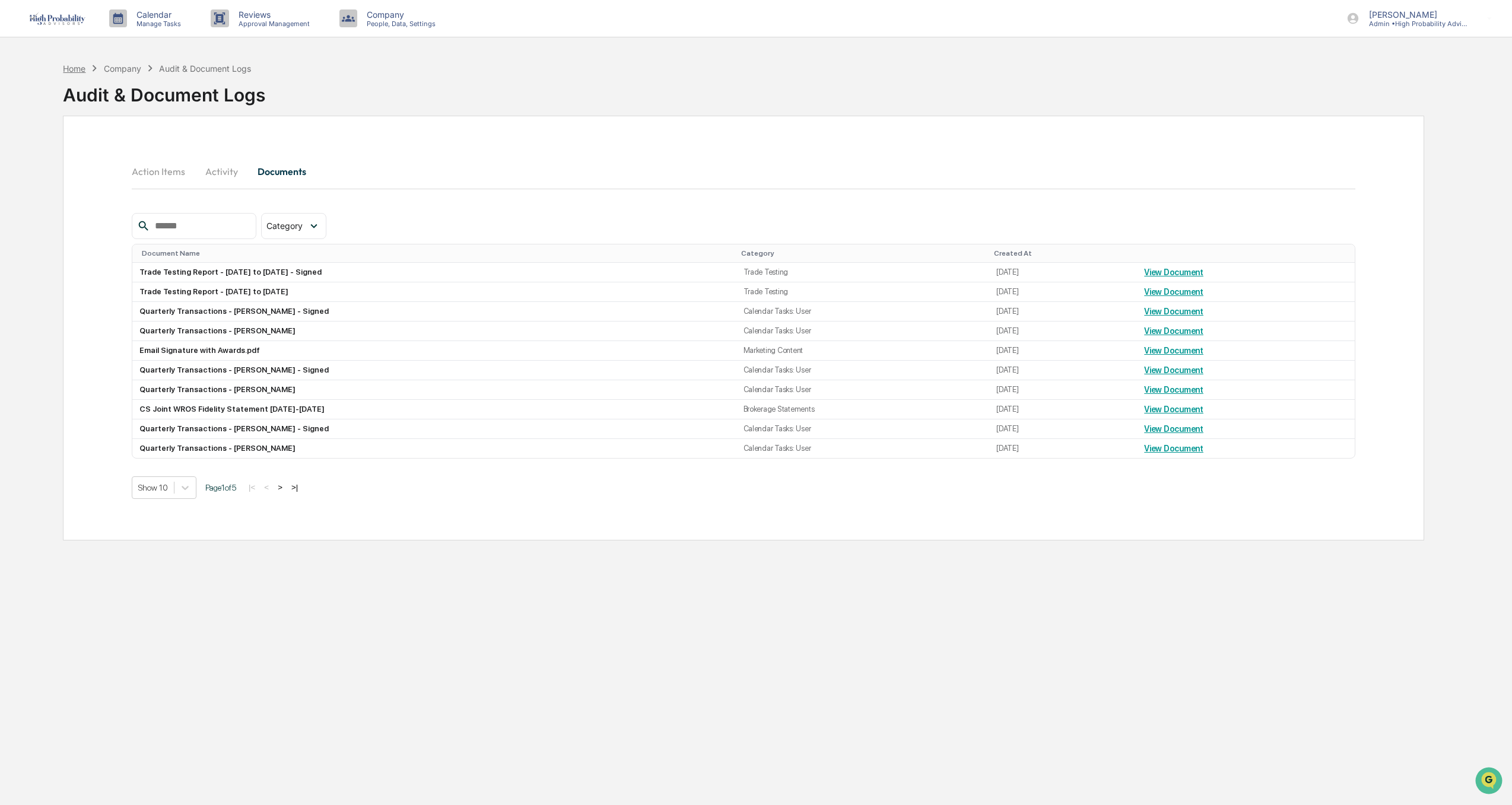
click at [75, 65] on div "Home" at bounding box center [74, 69] width 22 height 10
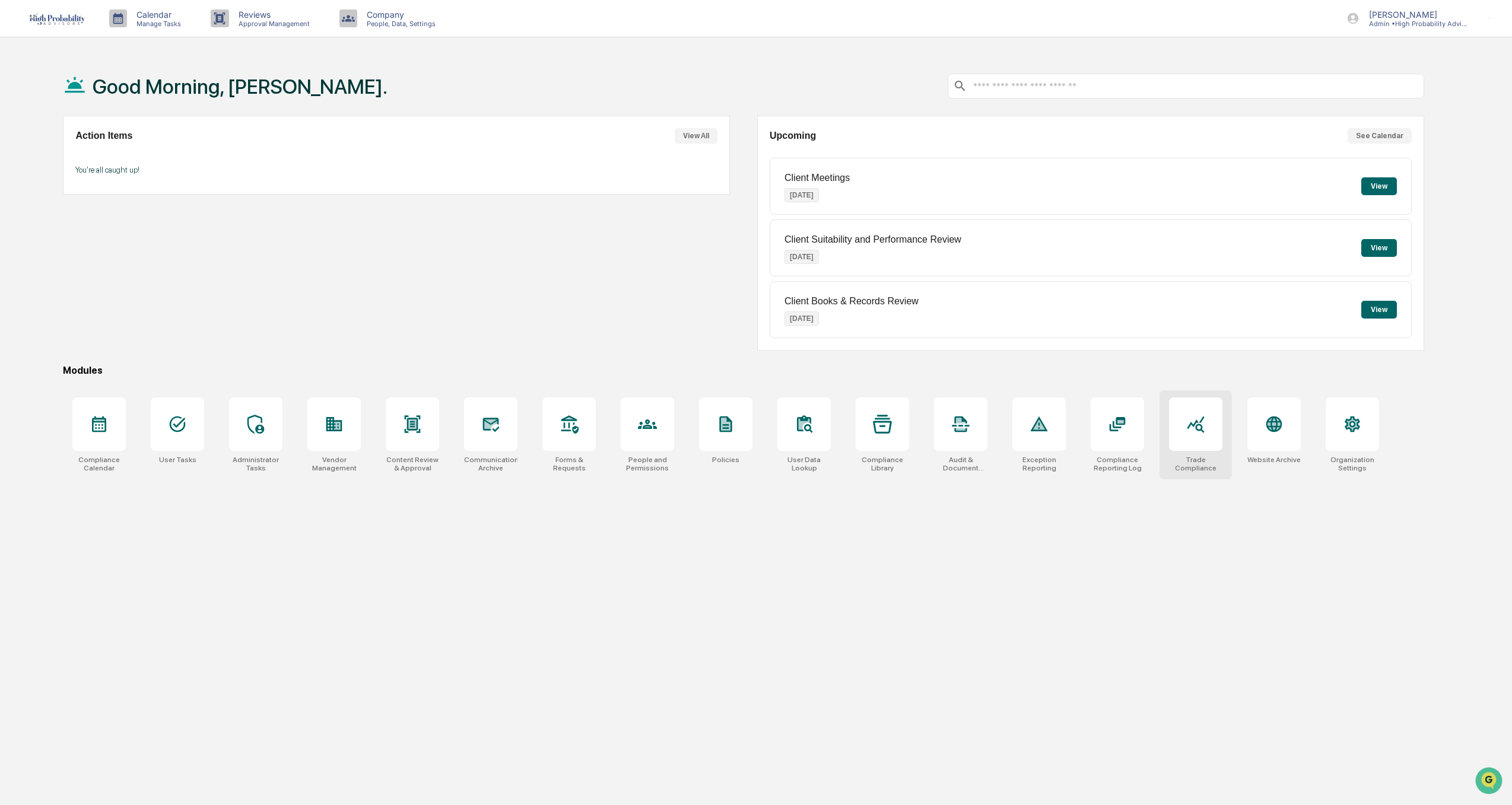
click at [1200, 431] on icon at bounding box center [1196, 424] width 17 height 16
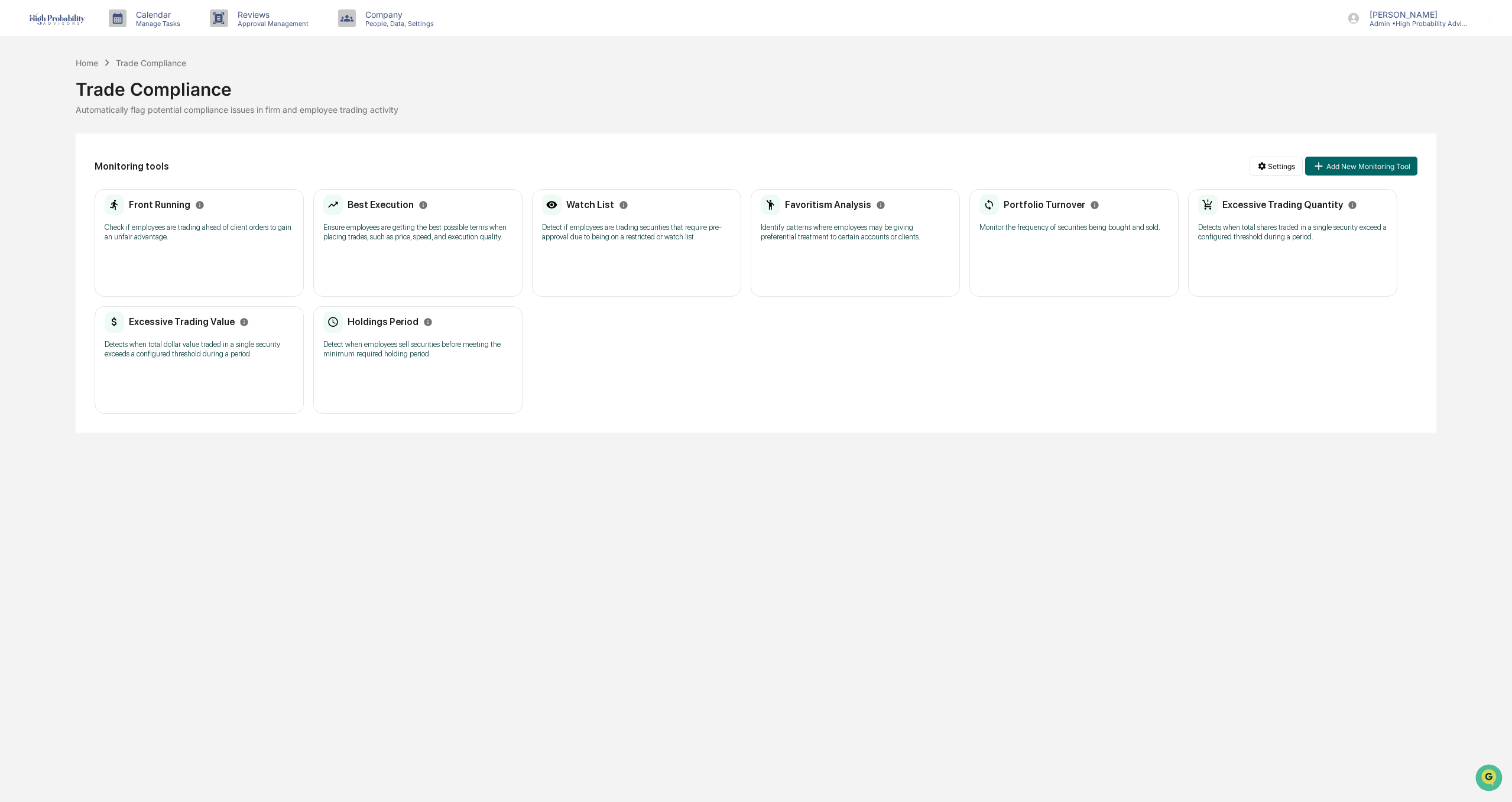
click at [385, 226] on p "Ensure employees are getting the best possible terms when placing trades, such …" at bounding box center [417, 232] width 189 height 19
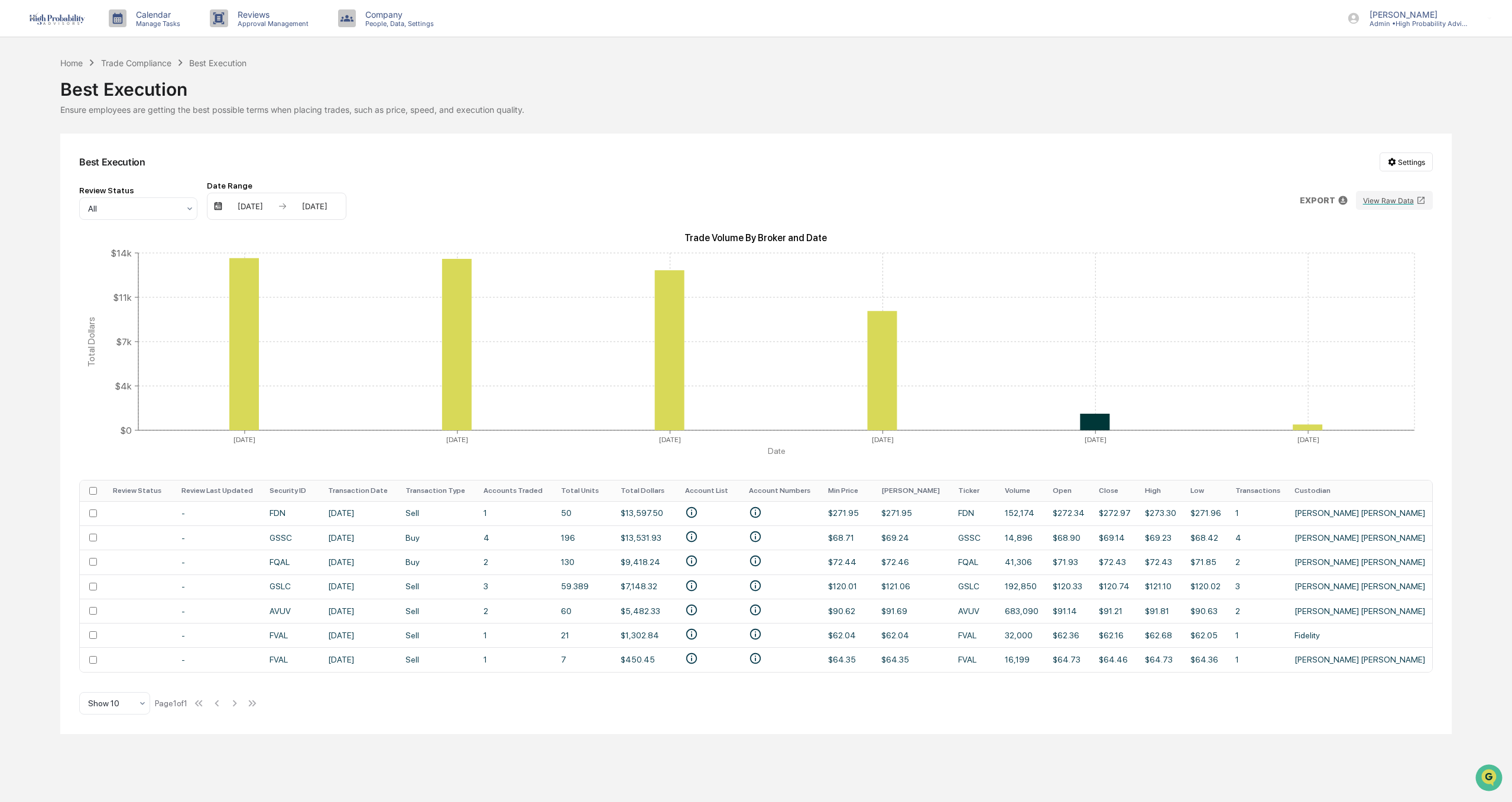
click at [225, 208] on div "[DATE]" at bounding box center [250, 206] width 50 height 9
click at [394, 230] on icon "Next month" at bounding box center [396, 229] width 13 height 13
click at [394, 230] on icon "Next month" at bounding box center [396, 229] width 13 height 13
click at [249, 282] on button "1" at bounding box center [249, 278] width 21 height 21
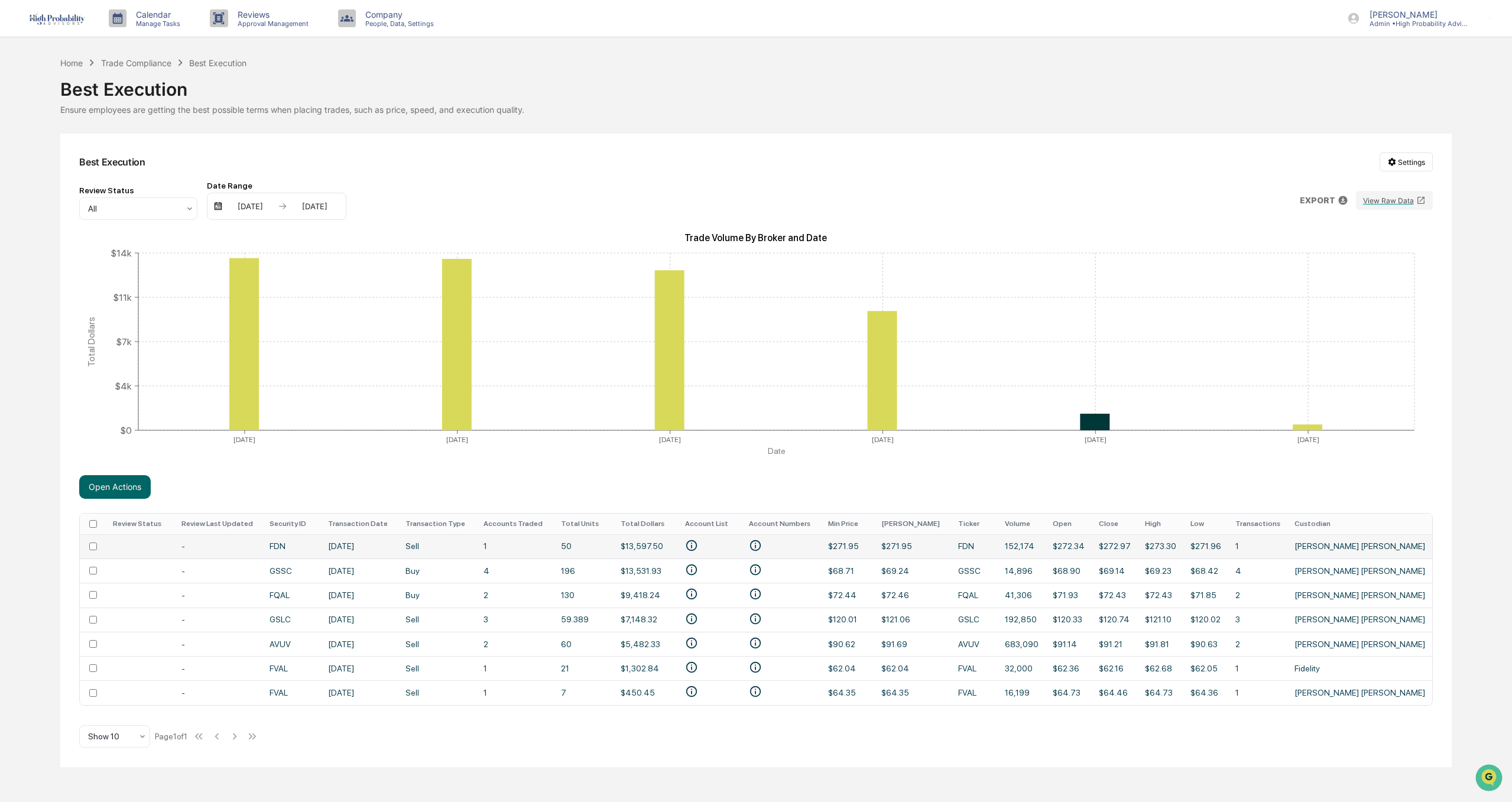
click at [98, 549] on td at bounding box center [93, 546] width 26 height 24
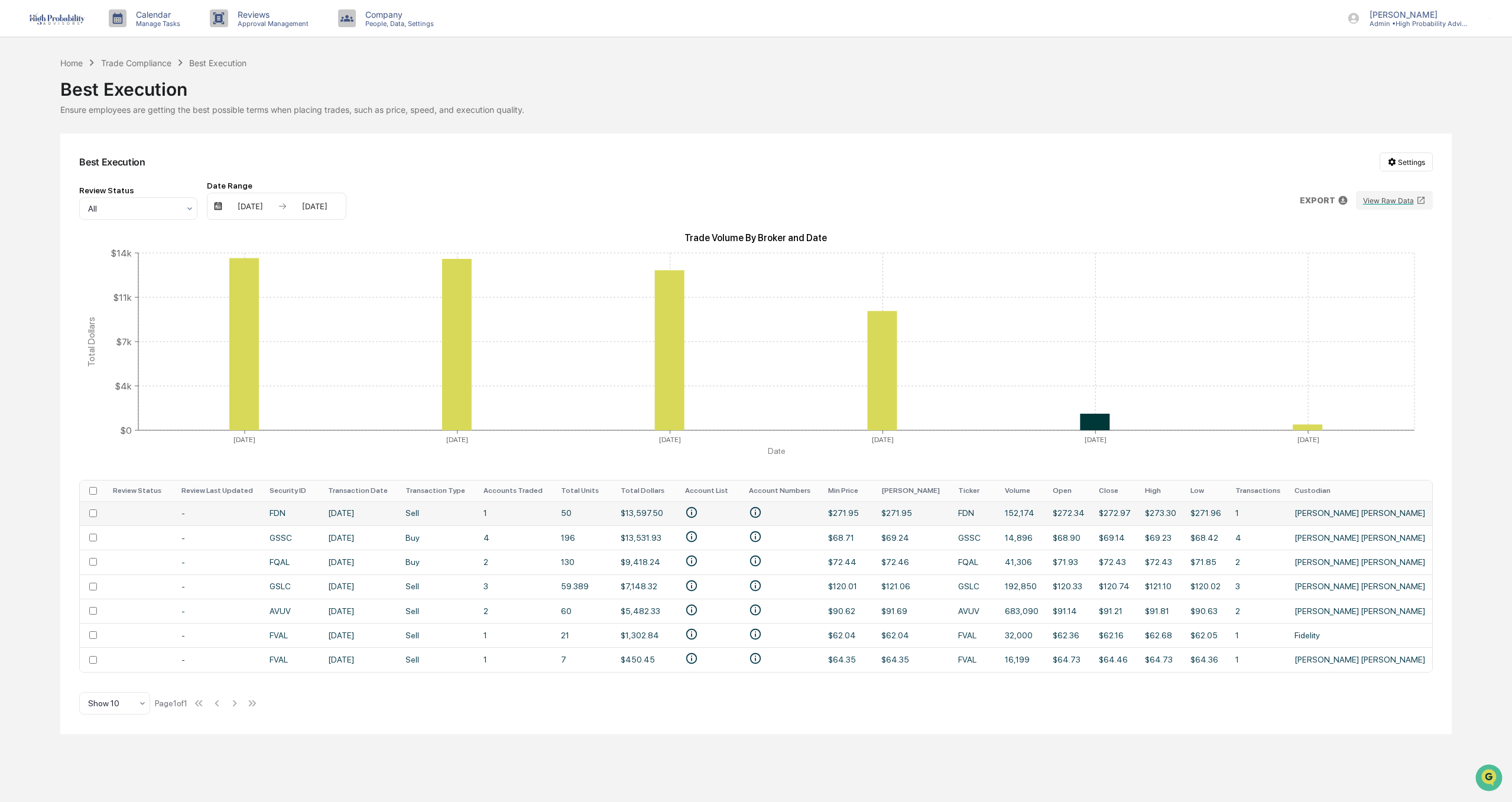
click at [359, 509] on td "[DATE]" at bounding box center [359, 513] width 78 height 24
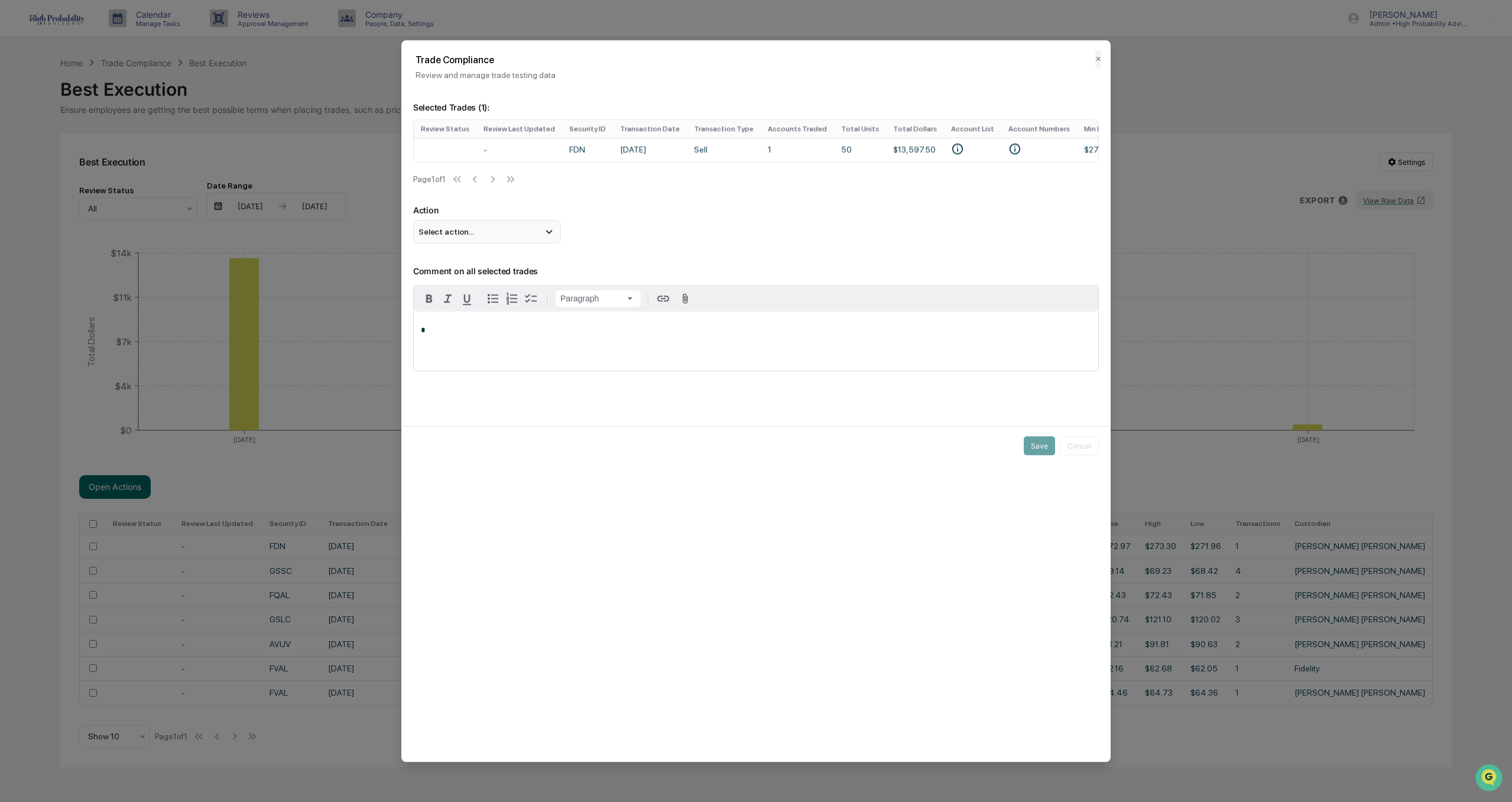
click at [528, 240] on div "Select action..." at bounding box center [486, 231] width 148 height 24
click at [540, 237] on div "Select action..." at bounding box center [486, 231] width 148 height 24
click at [1098, 62] on button "✕" at bounding box center [1098, 59] width 6 height 19
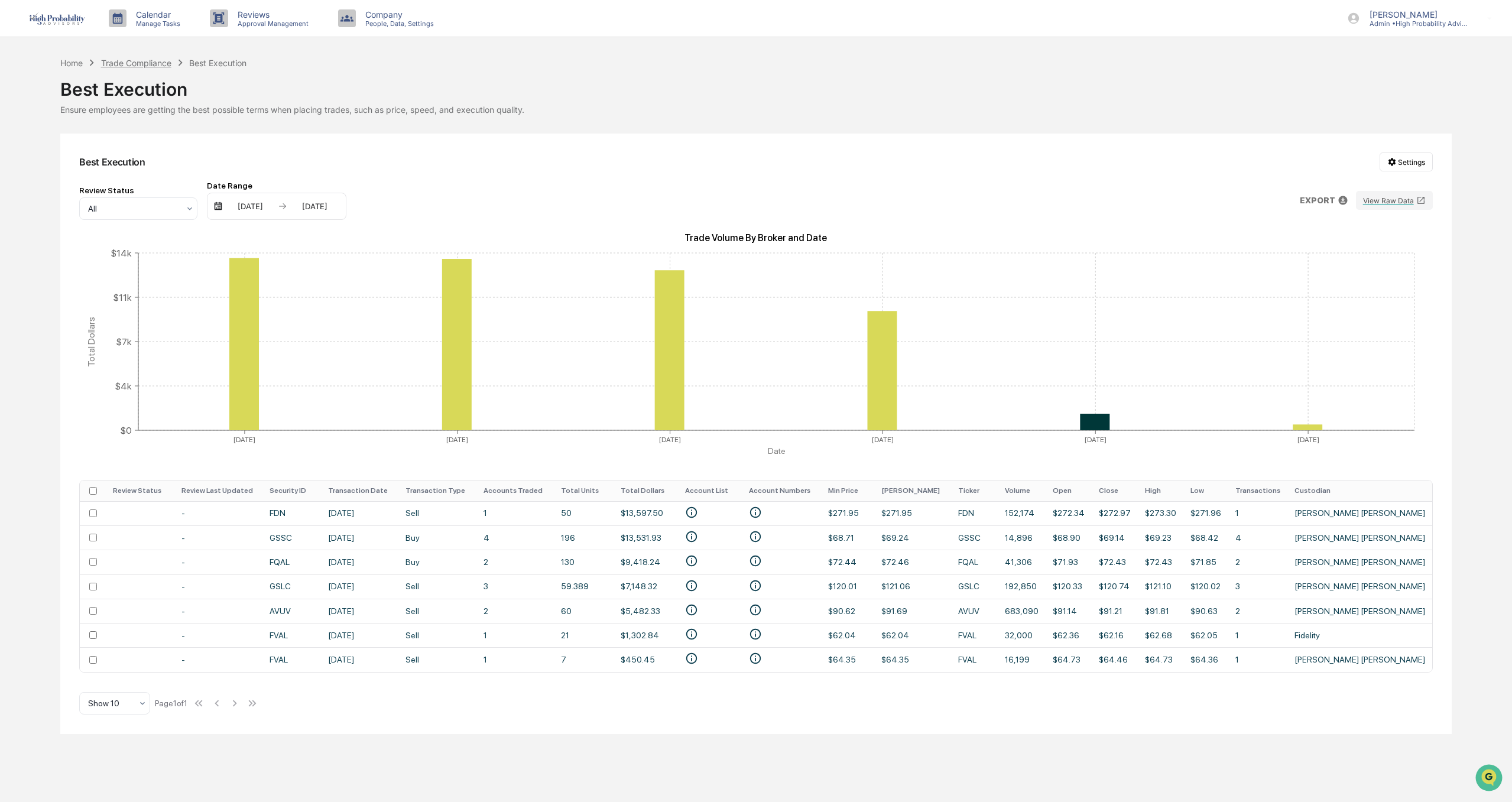
click at [110, 60] on div "Trade Compliance" at bounding box center [136, 63] width 71 height 10
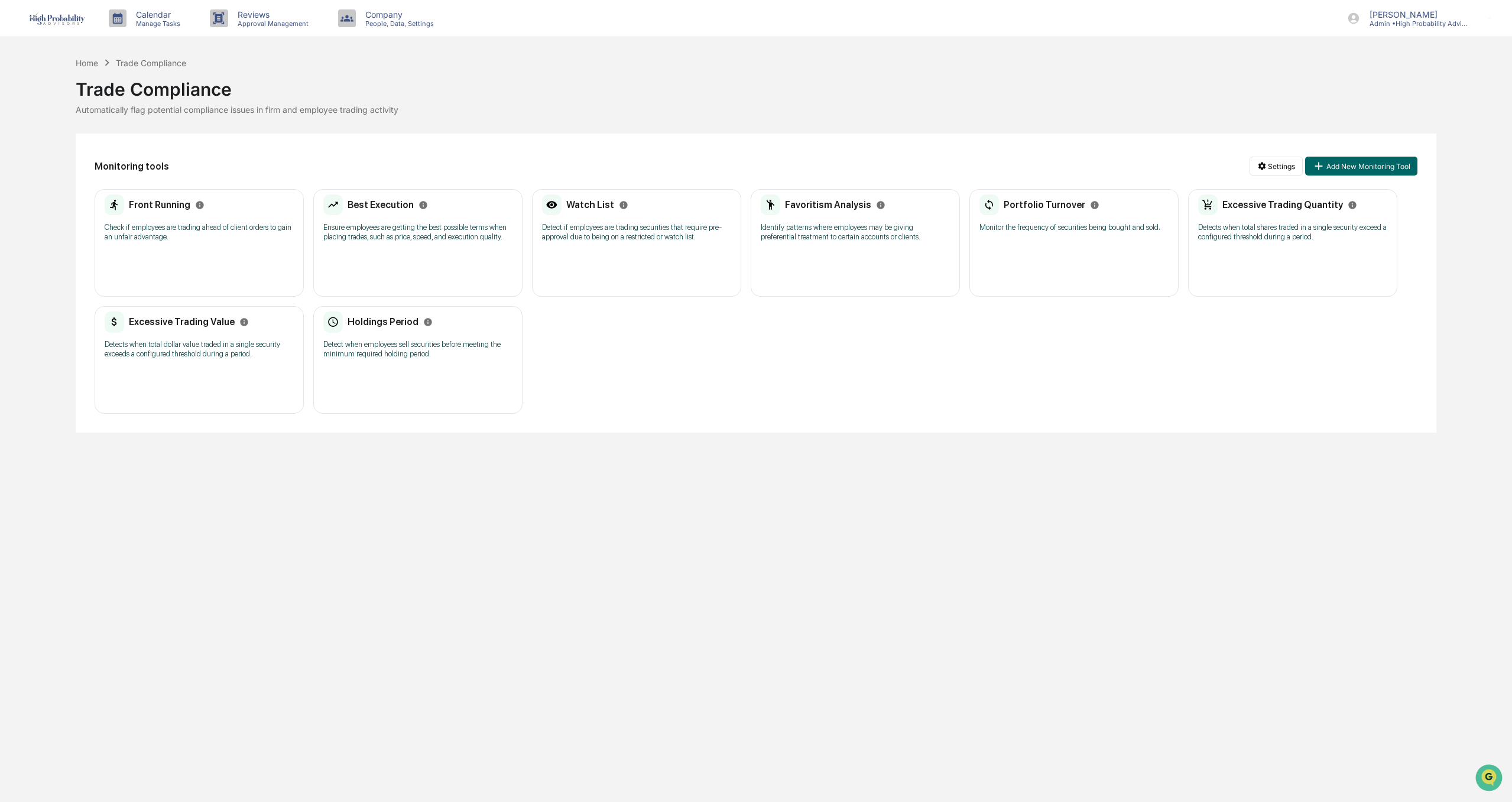
click at [156, 232] on p "Check if employees are trading ahead of client orders to gain an unfair advanta…" at bounding box center [199, 232] width 189 height 19
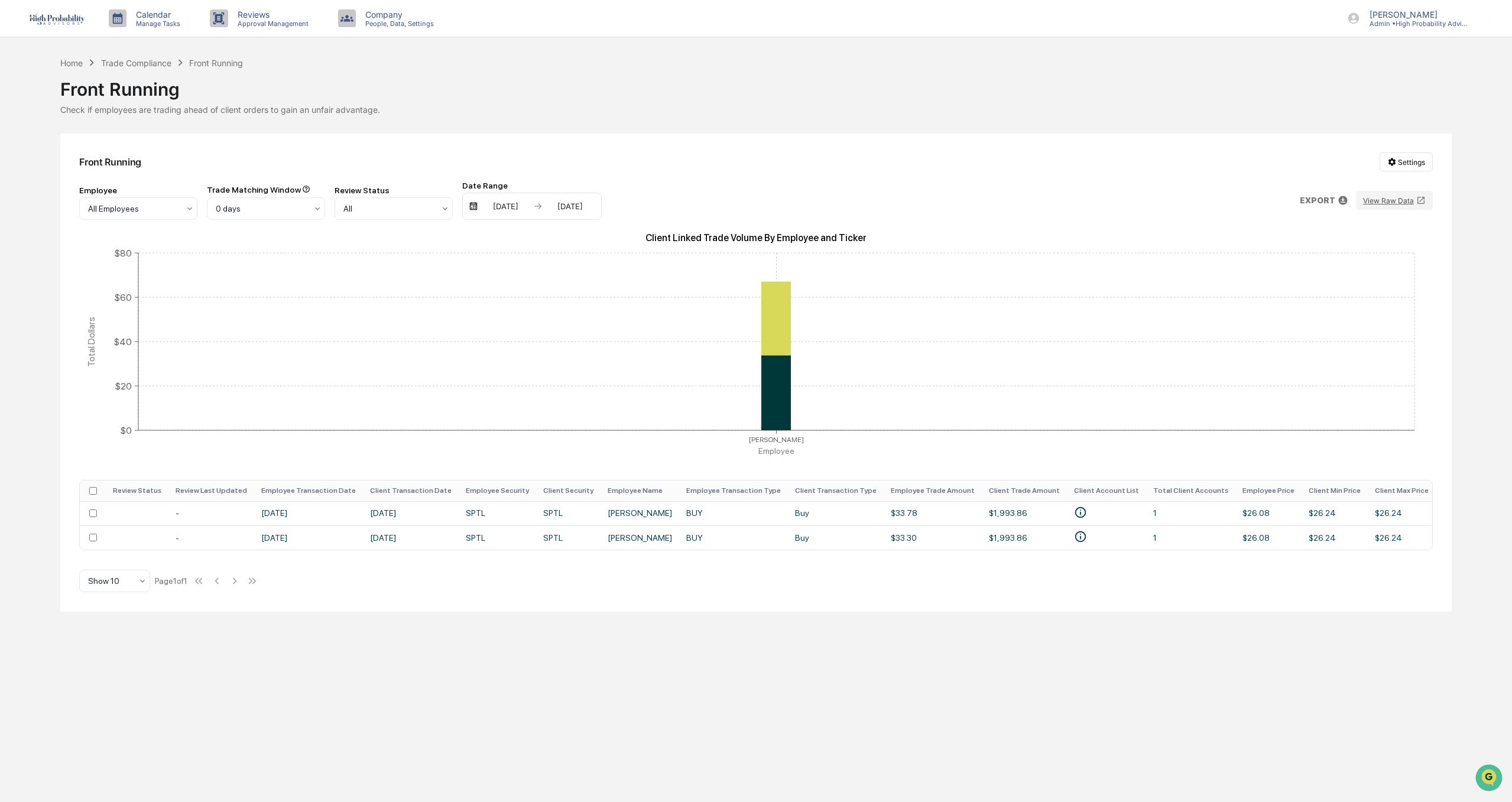
click at [770, 685] on div "Calendar Manage Tasks Reviews Approval Management Company People, Data, Setting…" at bounding box center [756, 401] width 1512 height 802
click at [363, 510] on td "[DATE]" at bounding box center [411, 513] width 96 height 24
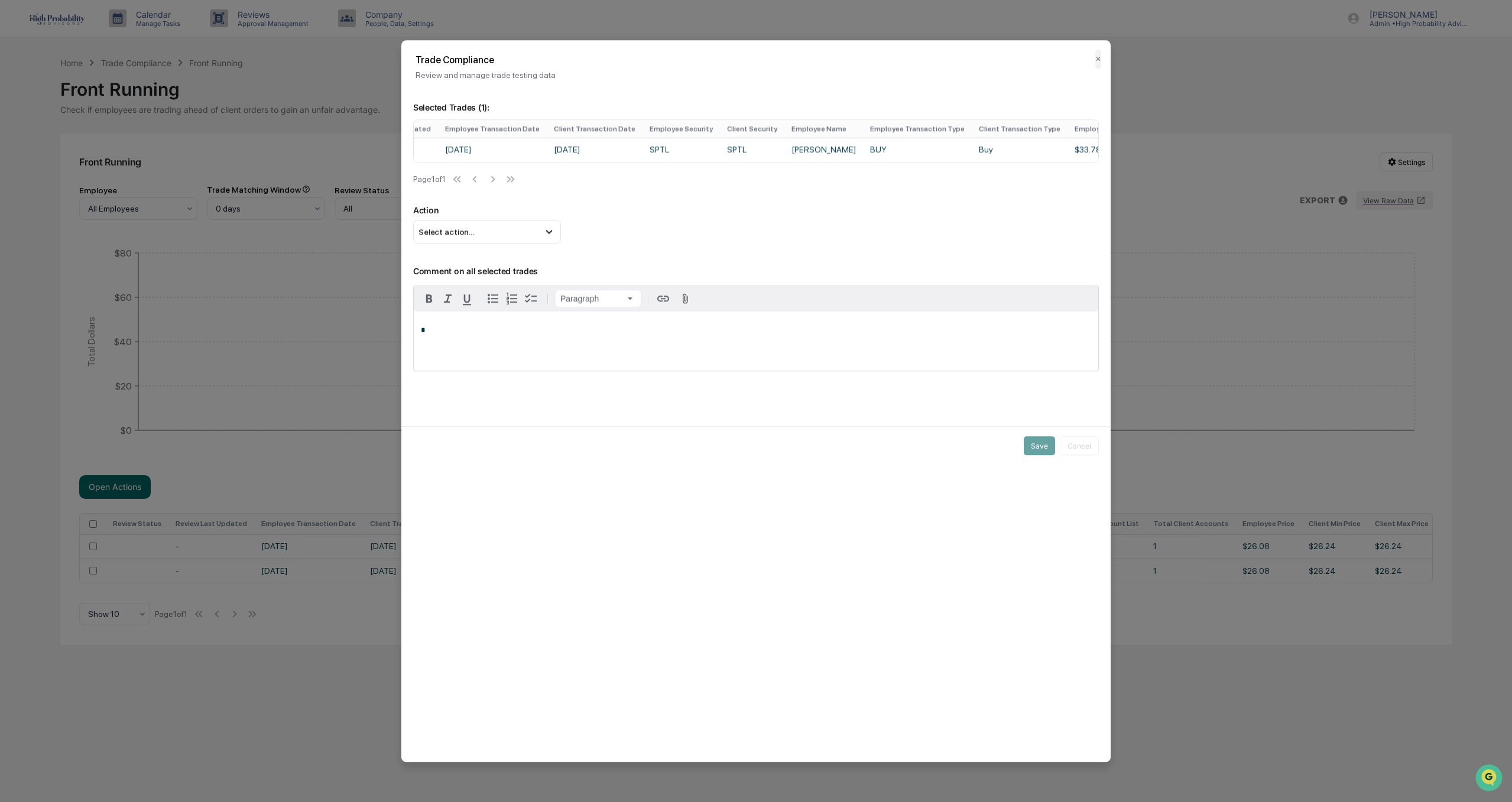
scroll to position [0, 102]
click at [456, 334] on p "*" at bounding box center [756, 330] width 670 height 9
click at [489, 236] on div "Select action..." at bounding box center [486, 231] width 148 height 24
click at [457, 283] on div "Mark Not Item of Interest" at bounding box center [487, 279] width 138 height 13
click at [443, 343] on div "*" at bounding box center [756, 341] width 685 height 59
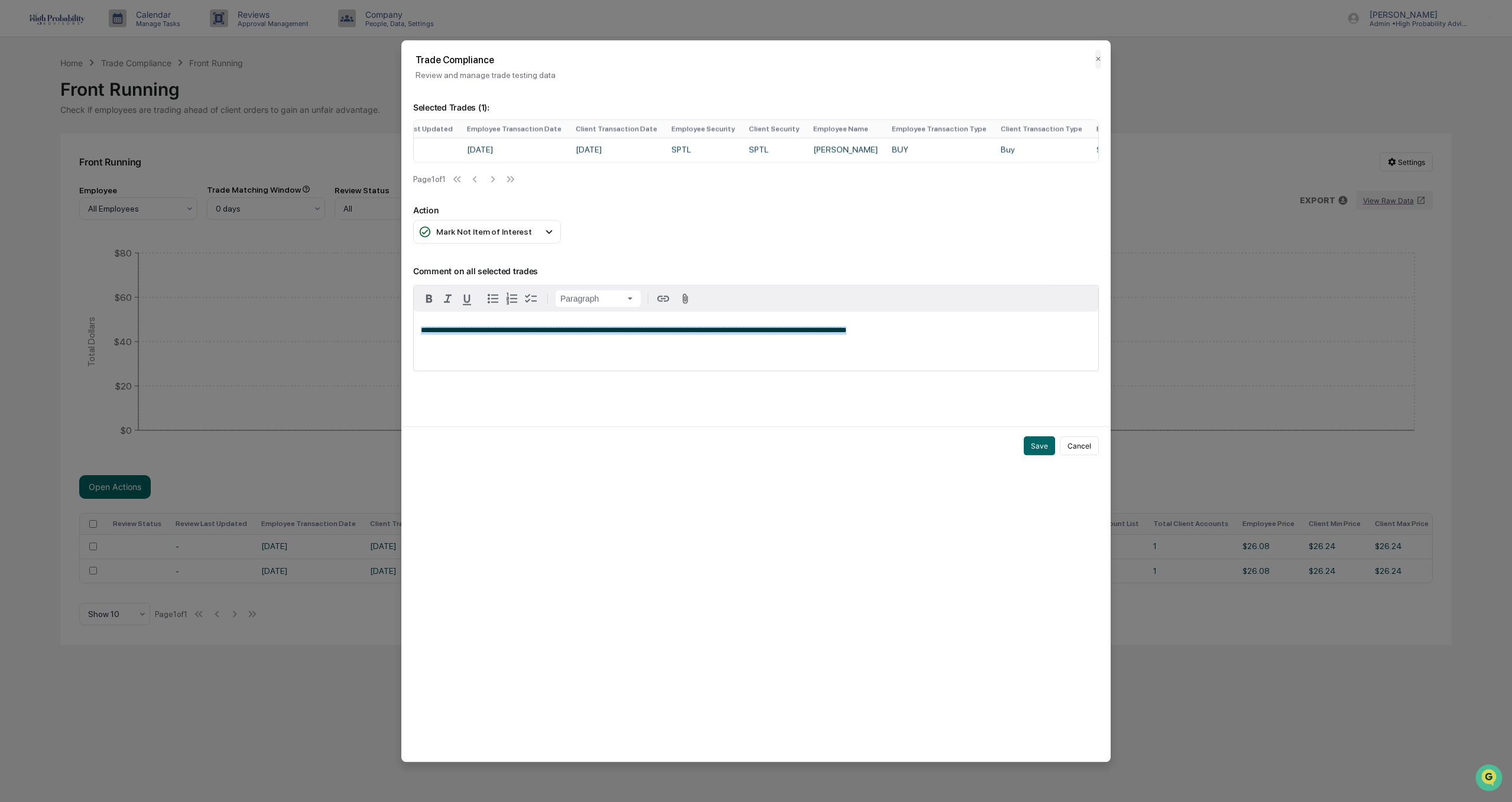
drag, startPoint x: 874, startPoint y: 334, endPoint x: 369, endPoint y: 326, distance: 505.1
click at [369, 326] on body "Calendar Manage Tasks Reviews Approval Management Company People, Data, Setting…" at bounding box center [756, 401] width 1512 height 802
copy span "**********"
click at [1038, 451] on button "Save" at bounding box center [1039, 446] width 31 height 19
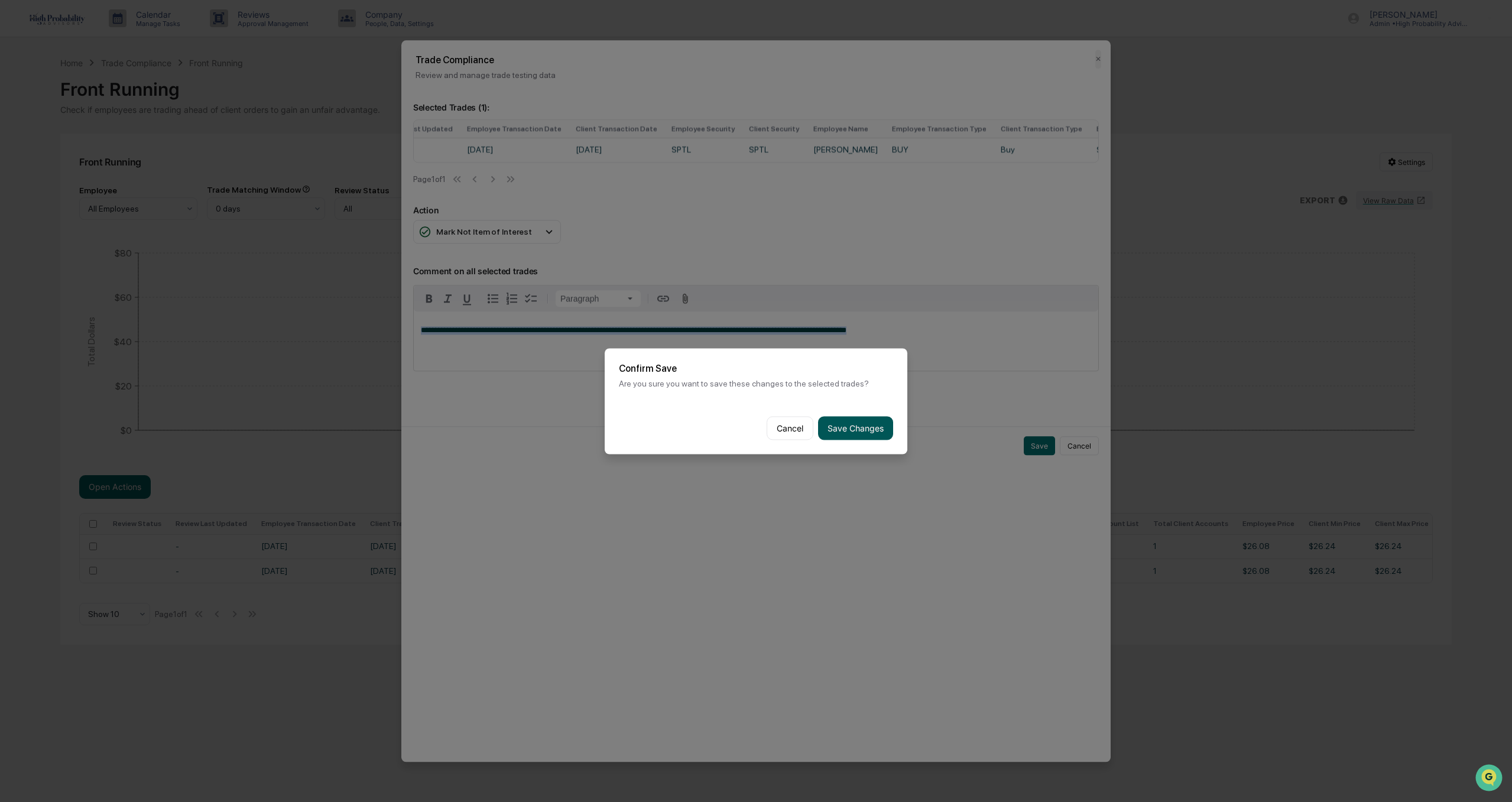
click at [866, 423] on button "Save Changes" at bounding box center [855, 427] width 75 height 24
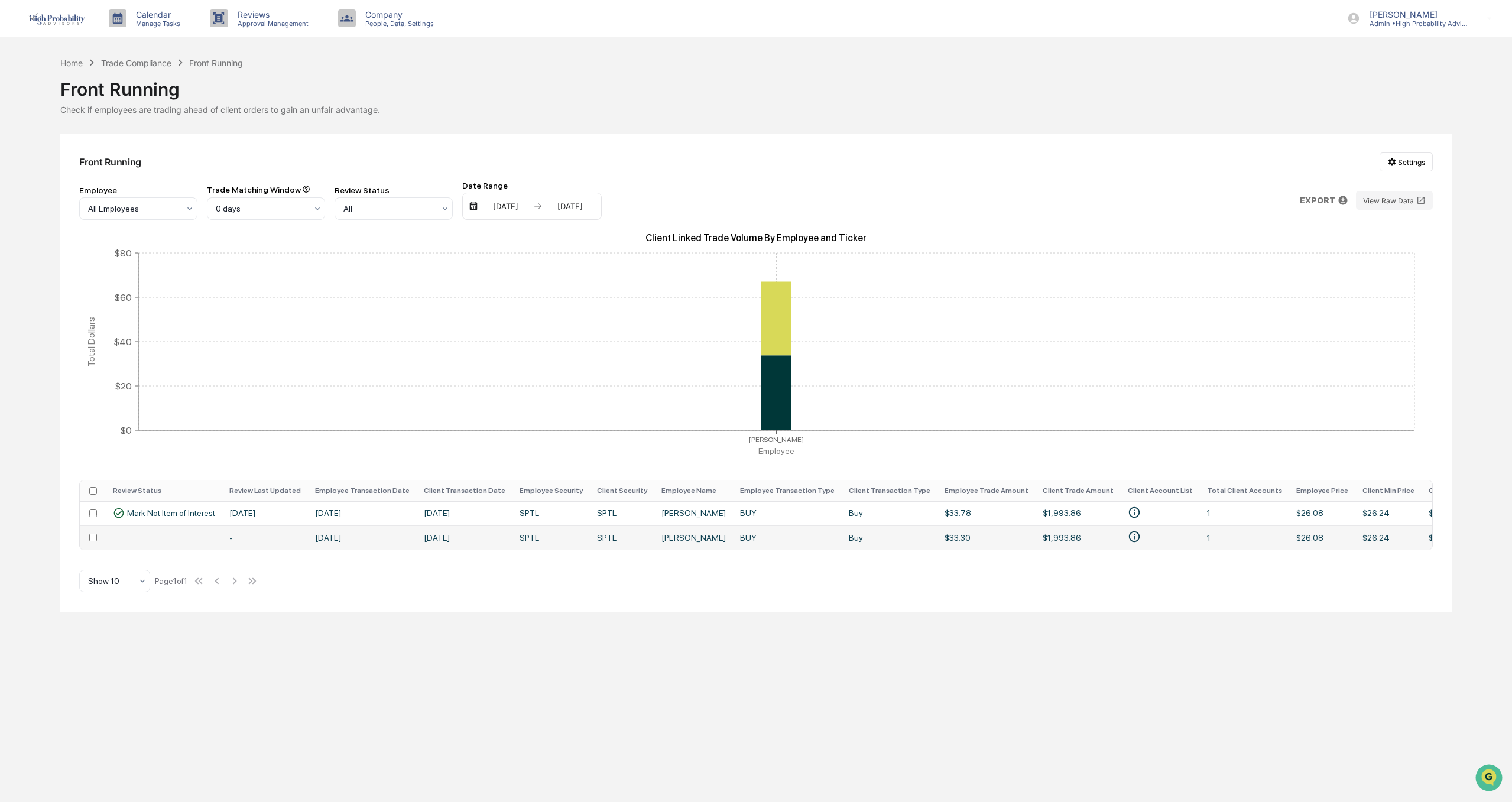
click at [435, 535] on td "[DATE]" at bounding box center [464, 538] width 96 height 24
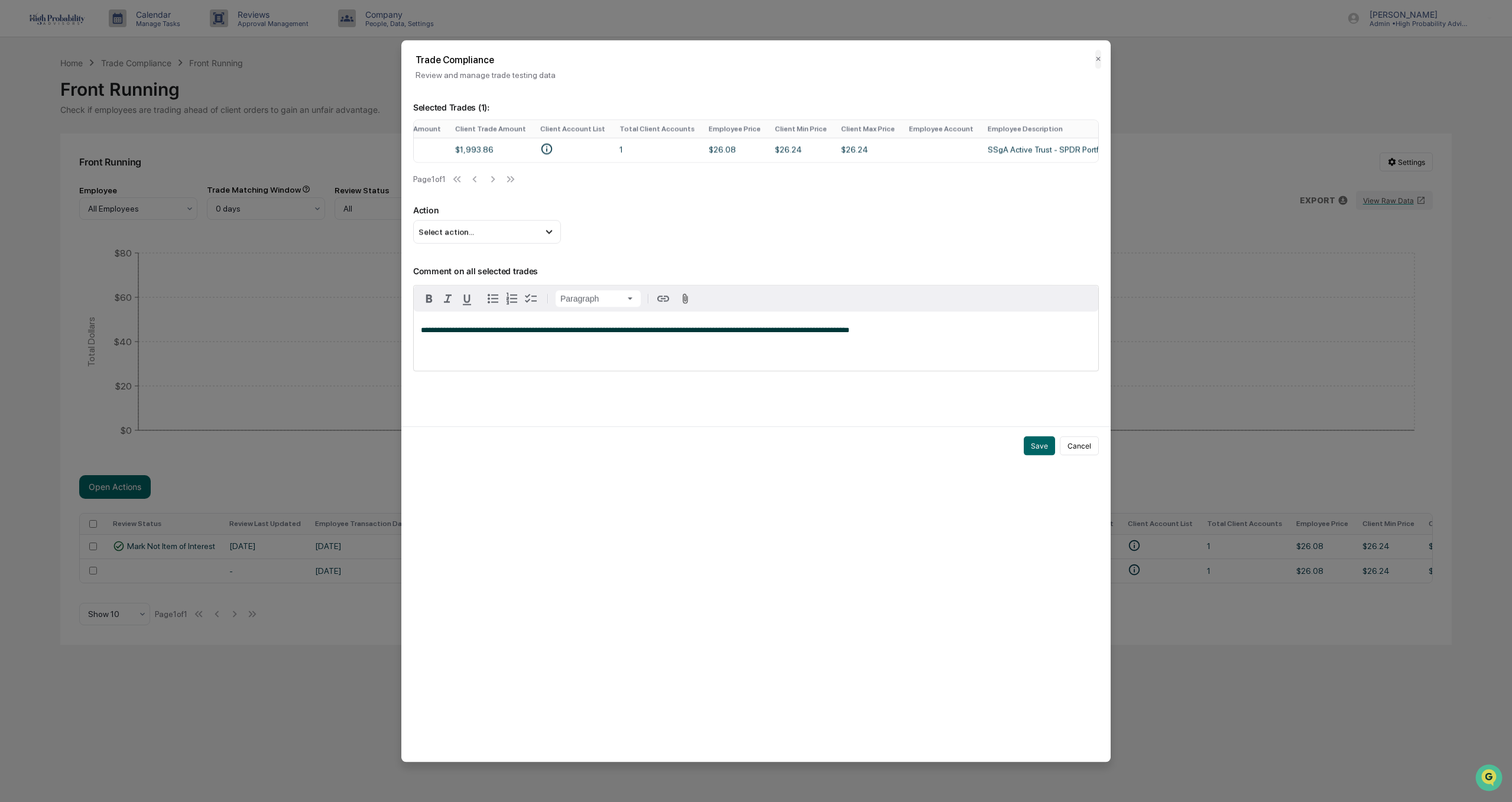
scroll to position [0, 888]
click at [516, 239] on div "Select action..." at bounding box center [486, 231] width 148 height 24
click at [481, 284] on div "Mark Not Item of Interest" at bounding box center [487, 279] width 138 height 13
click at [1041, 453] on button "Save" at bounding box center [1039, 446] width 31 height 19
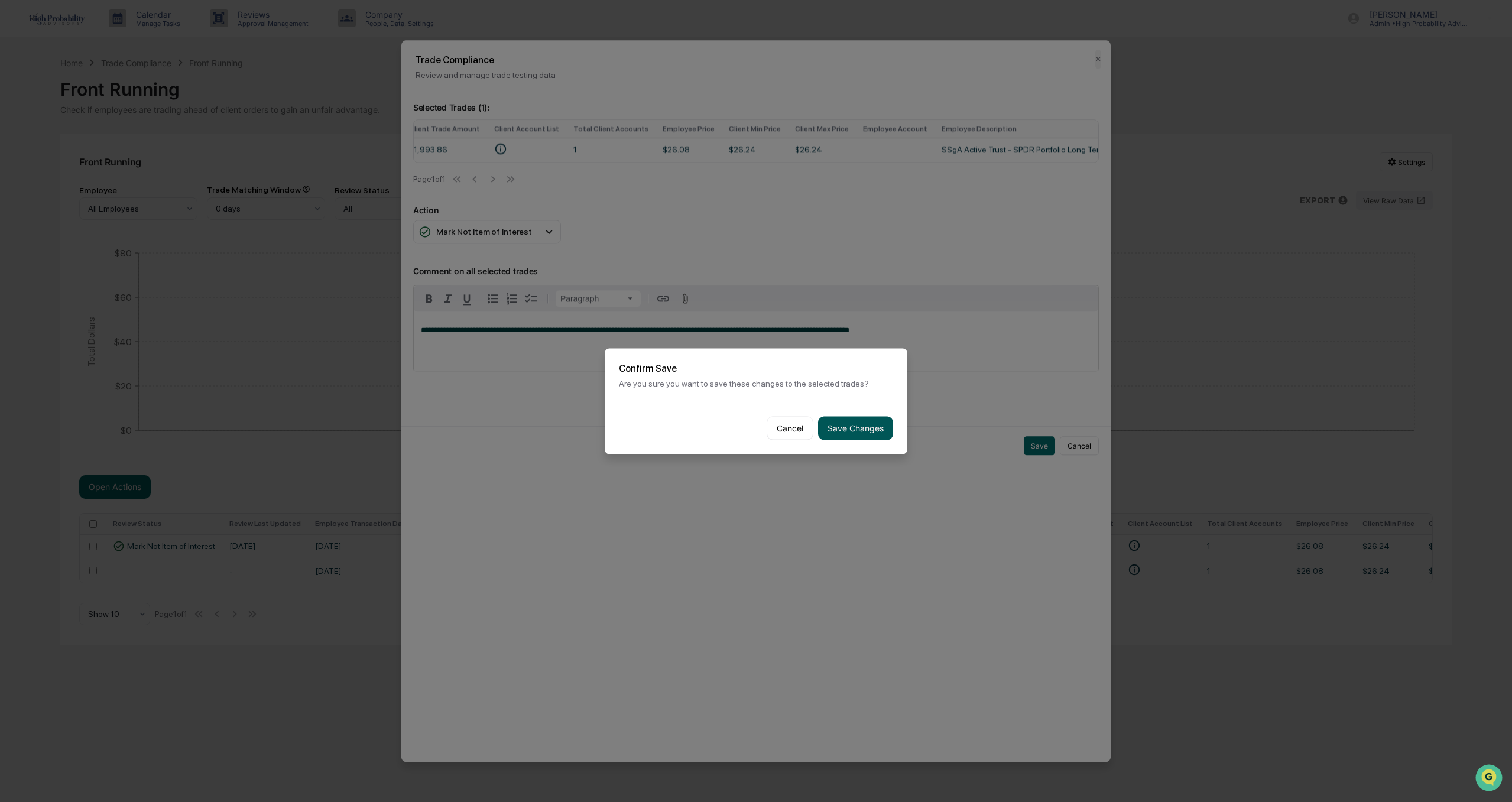
click at [846, 426] on button "Save Changes" at bounding box center [855, 427] width 75 height 24
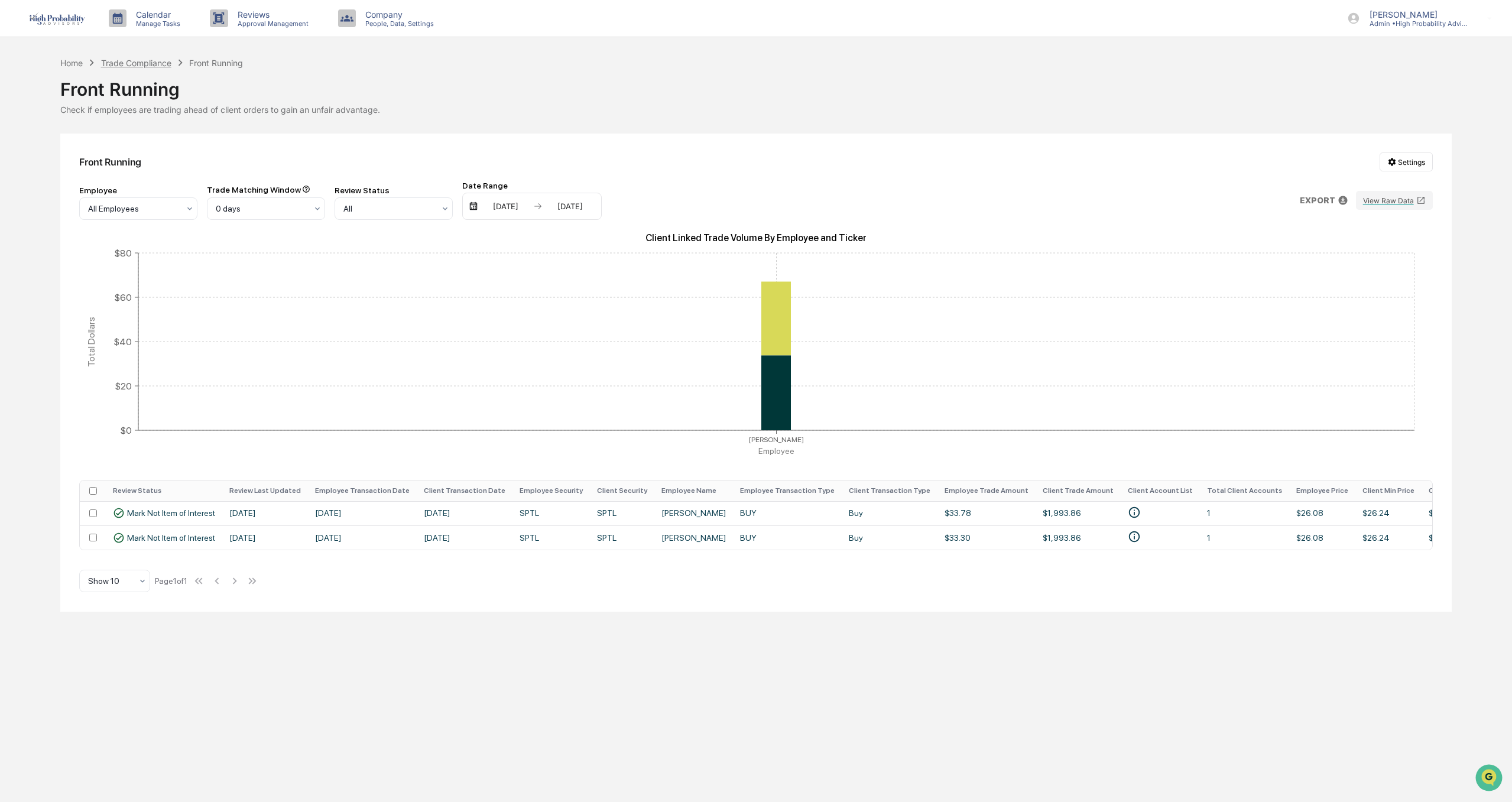
click at [141, 63] on div "Trade Compliance" at bounding box center [136, 63] width 71 height 10
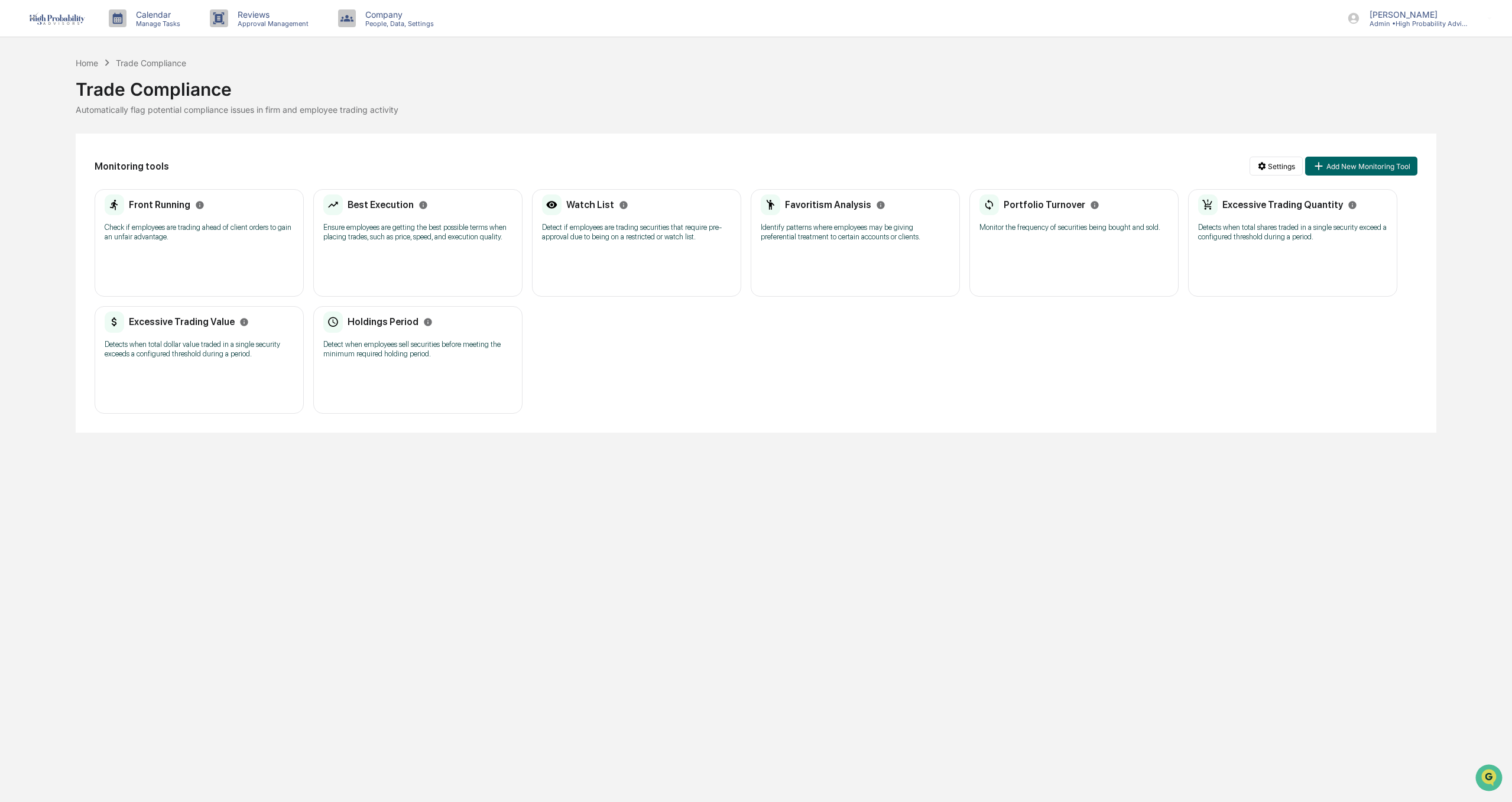
click at [382, 214] on div "Best Execution" at bounding box center [375, 205] width 105 height 21
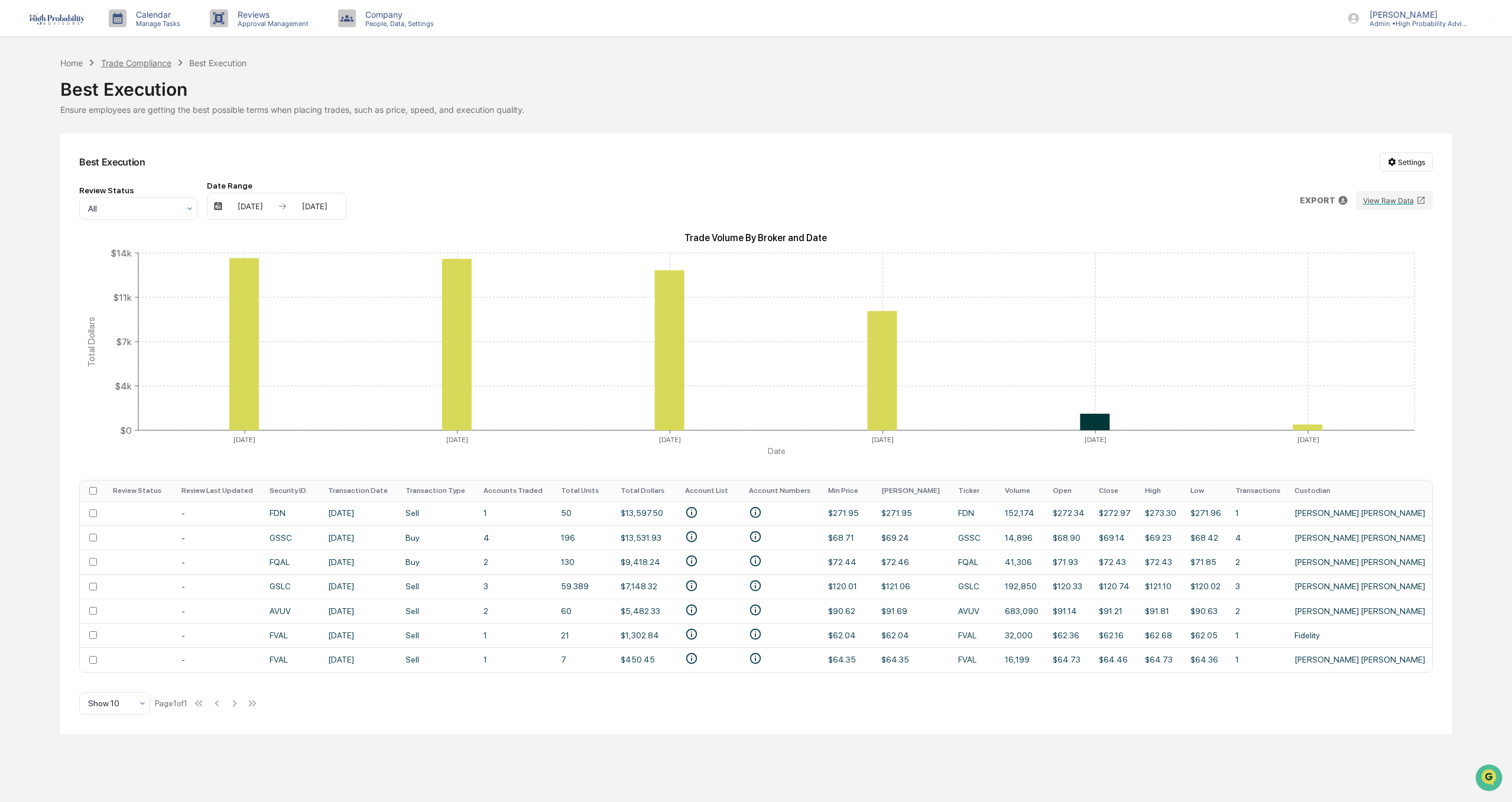
click at [151, 60] on div "Trade Compliance" at bounding box center [136, 63] width 71 height 10
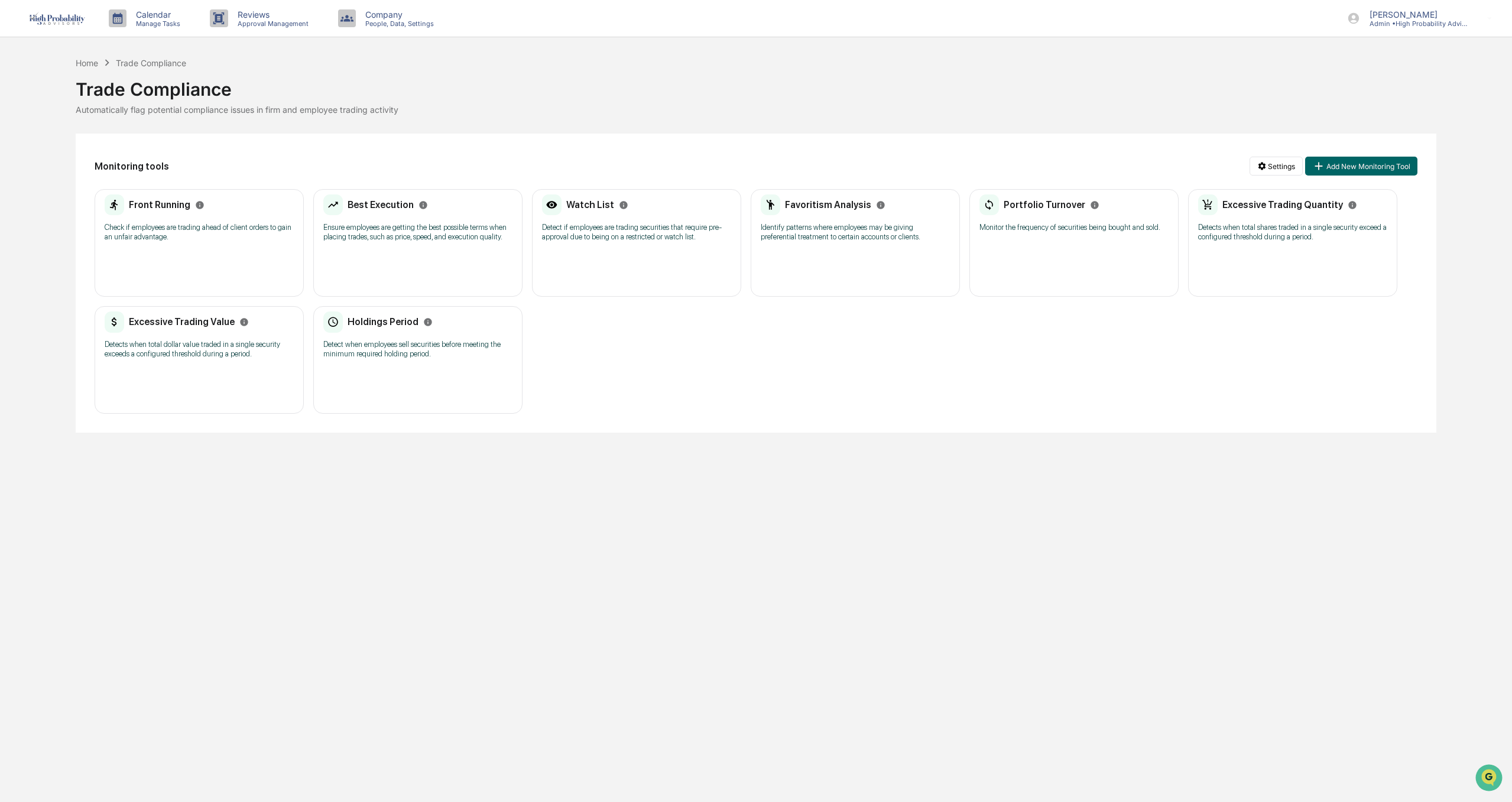
click at [608, 226] on p "Detect if employees are trading securities that require pre-approval due to bei…" at bounding box center [636, 232] width 189 height 19
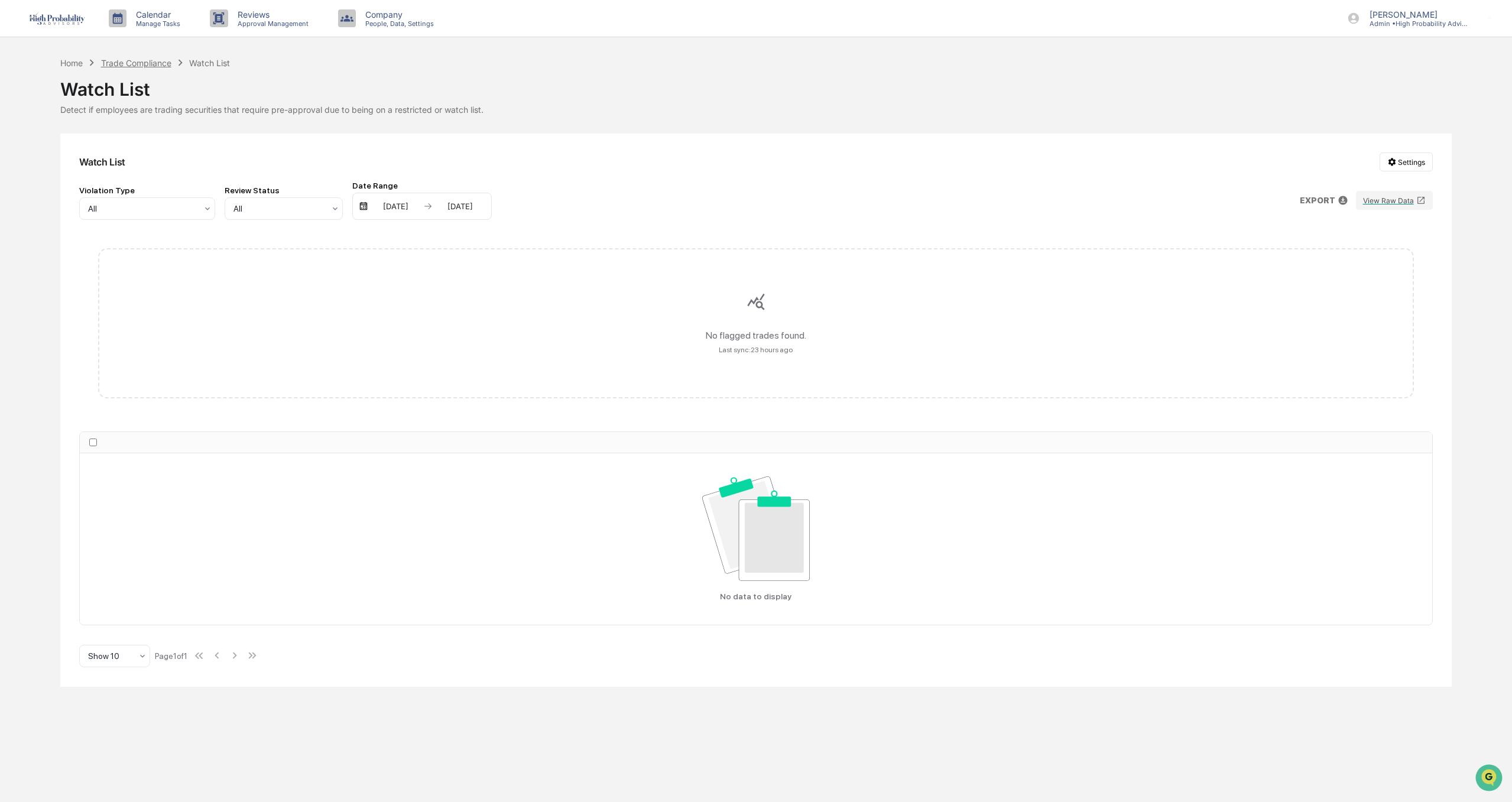
click at [131, 61] on div "Trade Compliance" at bounding box center [136, 63] width 71 height 10
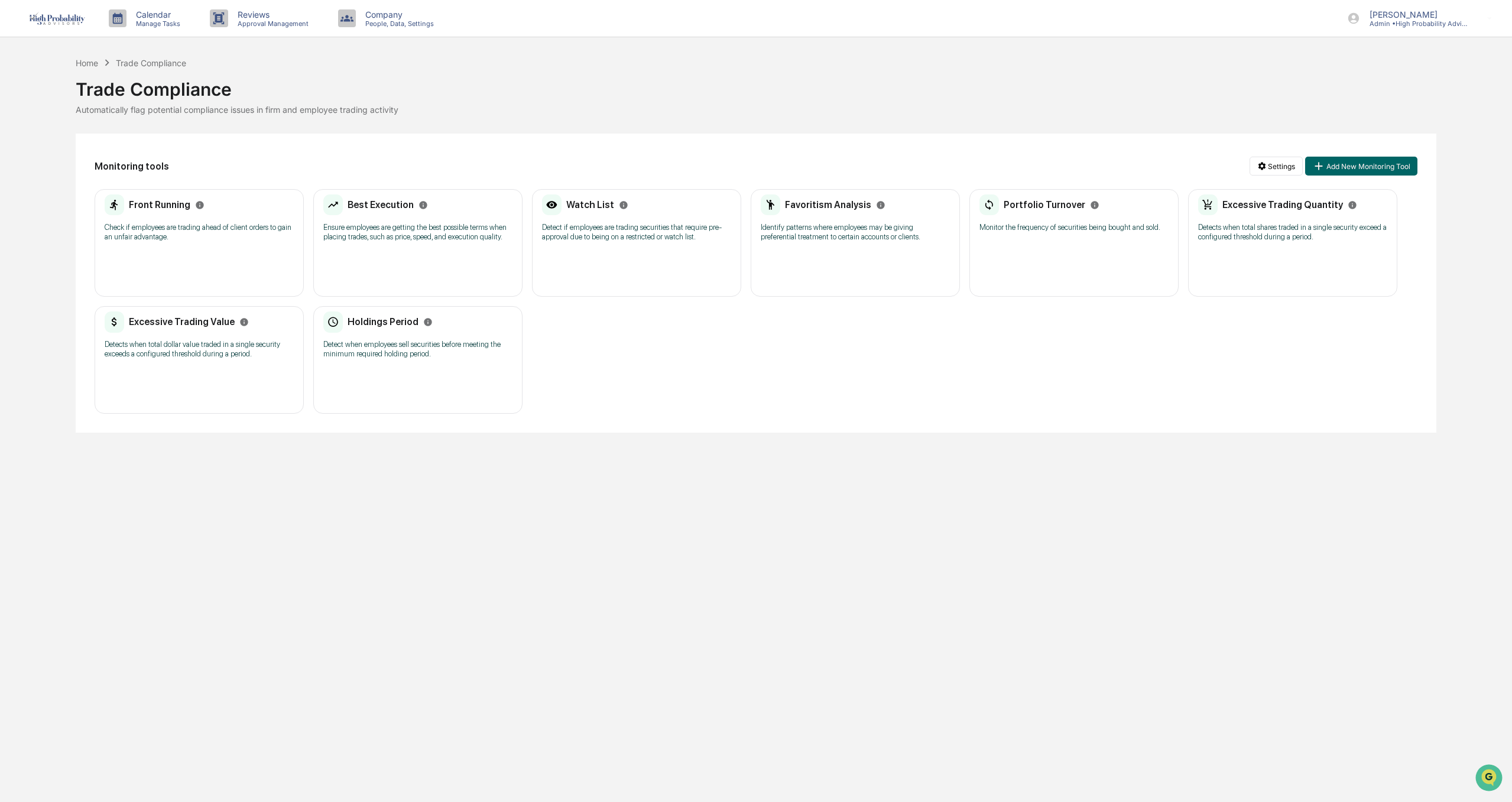
click at [813, 222] on p "Identify patterns where employees may be giving preferential treatment to certa…" at bounding box center [855, 232] width 189 height 19
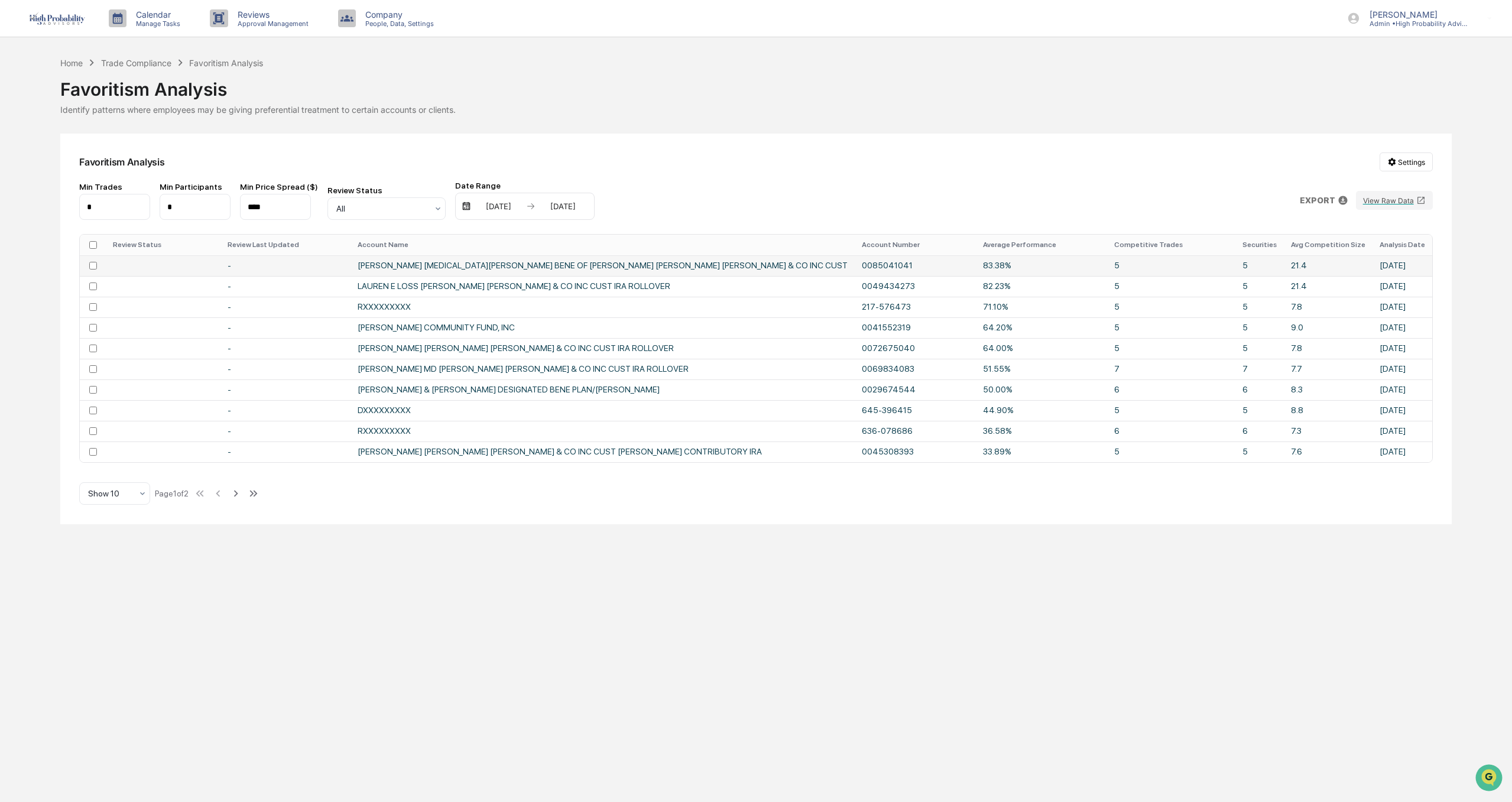
click at [466, 264] on td "[PERSON_NAME] [MEDICAL_DATA][PERSON_NAME] BENE OF [PERSON_NAME] [PERSON_NAME] […" at bounding box center [602, 265] width 504 height 21
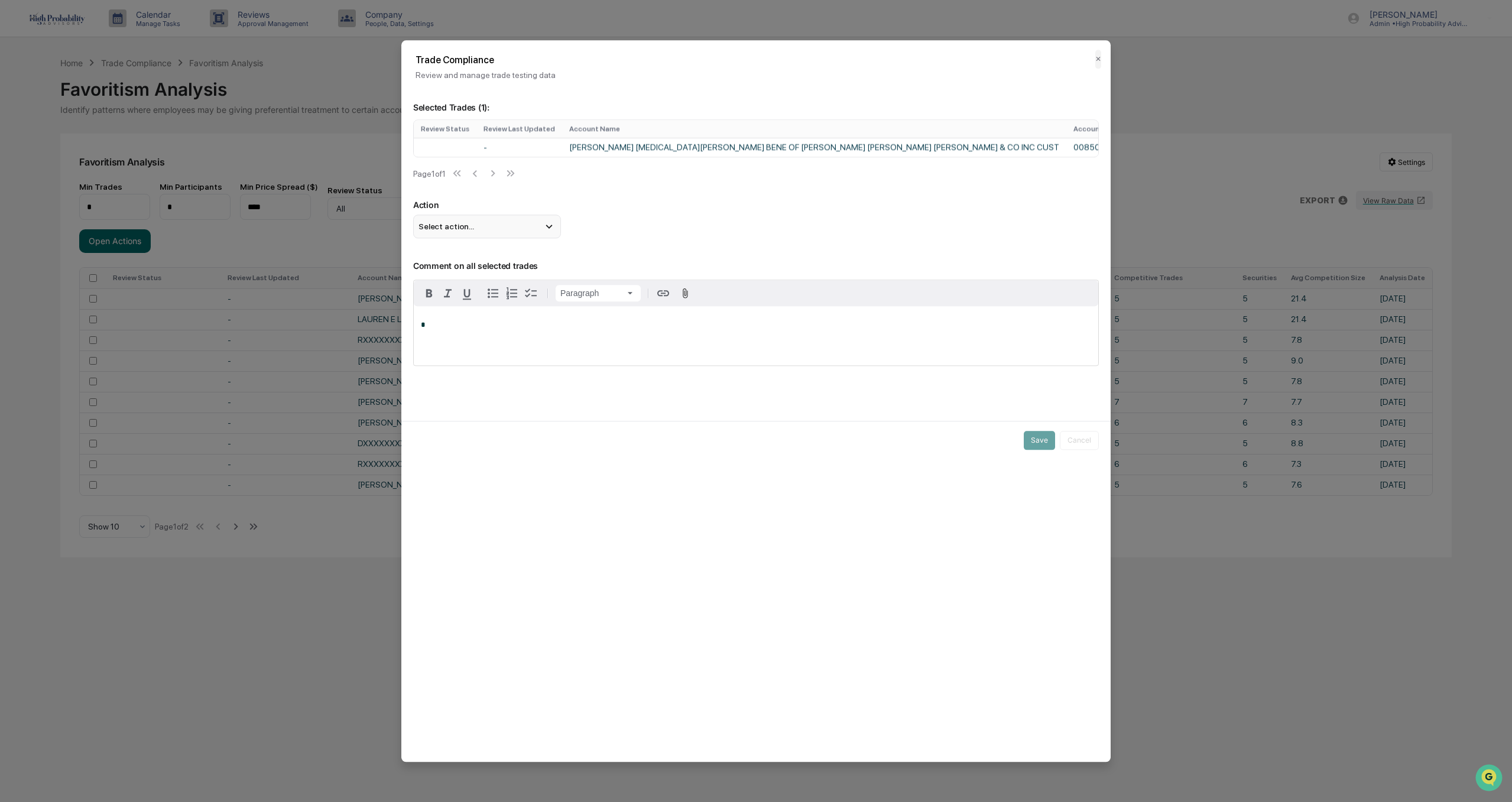
click at [523, 232] on div "Select action..." at bounding box center [486, 226] width 148 height 24
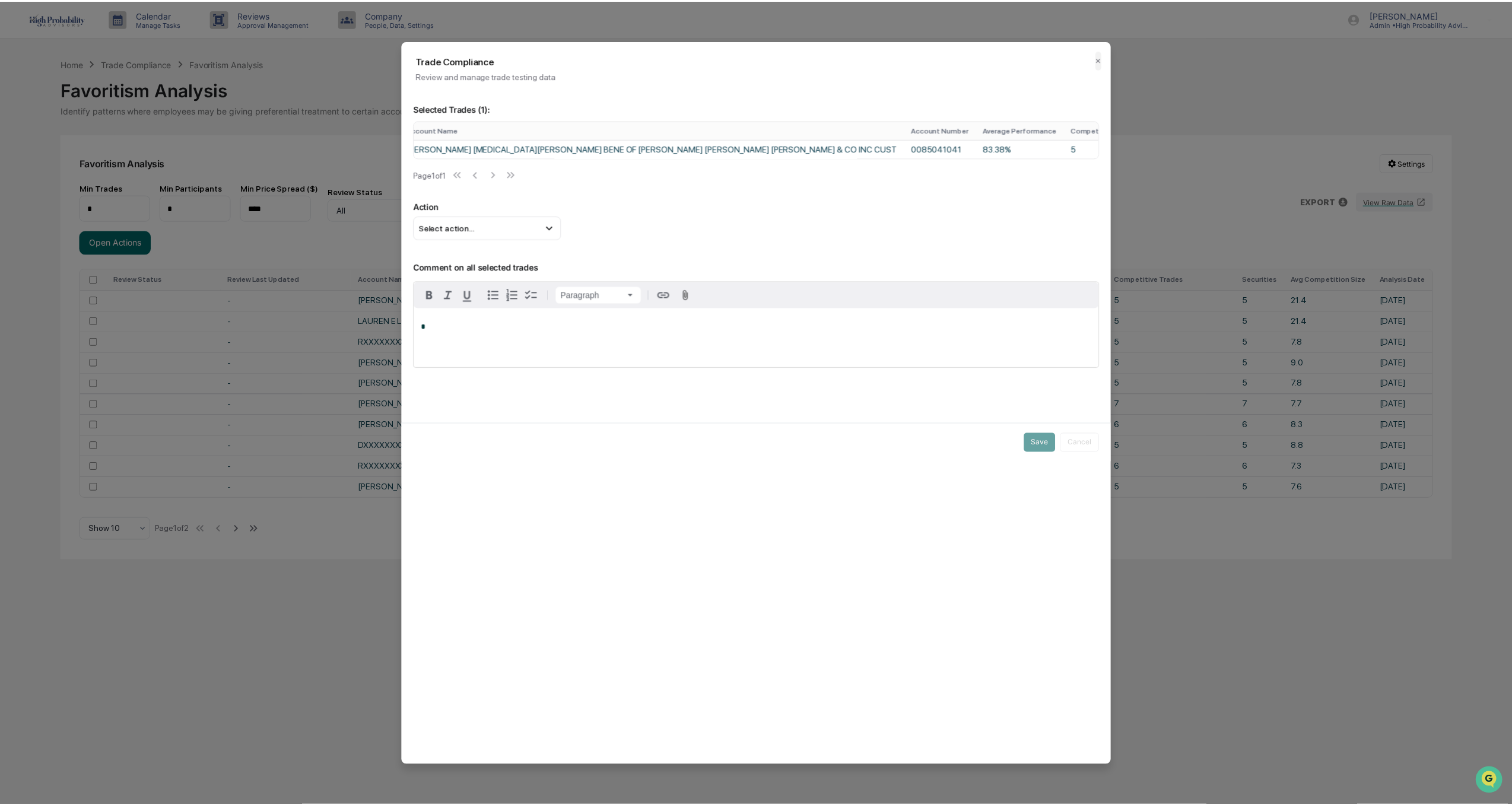
scroll to position [0, 238]
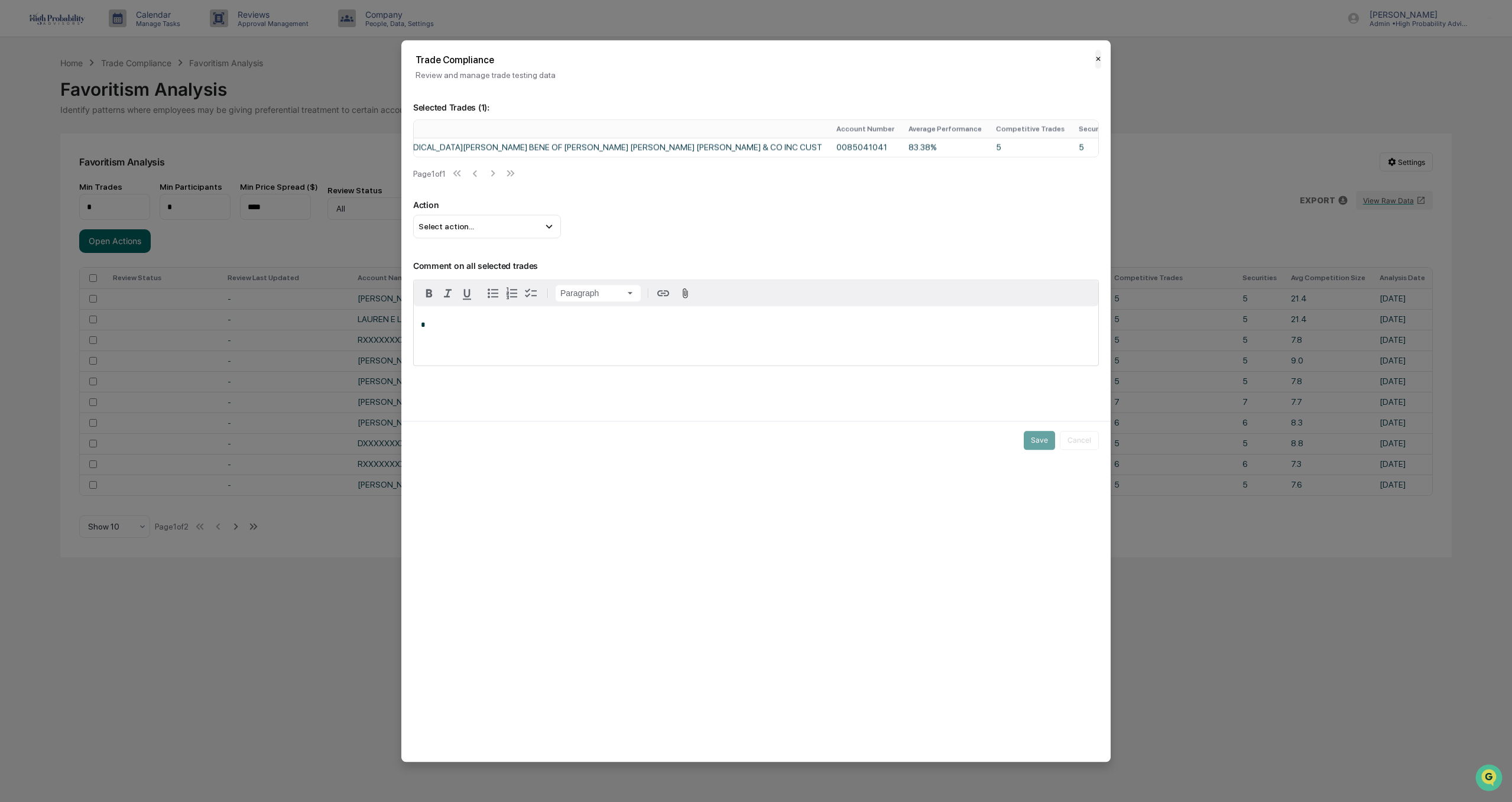
click at [1098, 61] on button "✕" at bounding box center [1098, 59] width 6 height 19
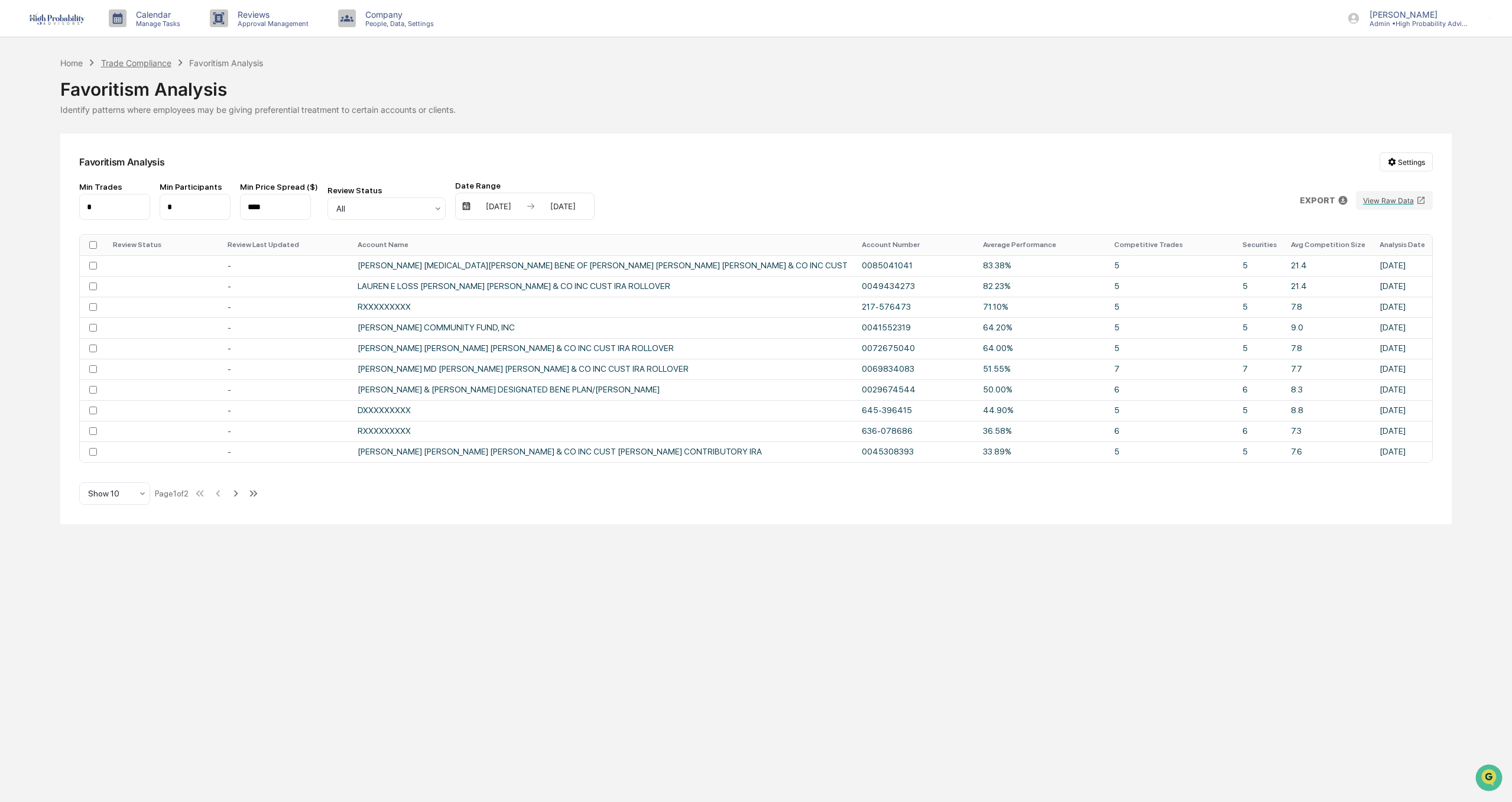
click at [145, 65] on div "Trade Compliance" at bounding box center [136, 63] width 71 height 10
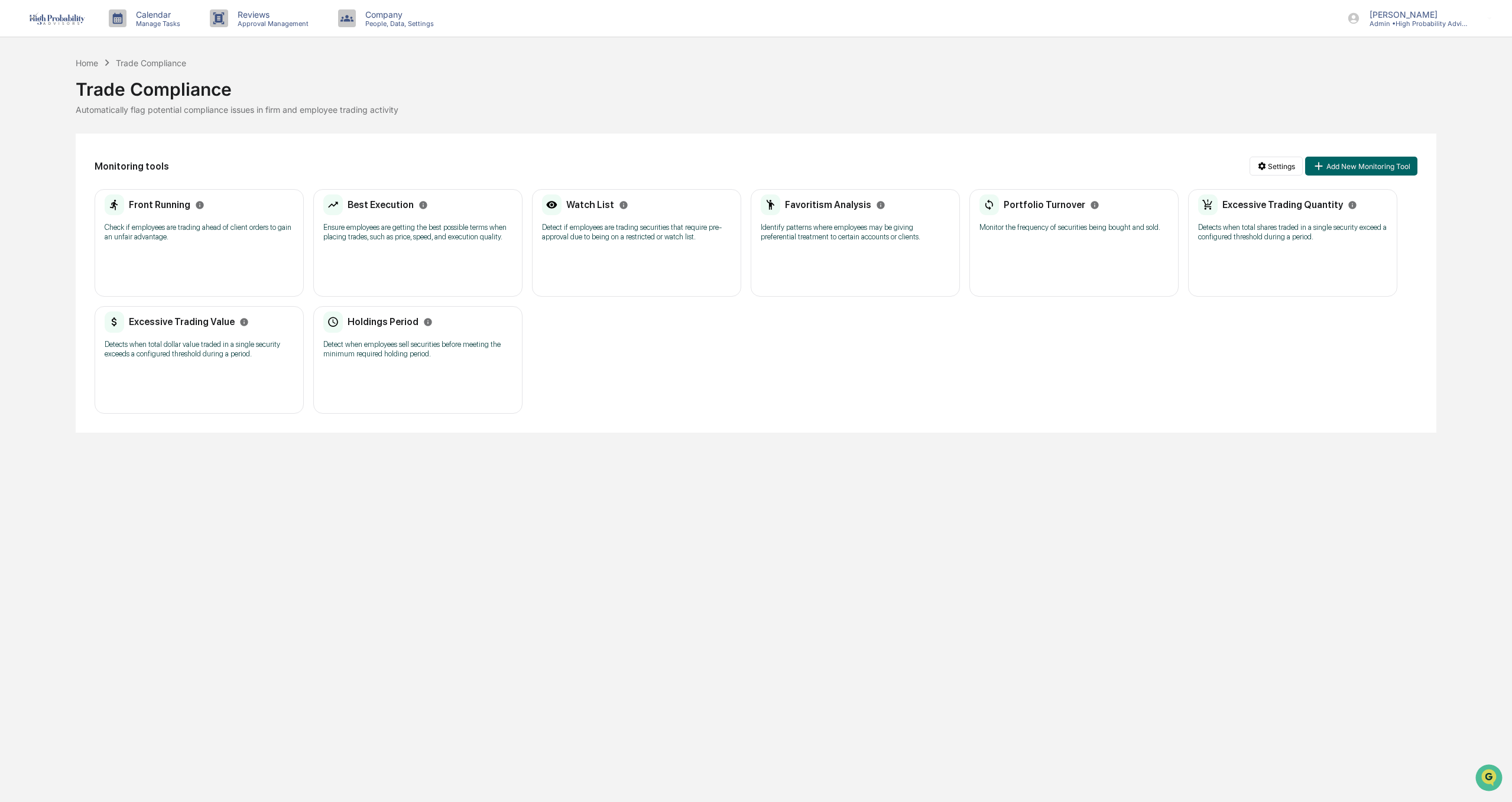
click at [1015, 231] on p "Monitor the frequency of securities being bought and sold." at bounding box center [1073, 227] width 189 height 9
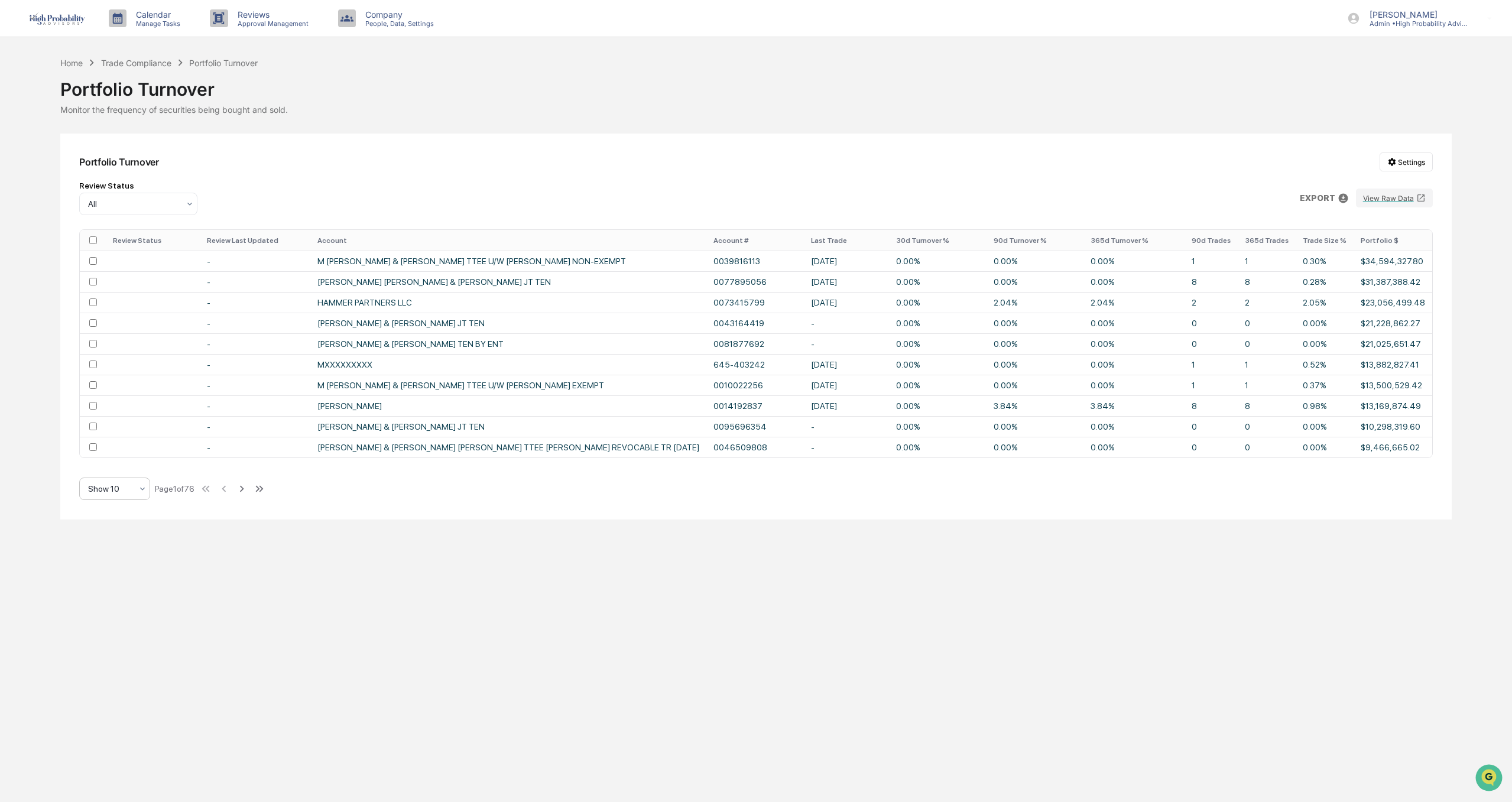
click at [119, 488] on div at bounding box center [109, 488] width 44 height 12
click at [118, 617] on div "Show 100" at bounding box center [115, 616] width 70 height 24
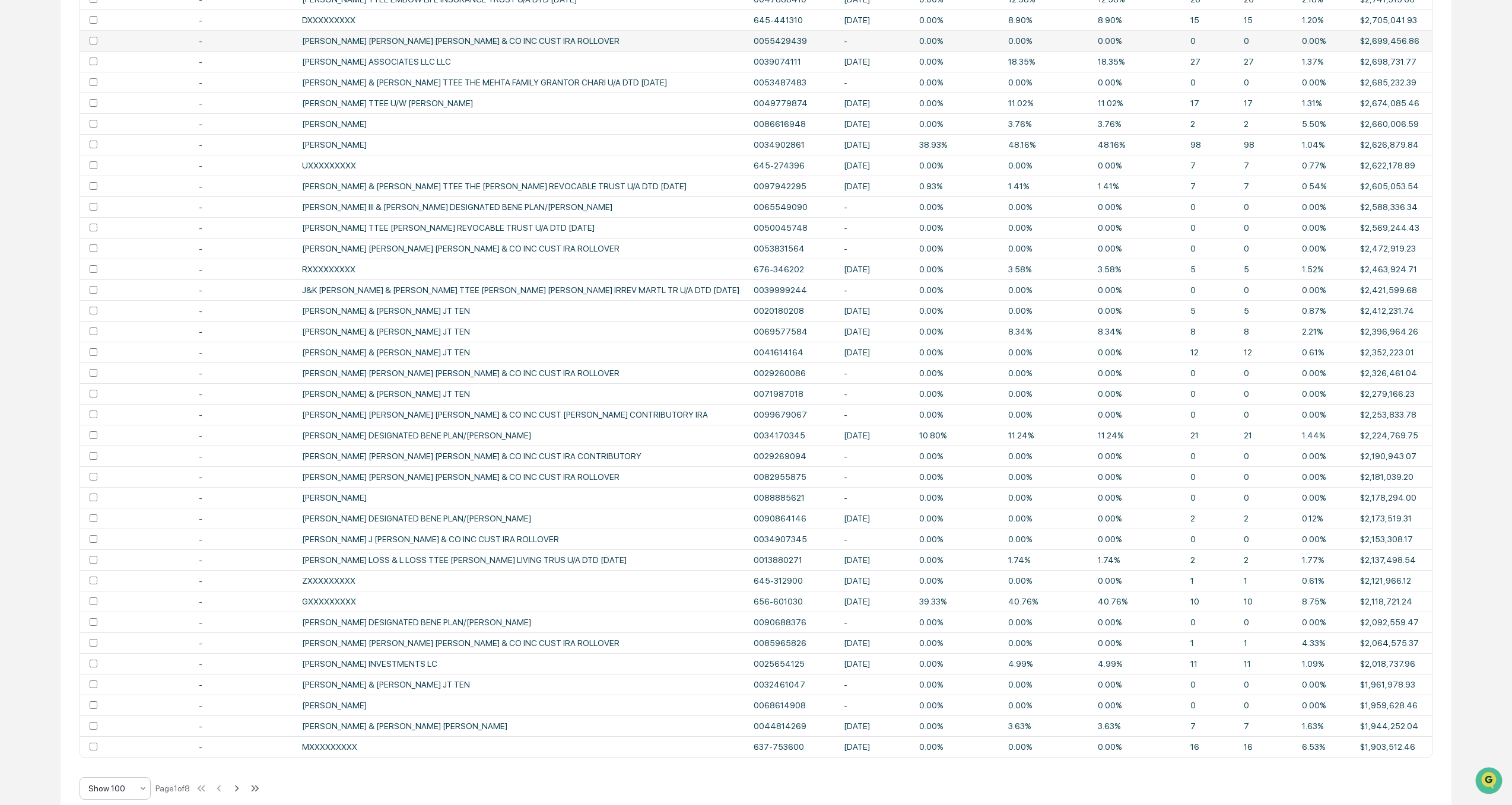
scroll to position [1589, 0]
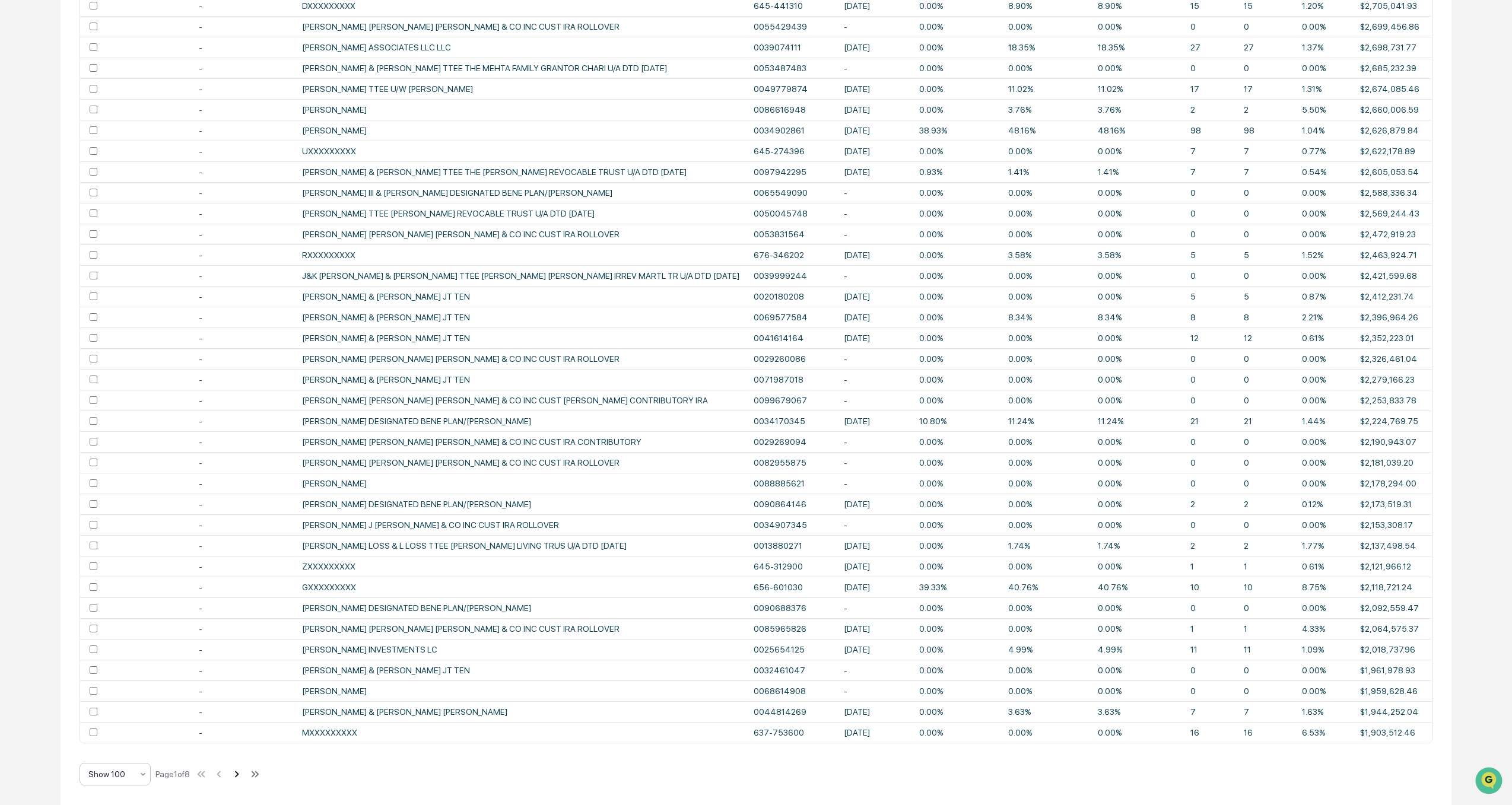
click at [239, 776] on icon at bounding box center [237, 774] width 4 height 6
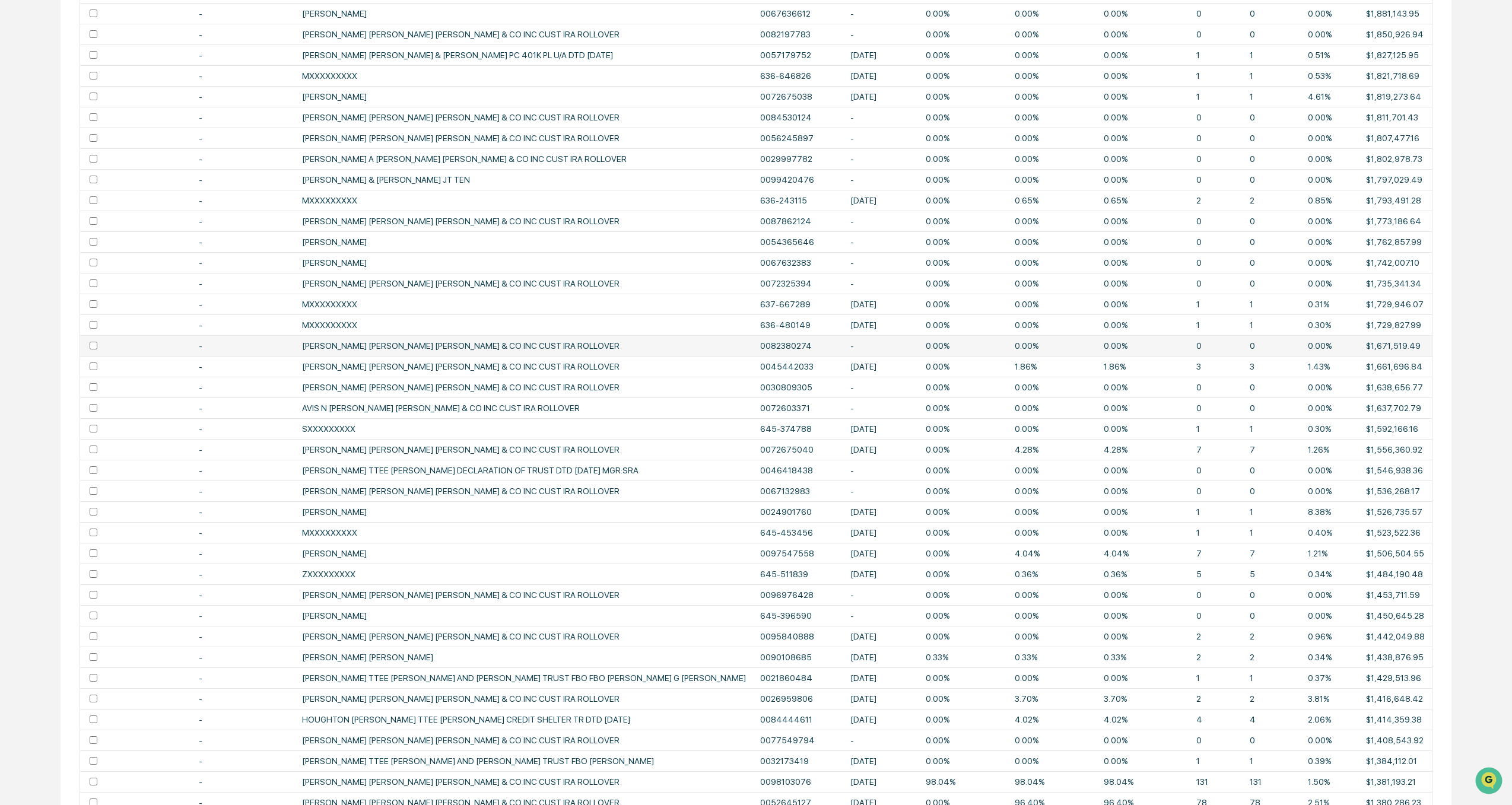
scroll to position [0, 0]
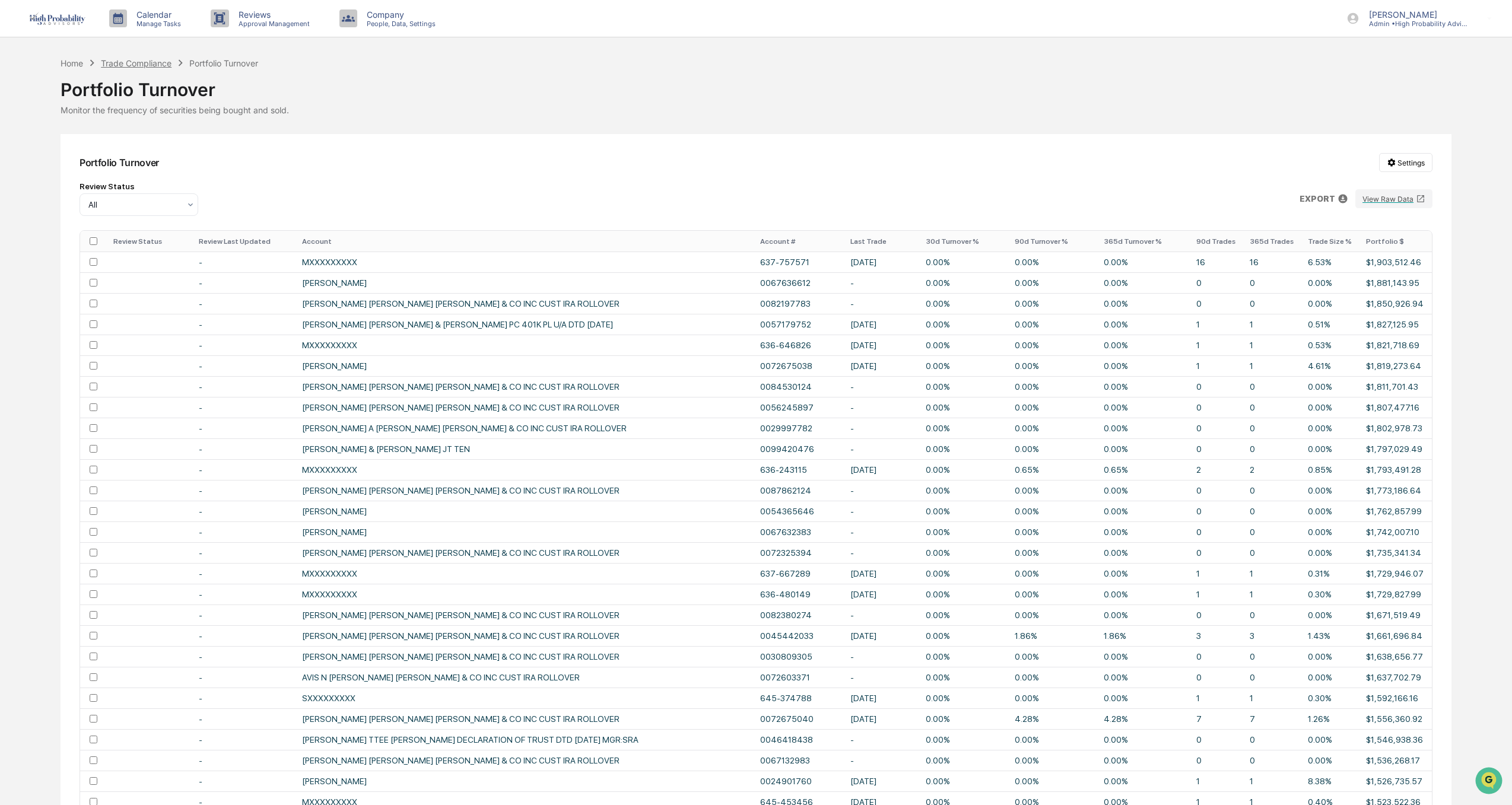
click at [130, 65] on div "Trade Compliance" at bounding box center [136, 63] width 71 height 10
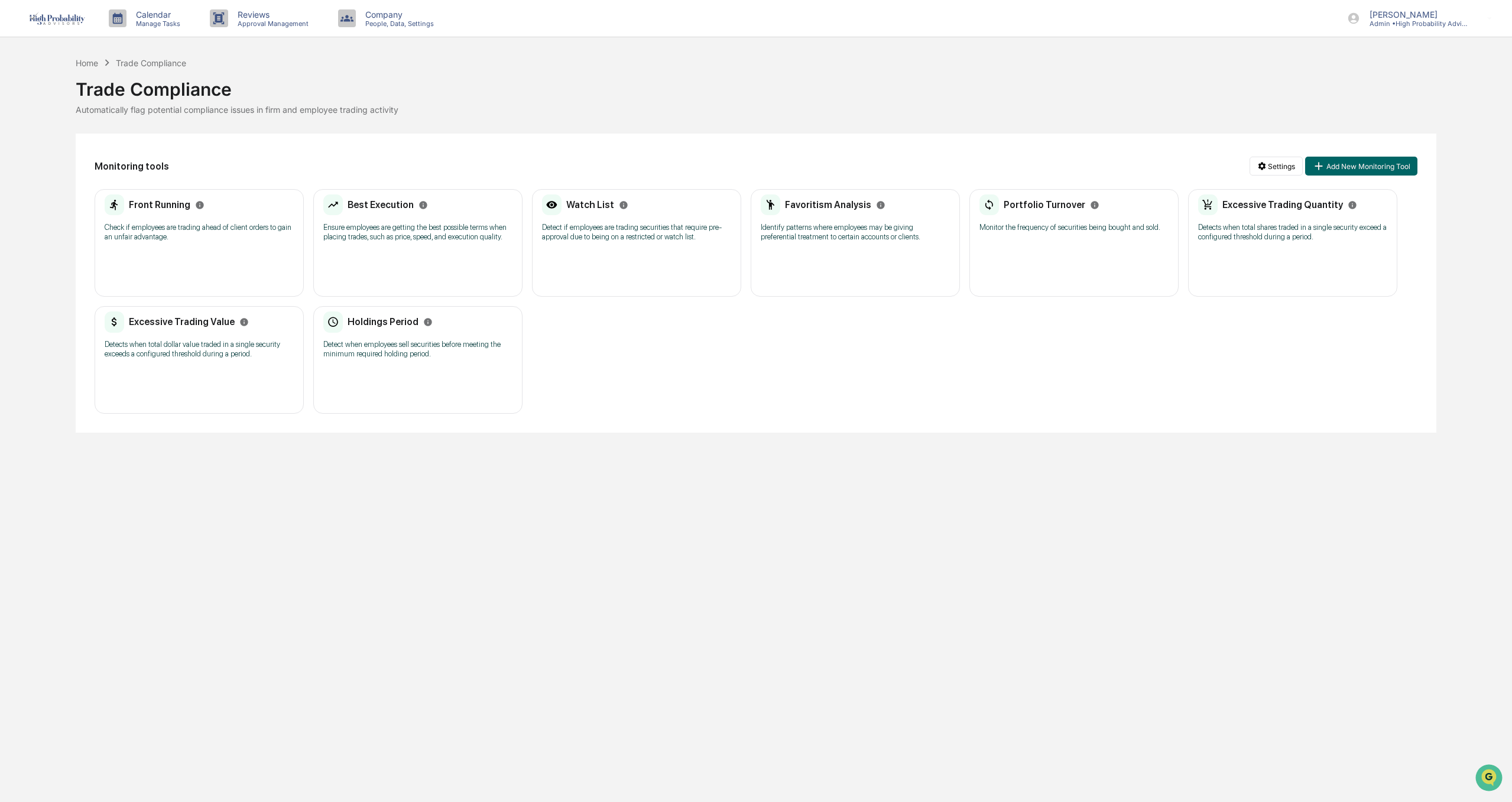
click at [1252, 232] on p "Detects when total shares traded in a single security exceed a configured thres…" at bounding box center [1292, 232] width 189 height 19
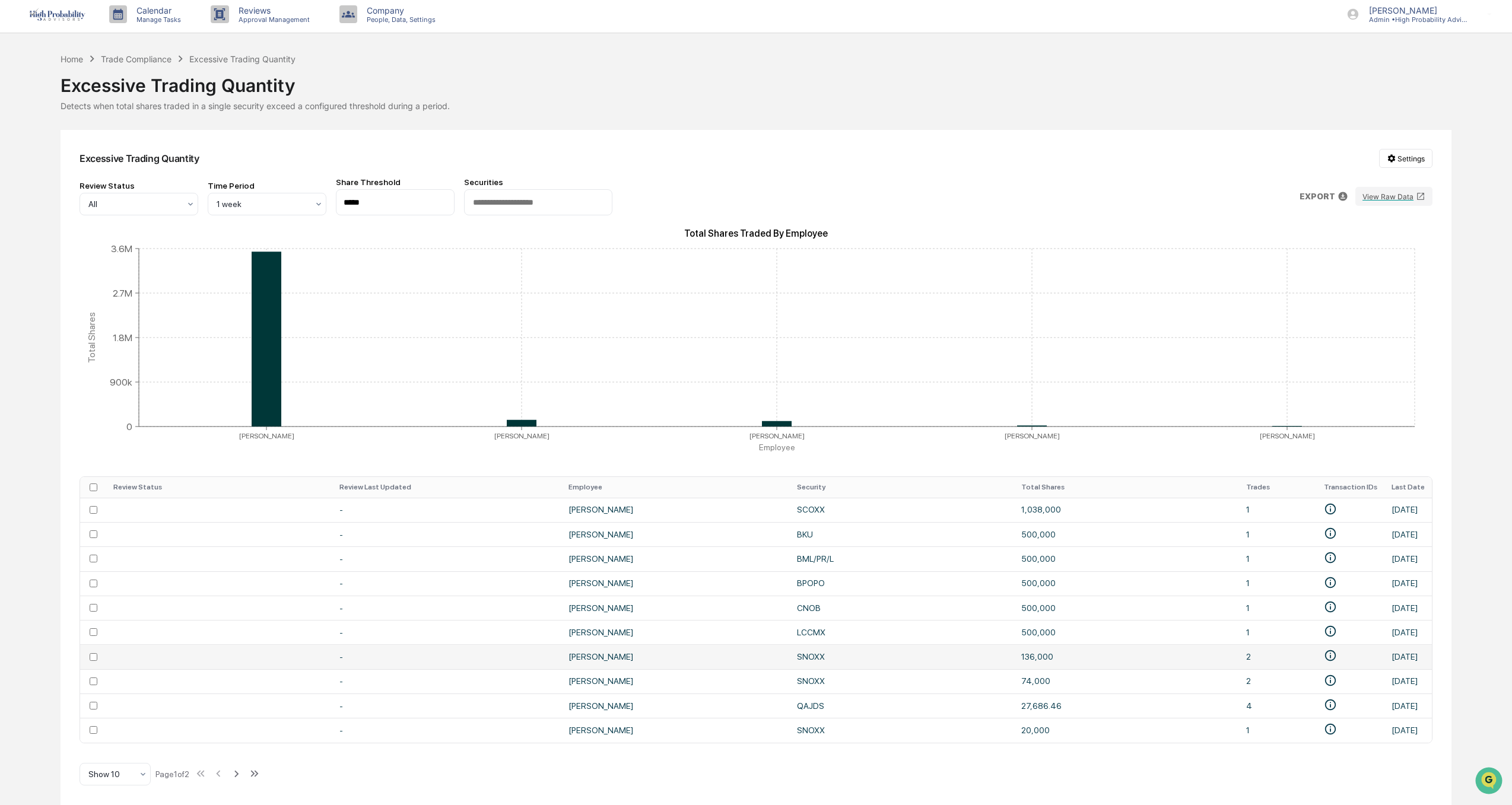
scroll to position [9, 0]
click at [110, 772] on div at bounding box center [110, 774] width 44 height 12
click at [112, 750] on div "Show 100" at bounding box center [115, 743] width 70 height 24
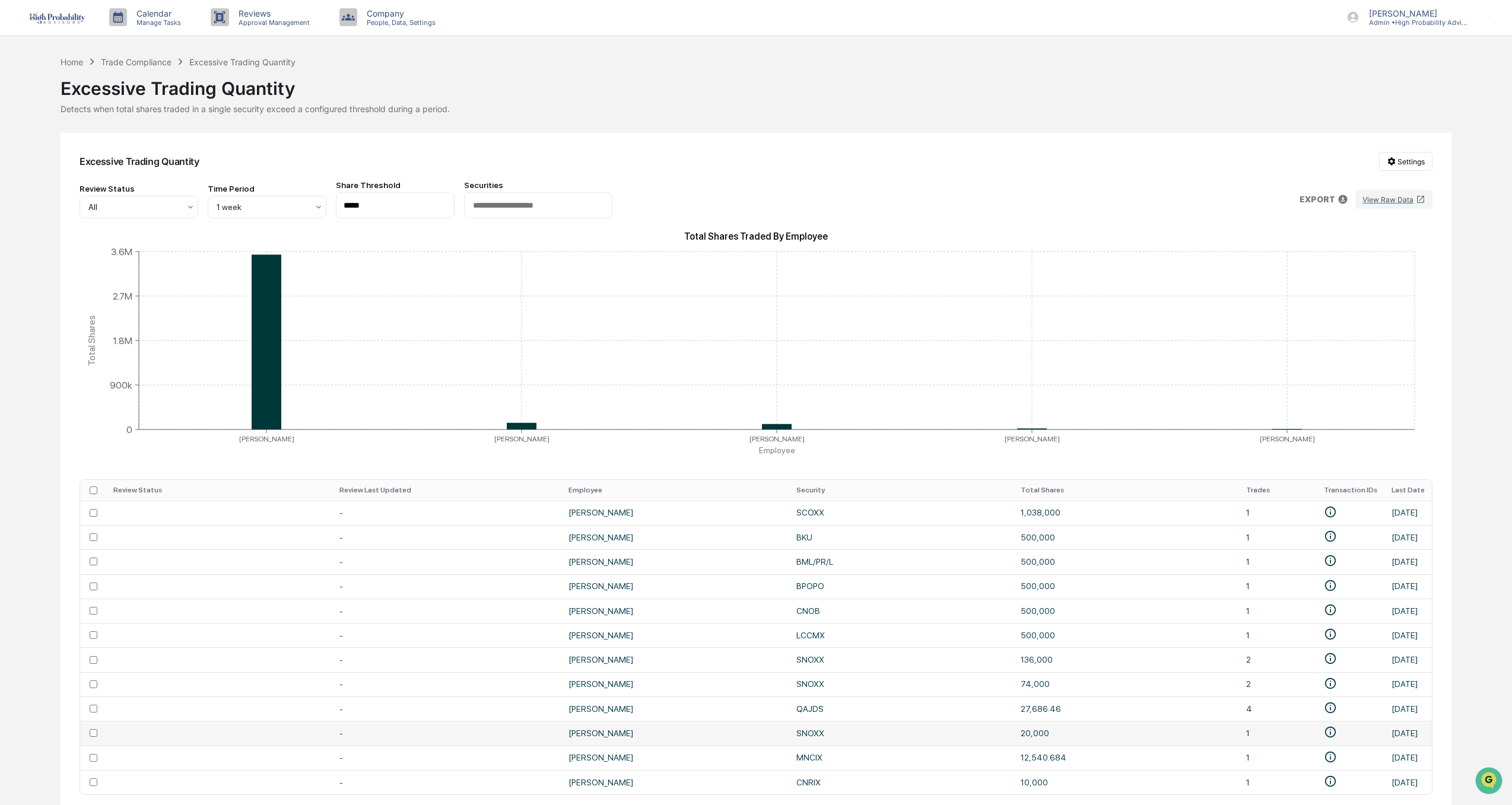
scroll to position [0, 0]
click at [417, 206] on input "*****" at bounding box center [395, 206] width 119 height 26
click at [561, 210] on input "text" at bounding box center [538, 207] width 133 height 11
click at [302, 213] on div at bounding box center [262, 208] width 92 height 12
click at [266, 328] on div "3 months" at bounding box center [267, 331] width 117 height 24
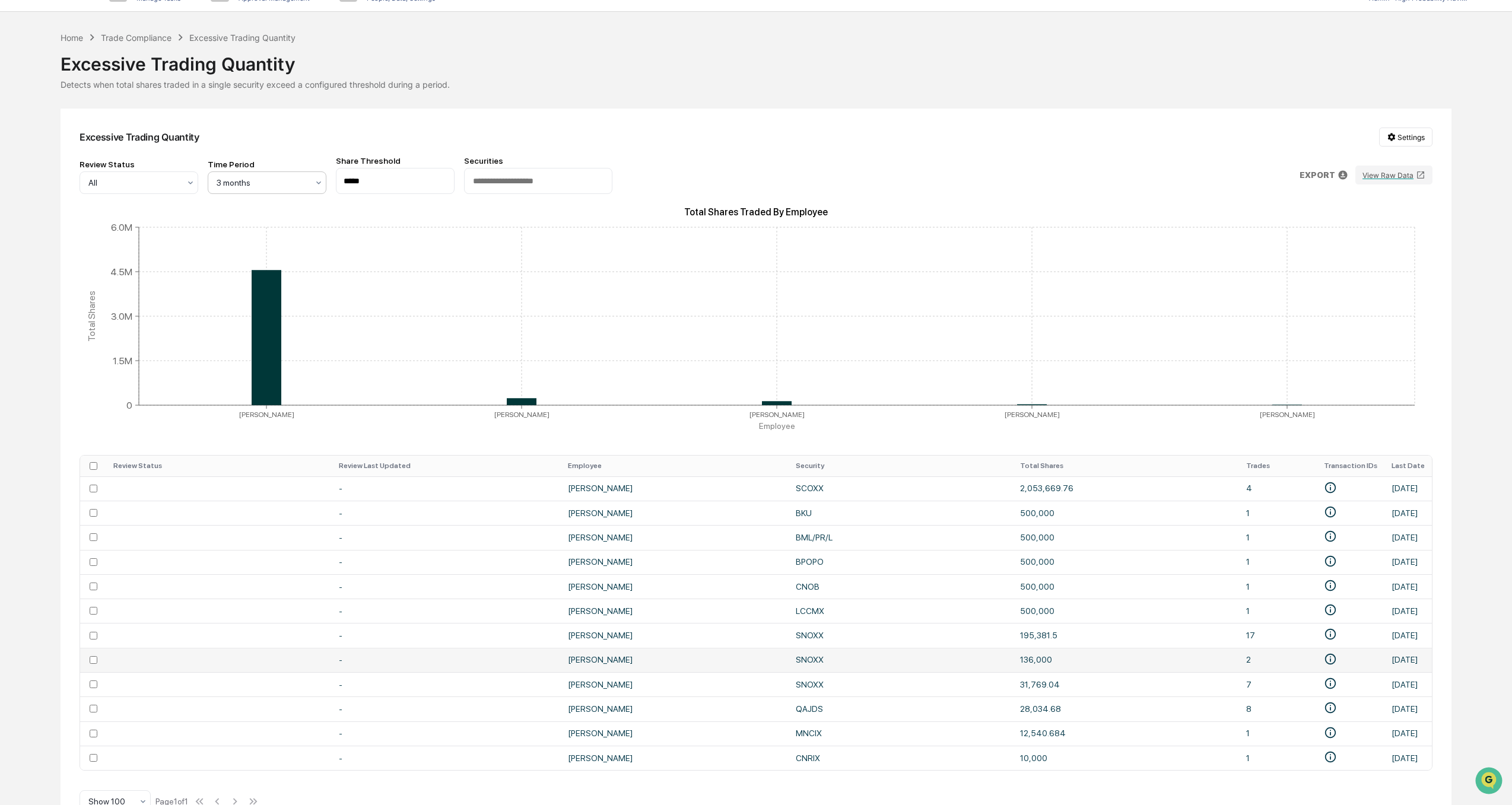
scroll to position [57, 0]
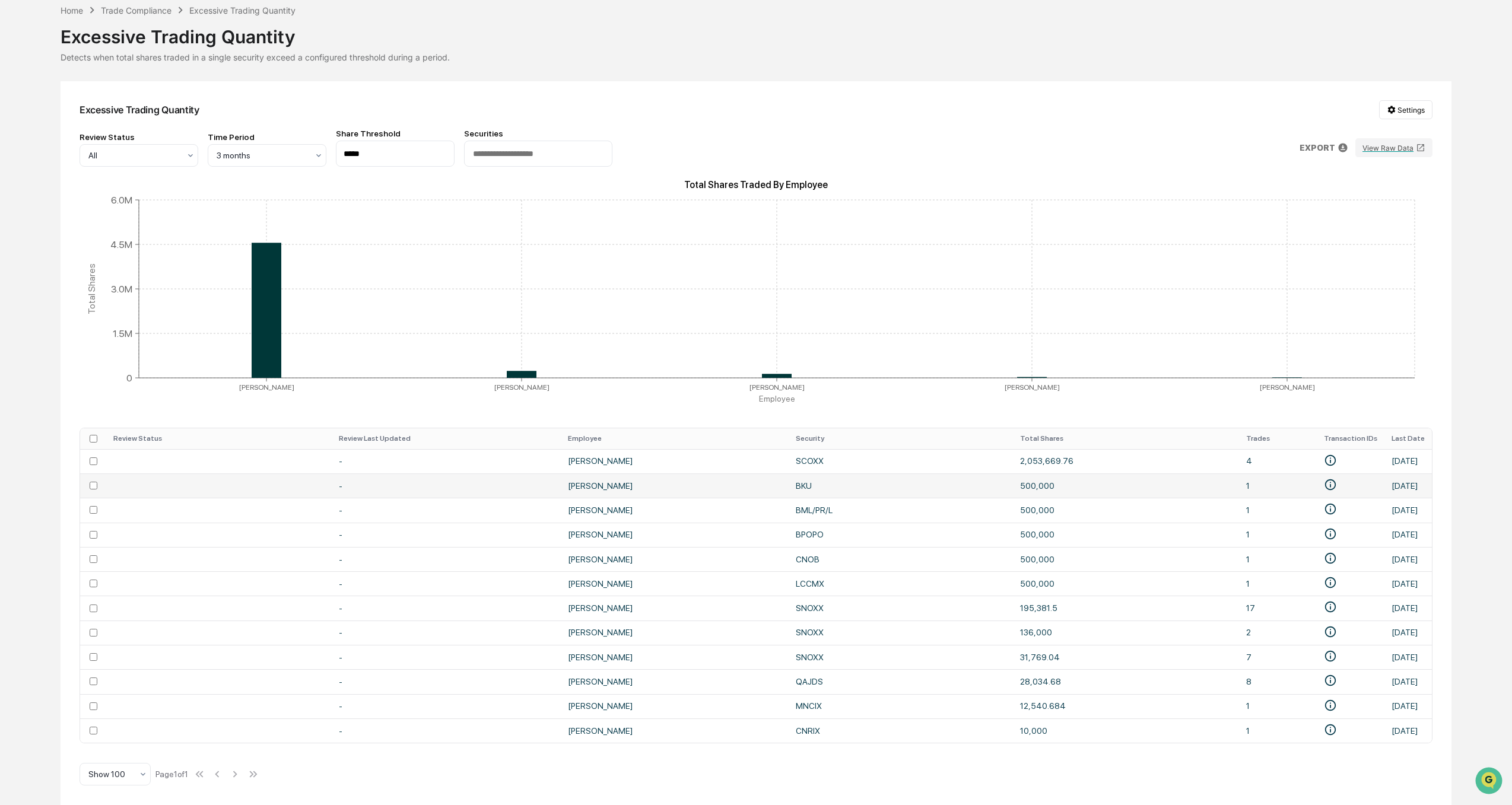
click at [802, 487] on td "BKU" at bounding box center [900, 485] width 223 height 24
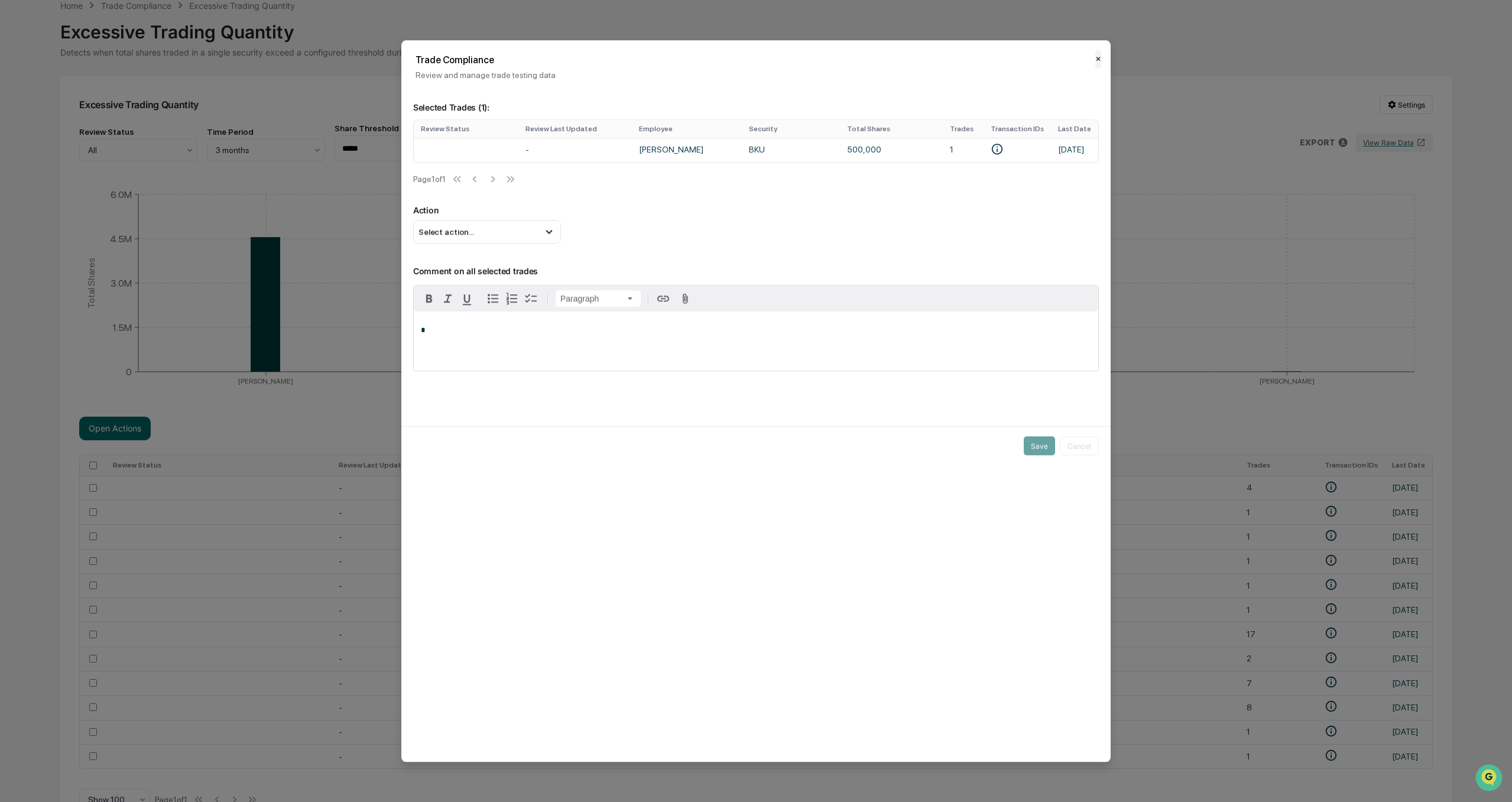
click at [1095, 64] on button "✕" at bounding box center [1098, 59] width 6 height 19
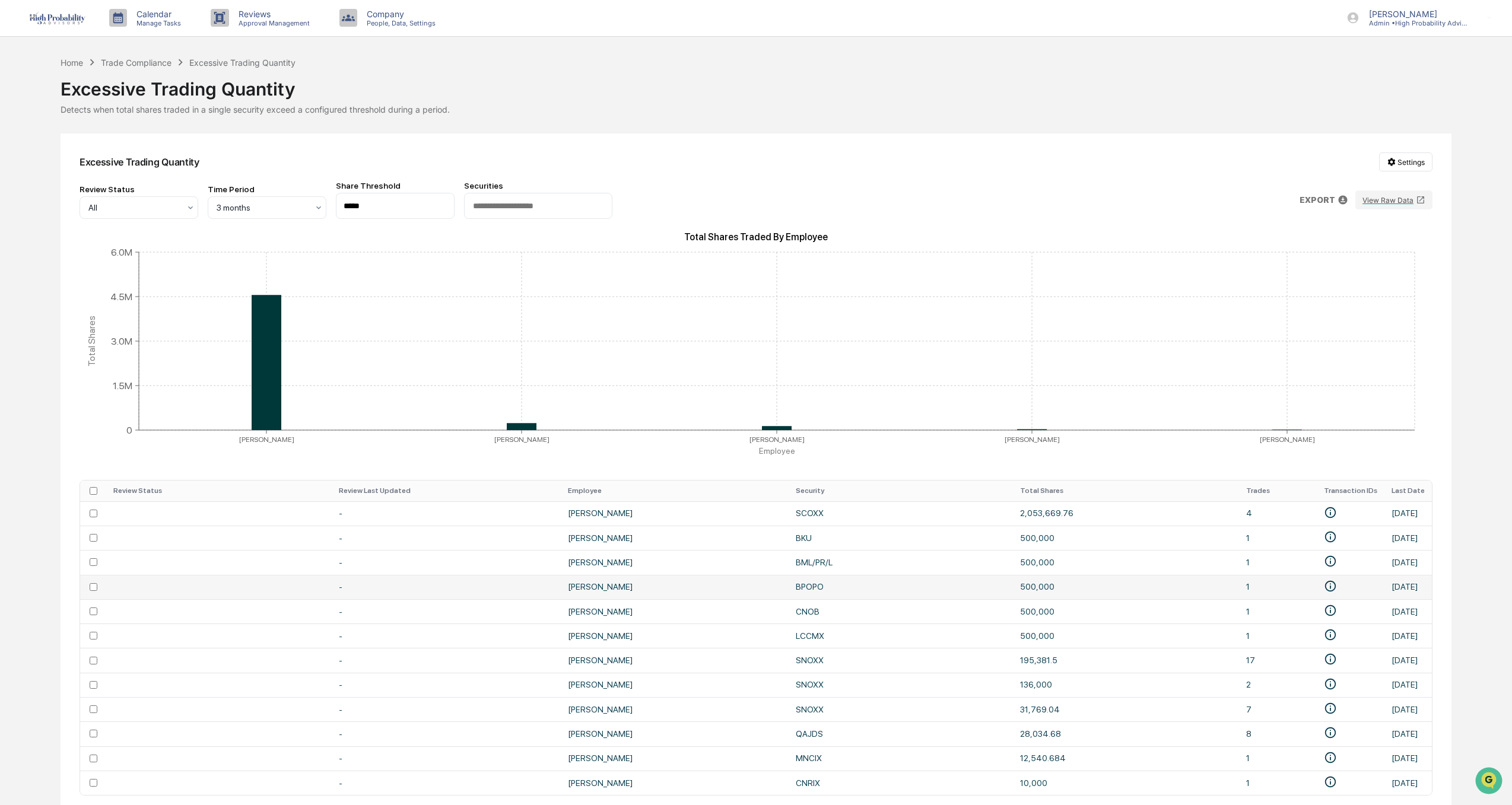
scroll to position [0, 0]
click at [121, 61] on div "Trade Compliance" at bounding box center [136, 63] width 71 height 10
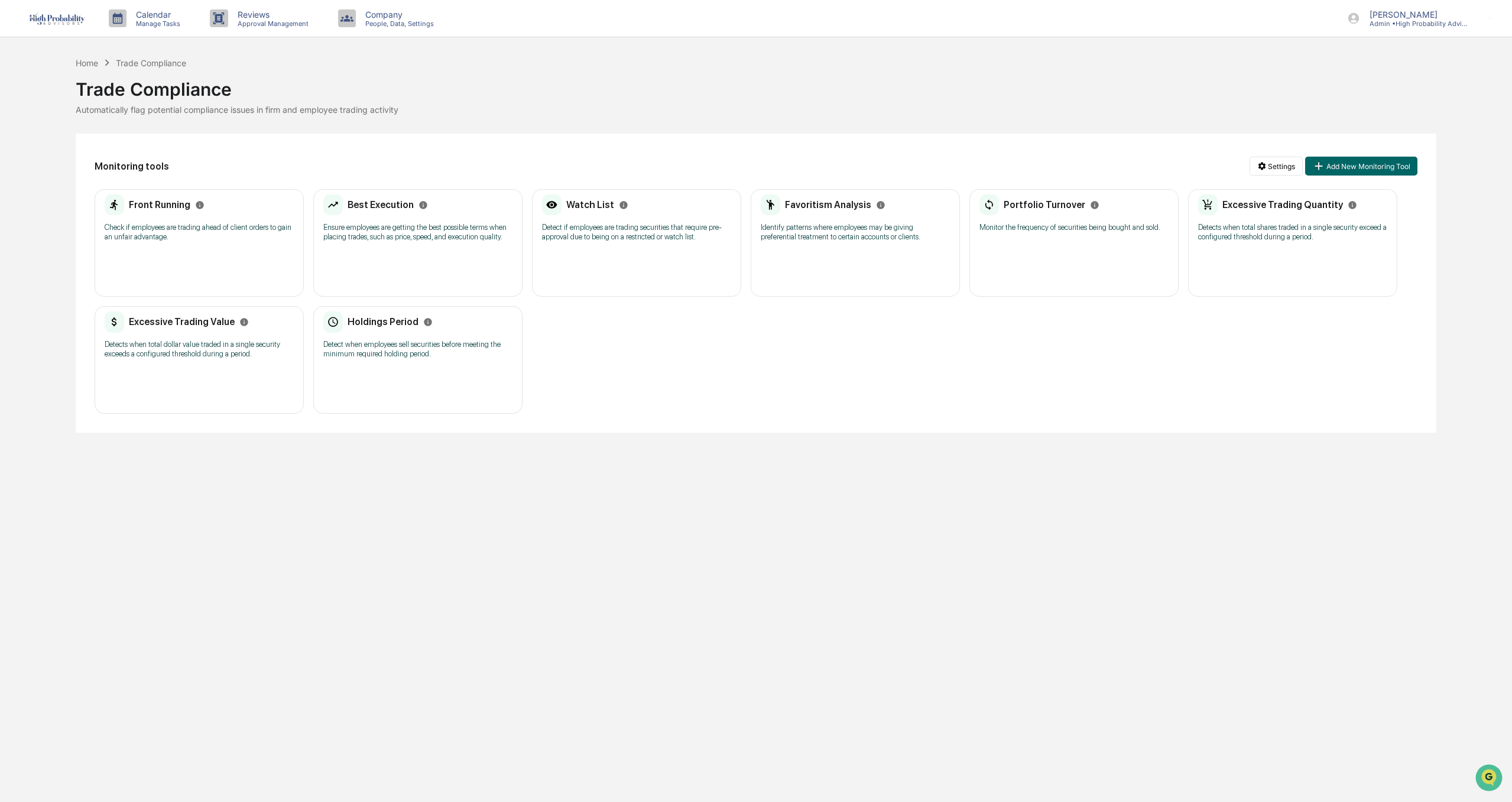
click at [157, 336] on div "Excessive Trading Value Detects when total dollar value traded in a single secu…" at bounding box center [199, 339] width 189 height 55
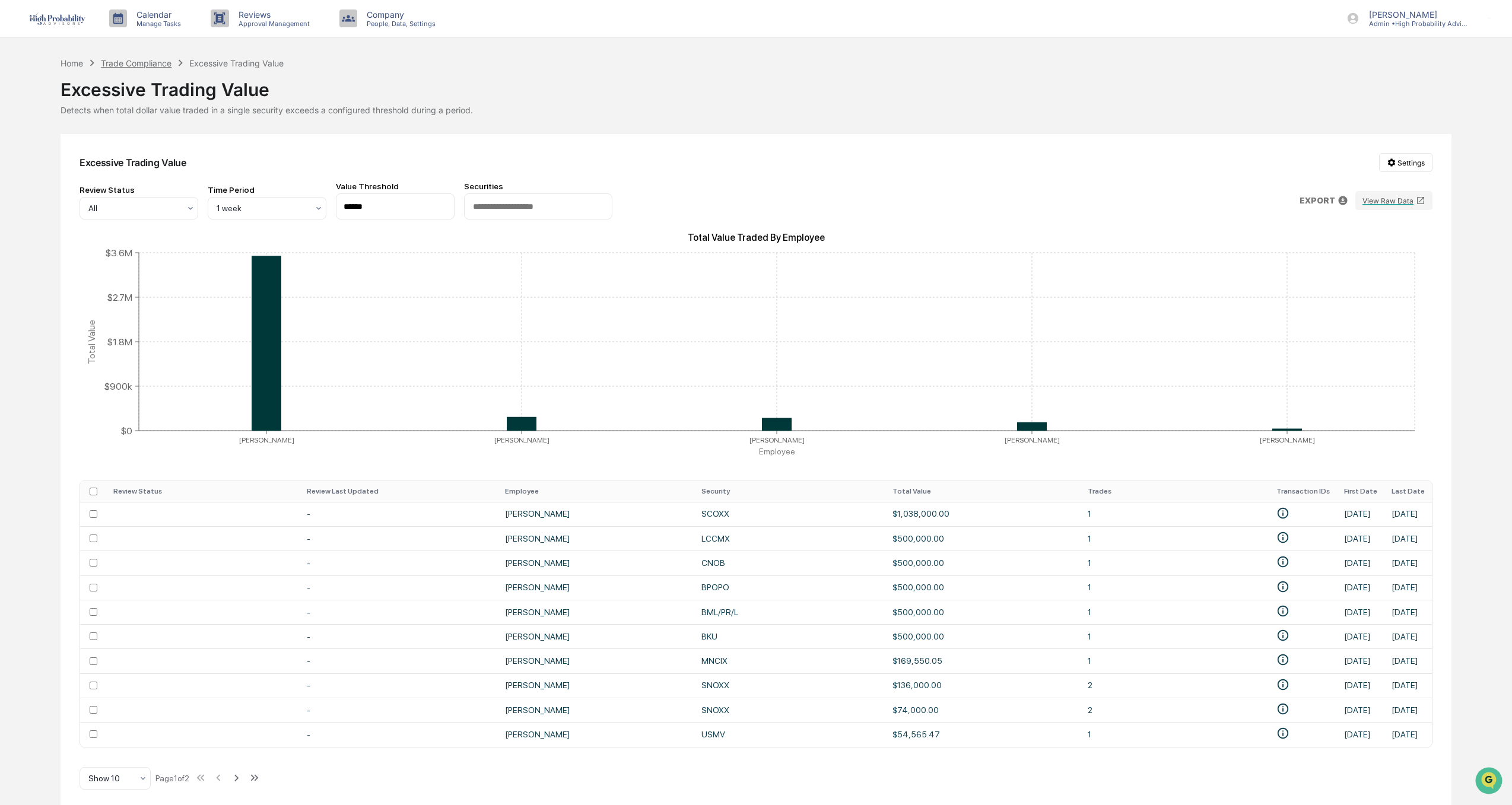
click at [142, 64] on div "Trade Compliance" at bounding box center [136, 63] width 71 height 10
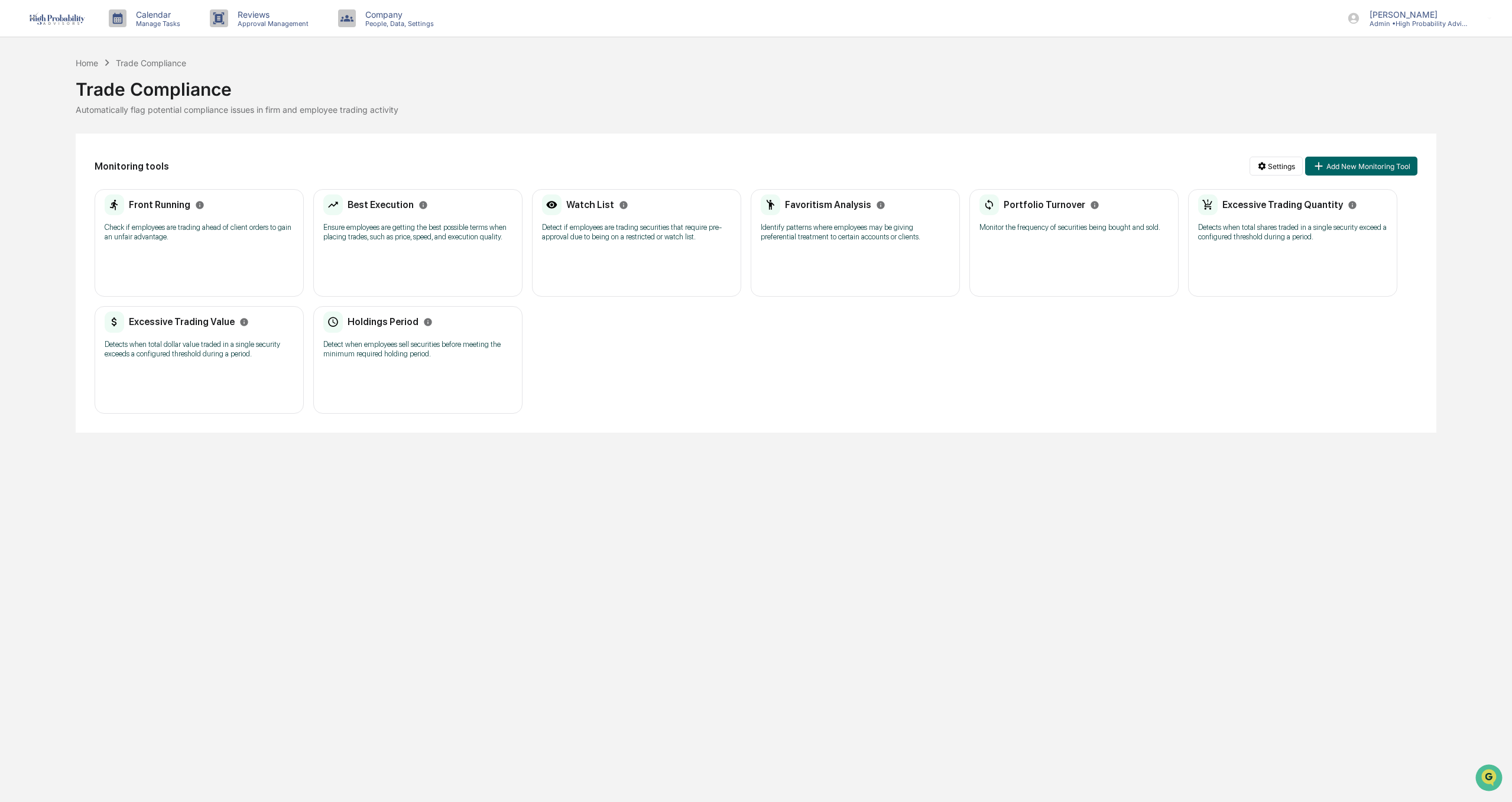
click at [362, 340] on p "Detect when employees sell securities before meeting the minimum required holdi…" at bounding box center [417, 349] width 189 height 19
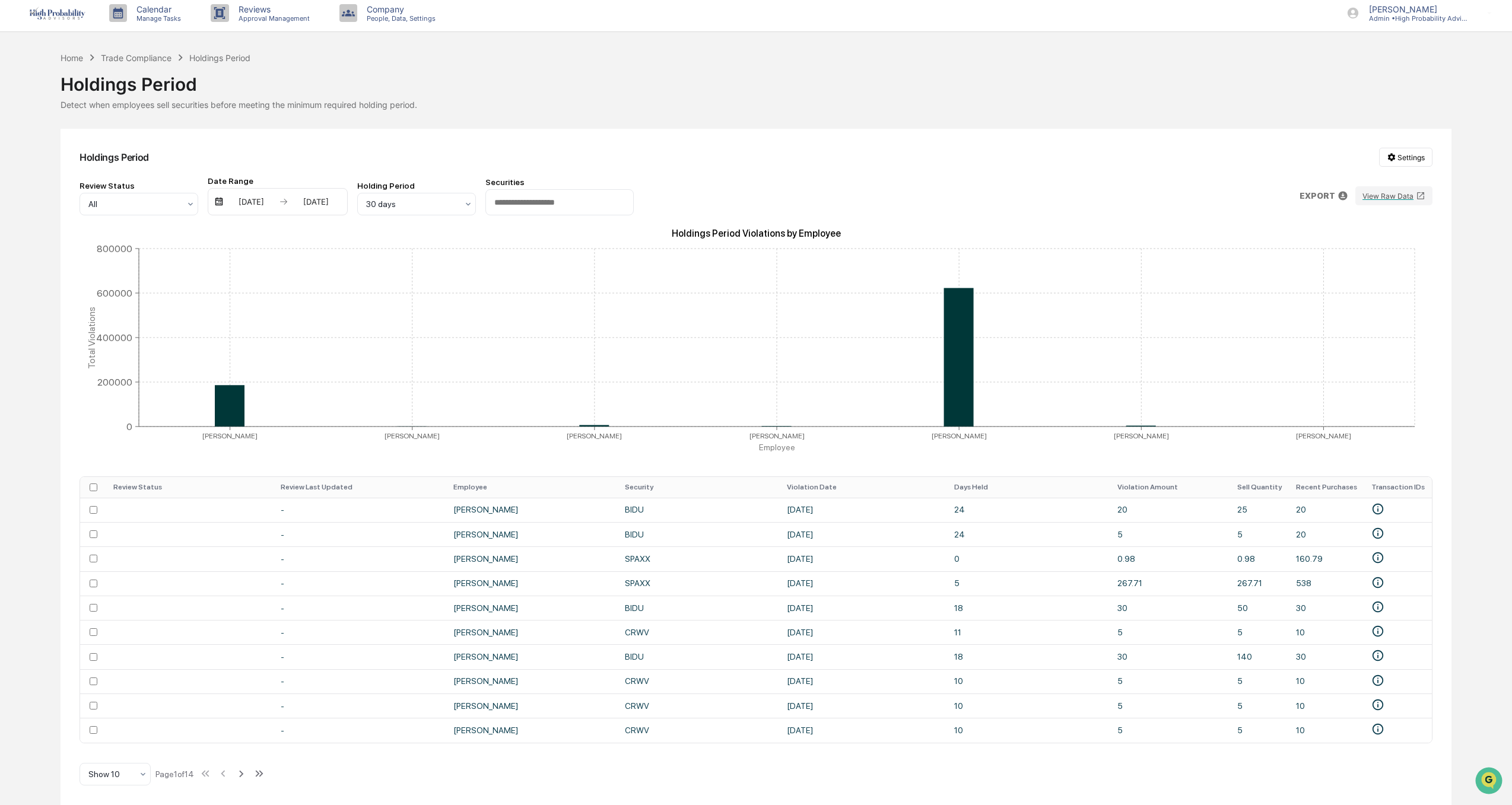
scroll to position [10, 0]
click at [155, 53] on div "Trade Compliance" at bounding box center [136, 58] width 71 height 10
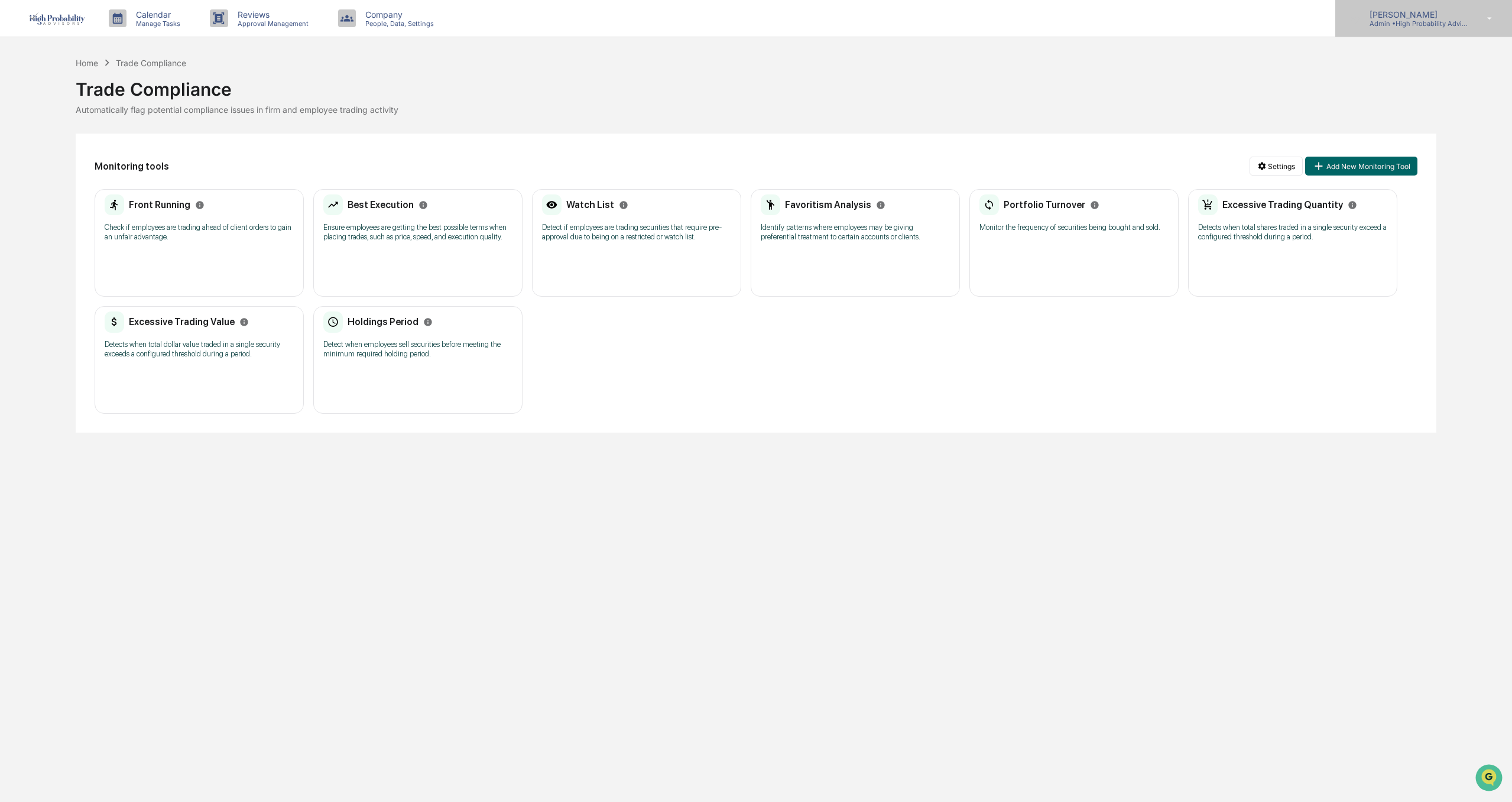
click at [1384, 18] on p "[PERSON_NAME]" at bounding box center [1415, 14] width 110 height 10
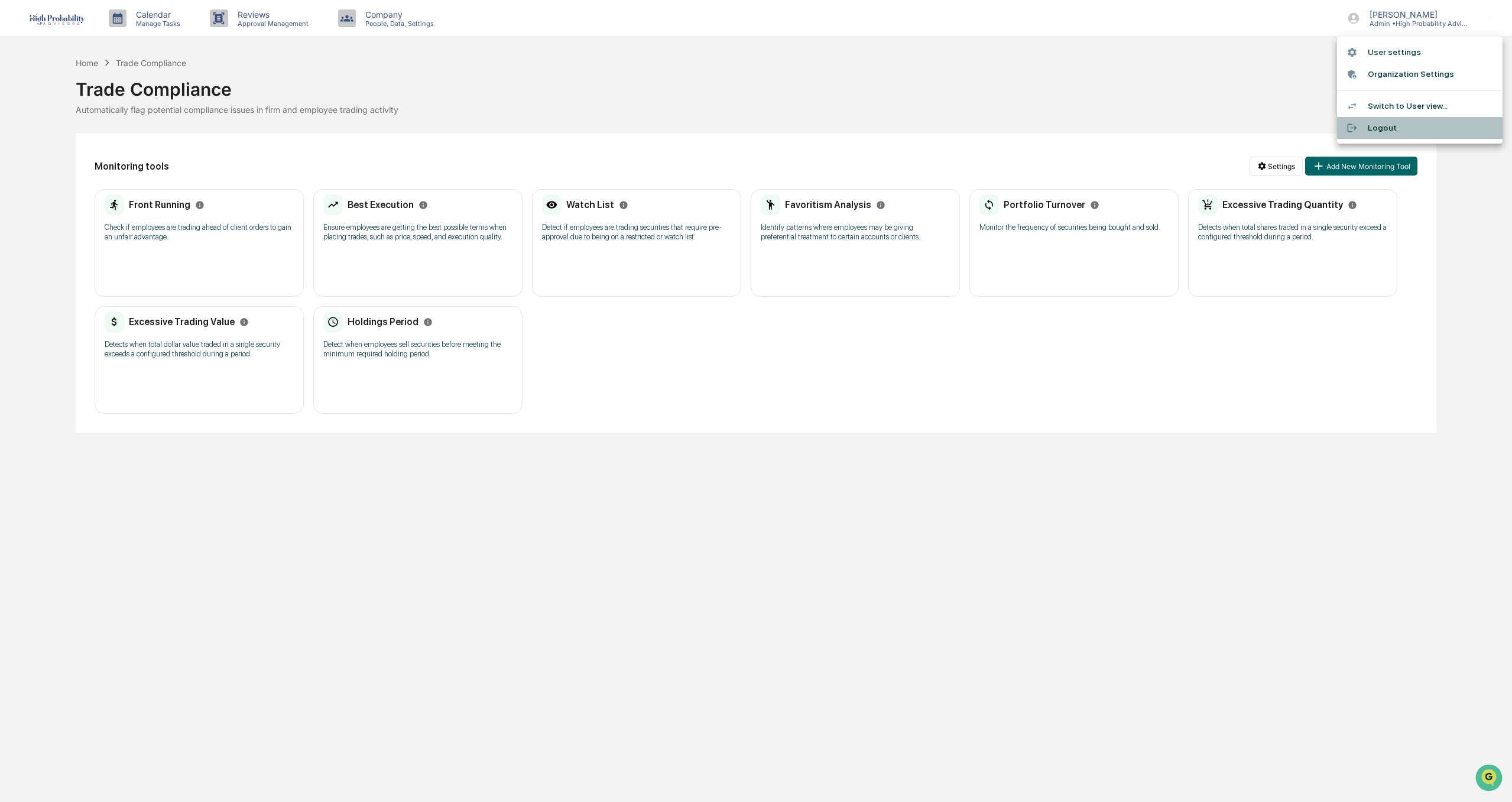
click at [1379, 128] on li "Logout" at bounding box center [1420, 128] width 165 height 22
